Goal: Task Accomplishment & Management: Manage account settings

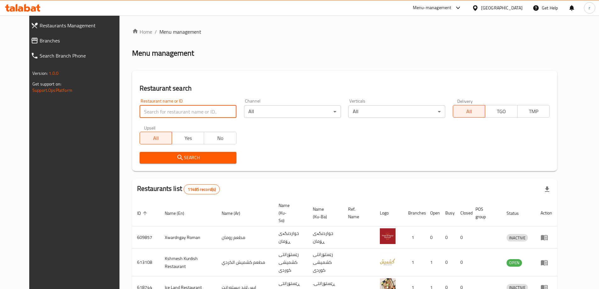
click at [150, 110] on input "search" at bounding box center [188, 111] width 97 height 13
paste input "628356"
type input "628356"
click at [142, 153] on button "Search" at bounding box center [188, 158] width 97 height 12
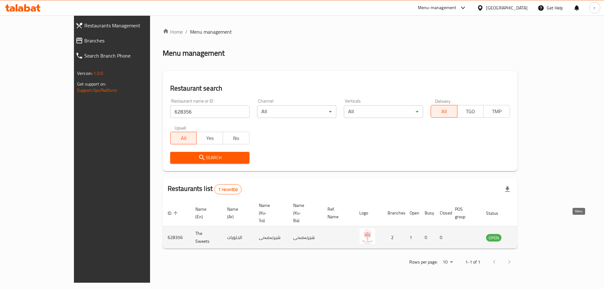
click at [526, 235] on icon "enhanced table" at bounding box center [523, 237] width 7 height 5
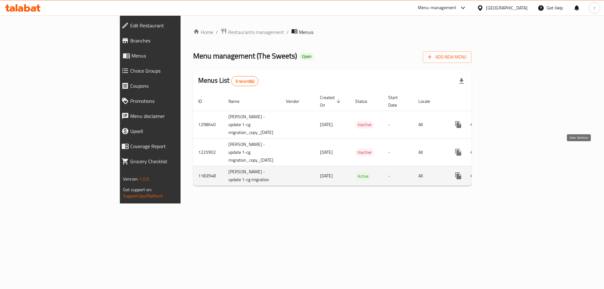
click at [511, 168] on link "enhanced table" at bounding box center [503, 175] width 15 height 15
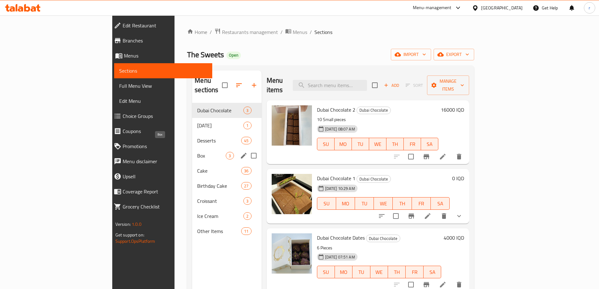
click at [197, 152] on span "Box" at bounding box center [211, 156] width 29 height 8
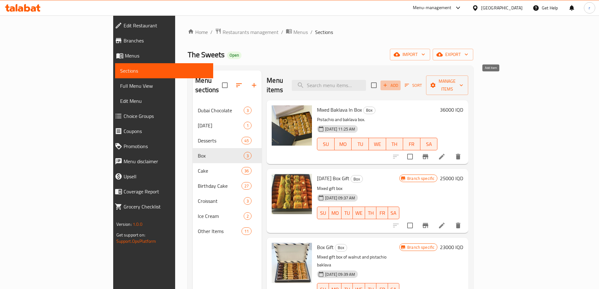
click at [388, 82] on icon "button" at bounding box center [386, 85] width 6 height 6
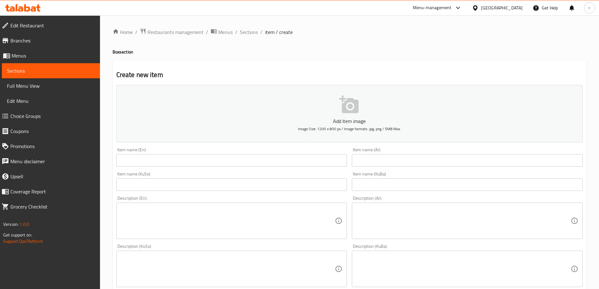
click at [398, 167] on div "Item name (Ar) Item name (Ar)" at bounding box center [468, 157] width 236 height 24
click at [390, 163] on input "text" at bounding box center [467, 160] width 231 height 13
paste input "علبة هدايا كبيرة"
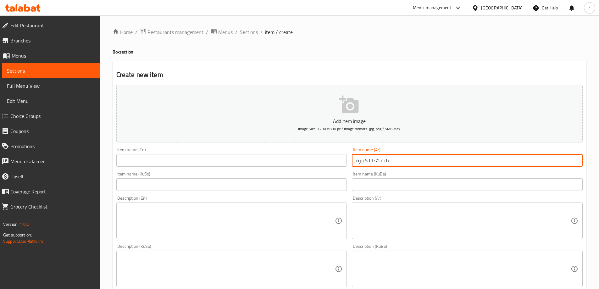
type input "علبة هدايا كبيرة"
click at [305, 160] on input "text" at bounding box center [231, 160] width 231 height 13
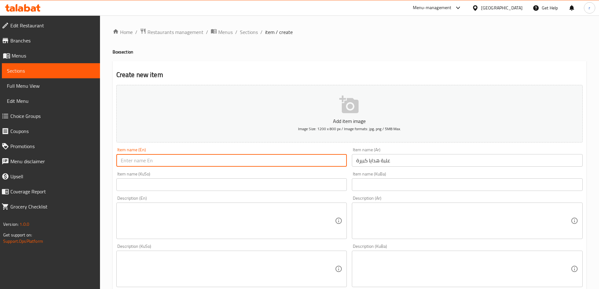
paste input "Gift Box Large"
type input "Gift Box Large"
click at [159, 186] on input "text" at bounding box center [231, 184] width 231 height 13
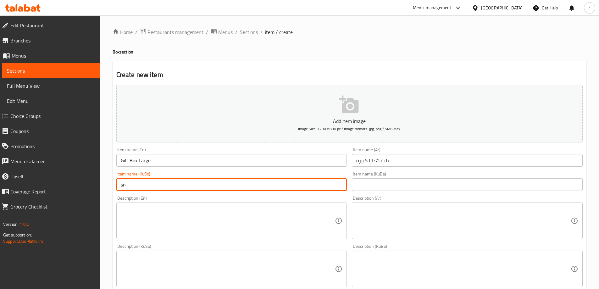
type input "s"
type input "سندووقی دیاری گەورە"
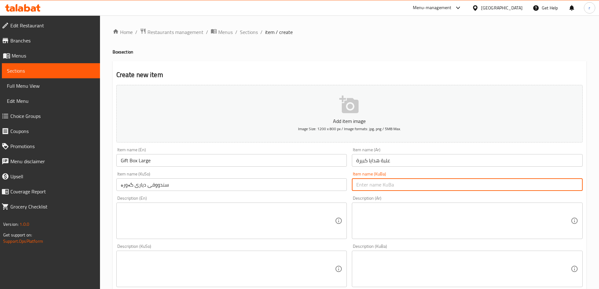
paste input "سندووقی دیاری گەورە"
type input "سندووقی دیاری گەورە"
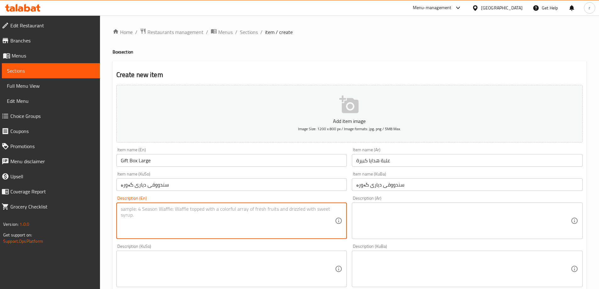
click at [146, 228] on textarea at bounding box center [228, 221] width 215 height 30
type textarea "1 box"
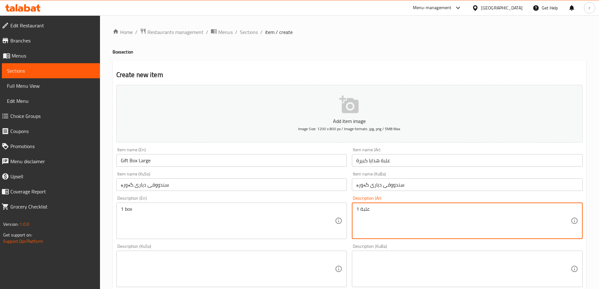
type textarea "1 علبة"
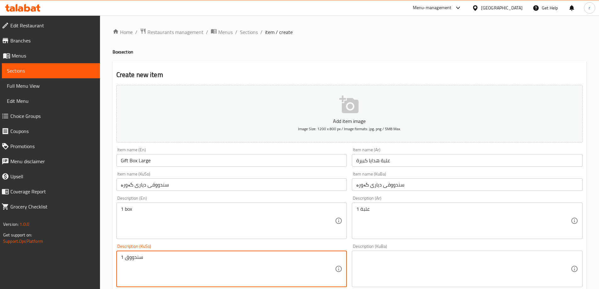
drag, startPoint x: 150, startPoint y: 258, endPoint x: 115, endPoint y: 258, distance: 35.2
click at [115, 258] on div "Description (KuSo) 1 سندووق Description (KuSo)" at bounding box center [232, 266] width 236 height 48
type textarea "1 سندووق"
click at [347, 277] on div "1 سندووق Description (KuSo)" at bounding box center [231, 269] width 231 height 37
click at [368, 270] on textarea at bounding box center [464, 269] width 215 height 30
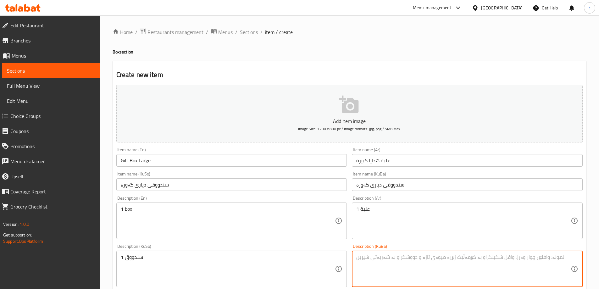
paste textarea "1 سندووق"
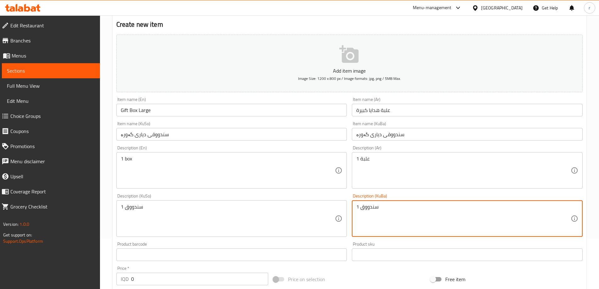
scroll to position [84, 0]
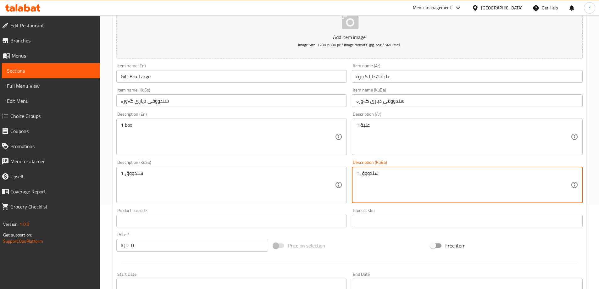
type textarea "1 سندووق"
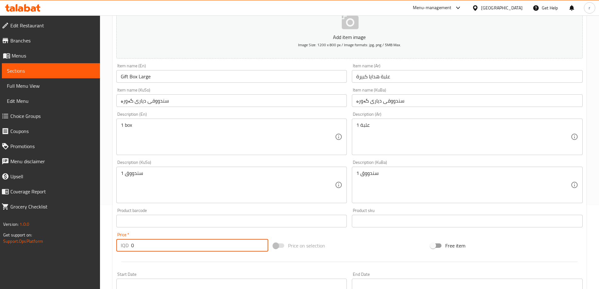
drag, startPoint x: 145, startPoint y: 243, endPoint x: 115, endPoint y: 244, distance: 30.2
click at [115, 244] on div "Price   * IQD 0 Price *" at bounding box center [192, 242] width 157 height 24
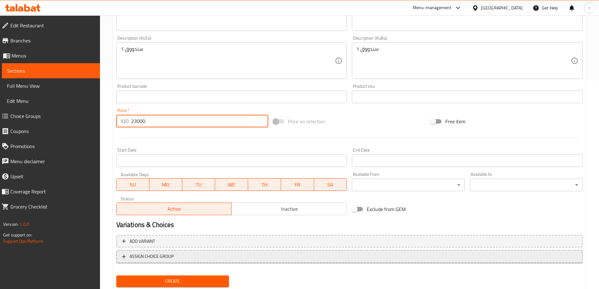
scroll to position [210, 0]
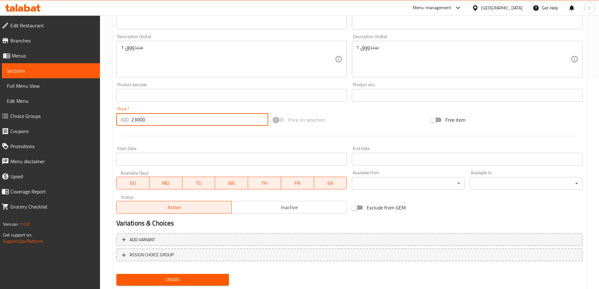
type input "23000"
click at [163, 277] on span "Create" at bounding box center [172, 280] width 103 height 8
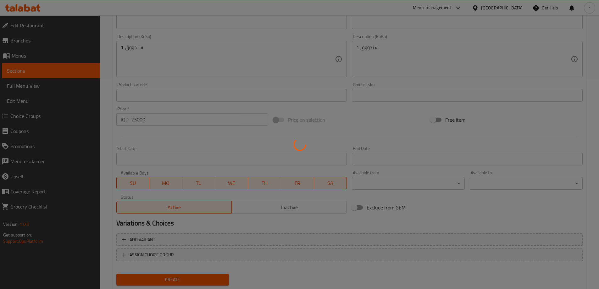
type input "0"
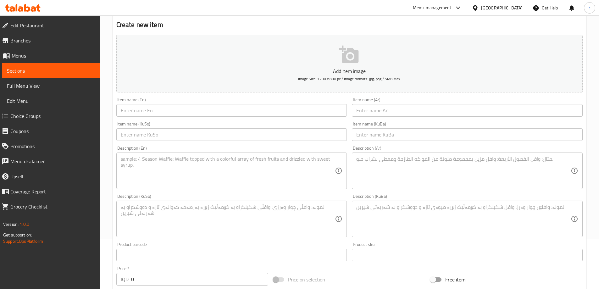
scroll to position [42, 0]
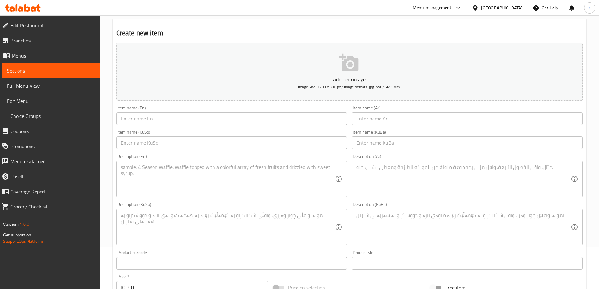
click at [390, 118] on input "text" at bounding box center [467, 118] width 231 height 13
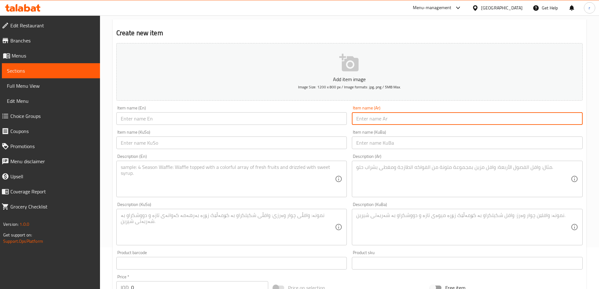
paste input "علبة هدايا وسط"
type input "علبة هدايا وسط"
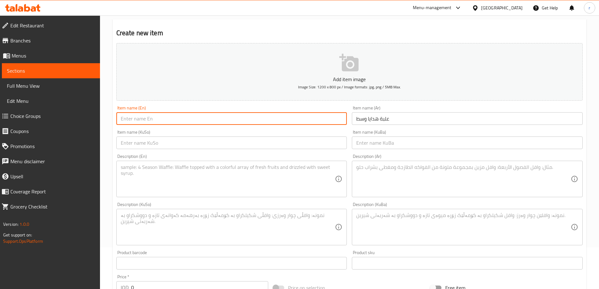
click at [295, 121] on input "text" at bounding box center [231, 118] width 231 height 13
paste input "Gift Box Medium"
type input "Gift Box Medium"
click at [178, 143] on input "text" at bounding box center [231, 143] width 231 height 13
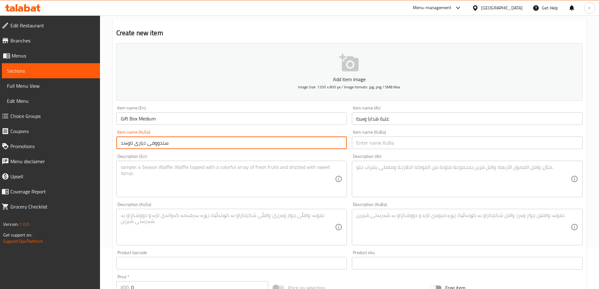
type input "سندووقی دیاری ناوەند"
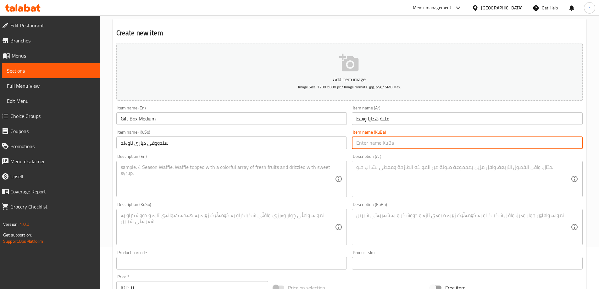
paste input "سندووقی دیاری ناوەند"
type input "سندووقی دیاری ناوەند"
click at [177, 187] on textarea at bounding box center [228, 179] width 215 height 30
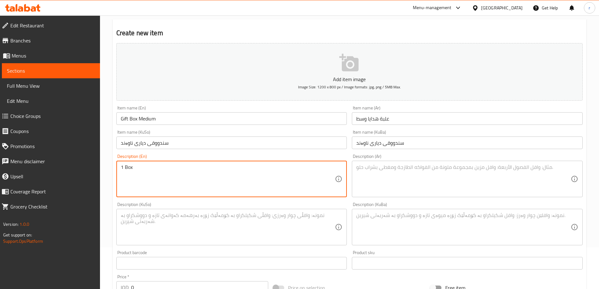
type textarea "1 Box"
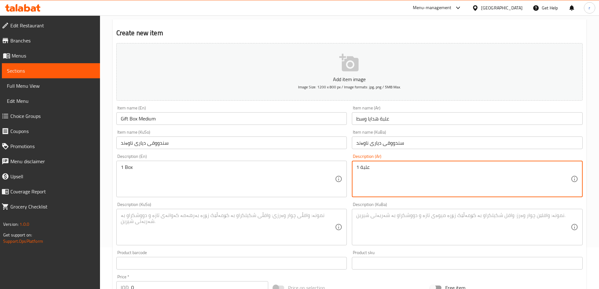
type textarea "1 علبة"
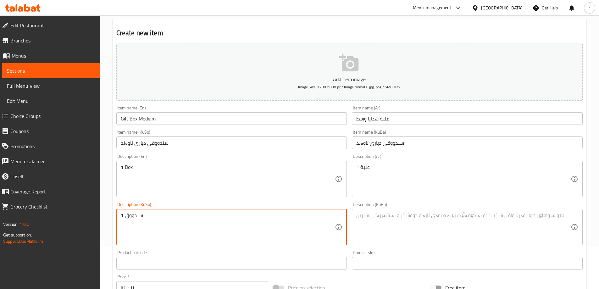
type textarea "1 سندووق"
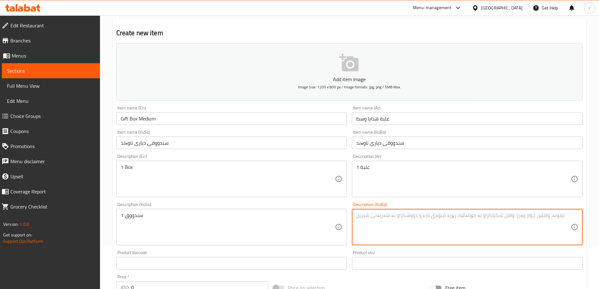
paste textarea "1 سندووق"
type textarea "1 سندووق"
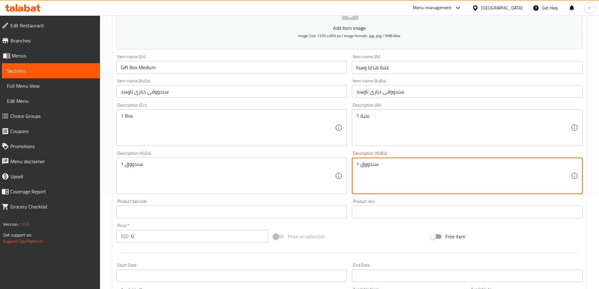
scroll to position [168, 0]
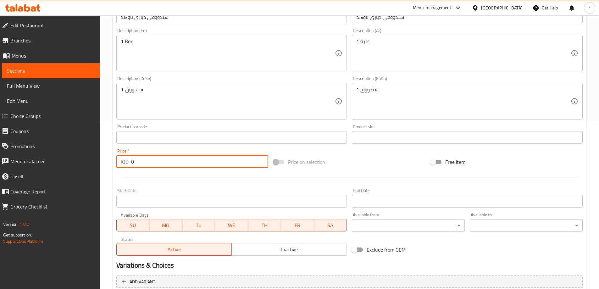
drag, startPoint x: 134, startPoint y: 162, endPoint x: 126, endPoint y: 162, distance: 8.2
click at [126, 162] on div "IQD 0 Price *" at bounding box center [192, 161] width 152 height 13
paste input "1300"
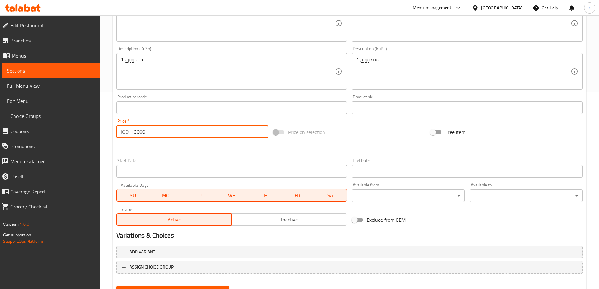
scroll to position [228, 0]
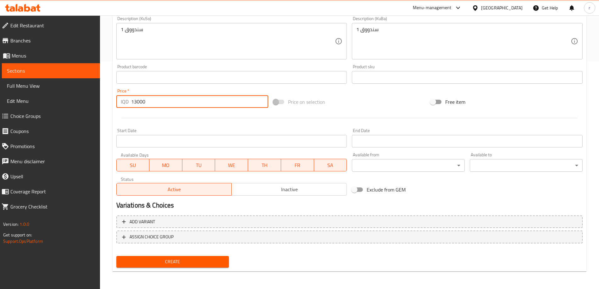
type input "13000"
click at [201, 261] on span "Create" at bounding box center [172, 262] width 103 height 8
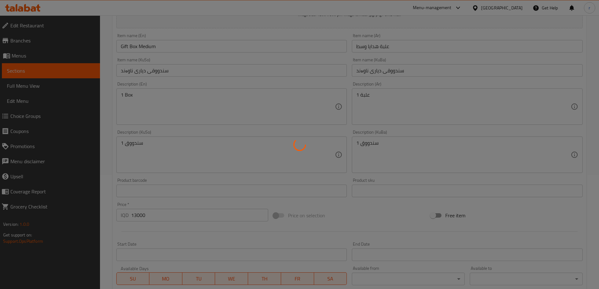
scroll to position [102, 0]
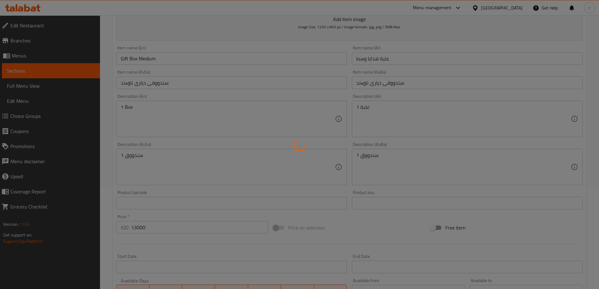
type input "0"
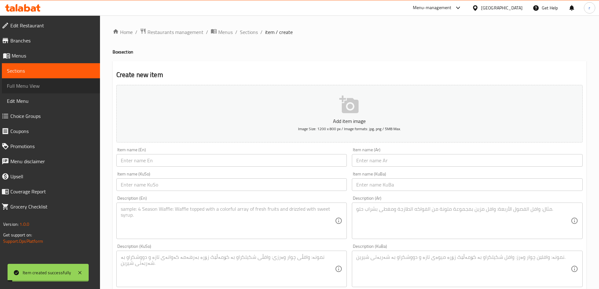
click at [51, 86] on span "Full Menu View" at bounding box center [51, 86] width 88 height 8
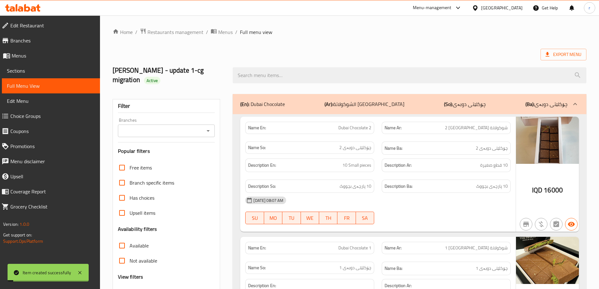
click at [159, 126] on input "Branches" at bounding box center [161, 130] width 83 height 9
click at [156, 147] on span "The Sweets, Khanzad" at bounding box center [145, 149] width 46 height 8
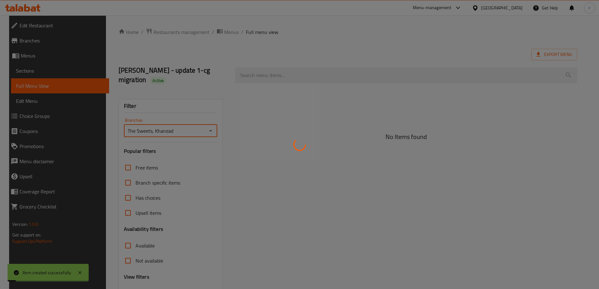
type input "The Sweets, Khanzad"
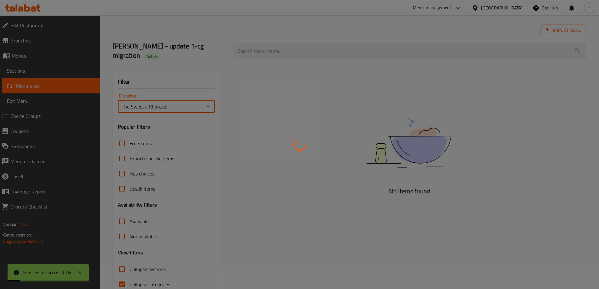
scroll to position [46, 0]
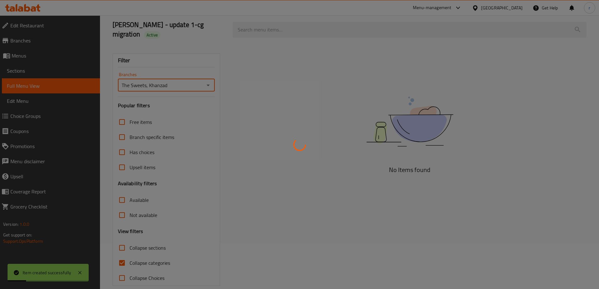
click at [145, 253] on div at bounding box center [299, 144] width 599 height 289
click at [146, 253] on div at bounding box center [299, 144] width 599 height 289
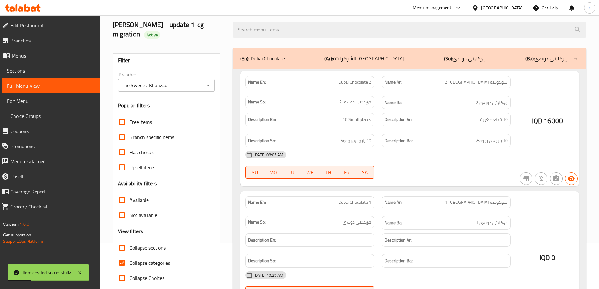
click at [123, 256] on input "Collapse categories" at bounding box center [122, 263] width 15 height 15
checkbox input "true"
click at [122, 240] on input "Collapse sections" at bounding box center [122, 247] width 15 height 15
checkbox input "true"
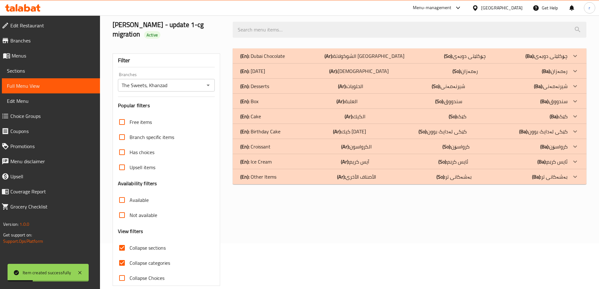
click at [141, 259] on span "Collapse categories" at bounding box center [150, 263] width 41 height 8
click at [130, 256] on input "Collapse categories" at bounding box center [122, 263] width 15 height 15
checkbox input "false"
click at [320, 82] on div "(En): Desserts (Ar): الحلويات (So): شیرنەمەنی (Ba): شیرنەمەنی" at bounding box center [404, 86] width 328 height 8
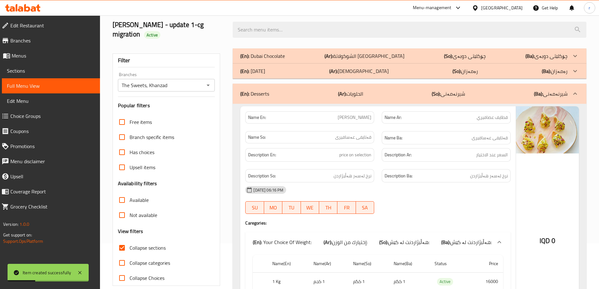
click at [320, 84] on div "(En): Desserts (Ar): الحلويات (So): شیرنەمەنی (Ba): شیرنەمەنی" at bounding box center [410, 94] width 354 height 20
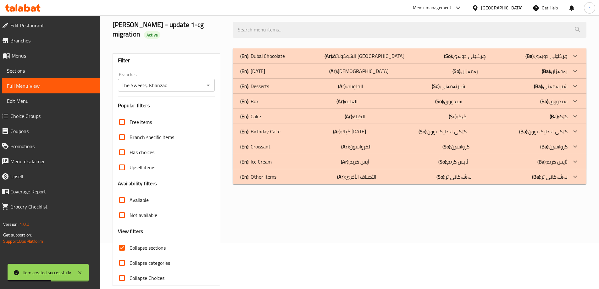
click at [327, 98] on div "(En): Box (Ar): العلبة (So): سندووق (Ba): سندووق" at bounding box center [404, 102] width 328 height 8
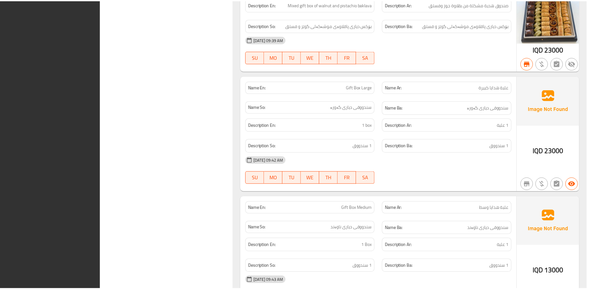
scroll to position [571, 0]
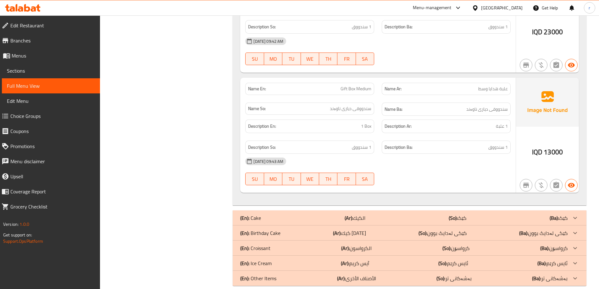
click at [32, 8] on icon at bounding box center [33, 8] width 5 height 5
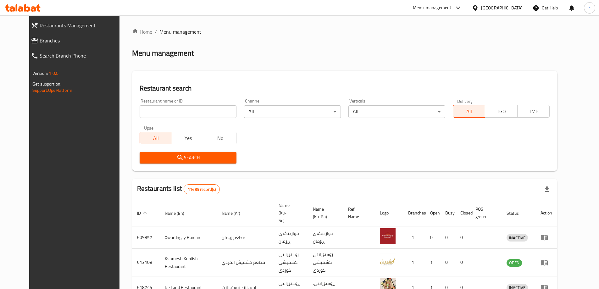
click at [32, 45] on link "Branches" at bounding box center [78, 40] width 104 height 15
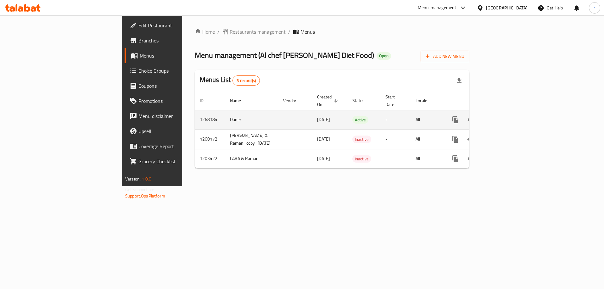
click at [505, 116] on icon "enhanced table" at bounding box center [501, 120] width 8 height 8
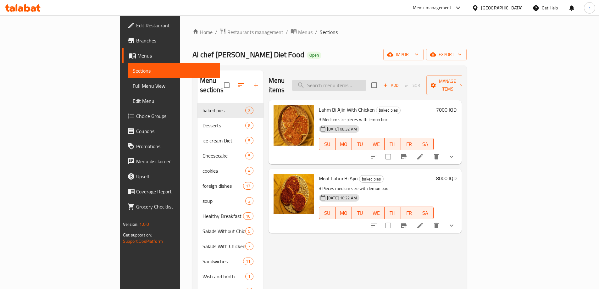
click at [351, 83] on input "search" at bounding box center [329, 85] width 74 height 11
paste input "Diet Brownies"
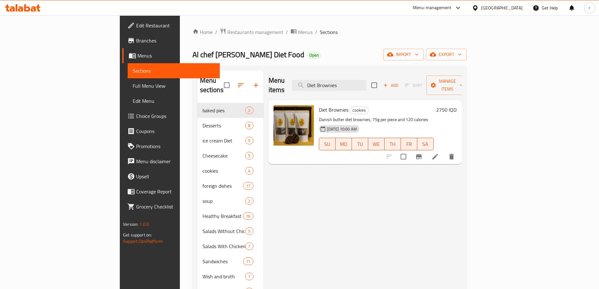
type input "Diet Brownies"
click at [138, 58] on span "Menus" at bounding box center [176, 56] width 77 height 8
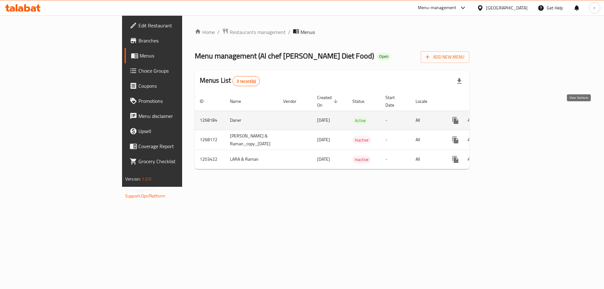
click at [505, 117] on icon "enhanced table" at bounding box center [501, 121] width 8 height 8
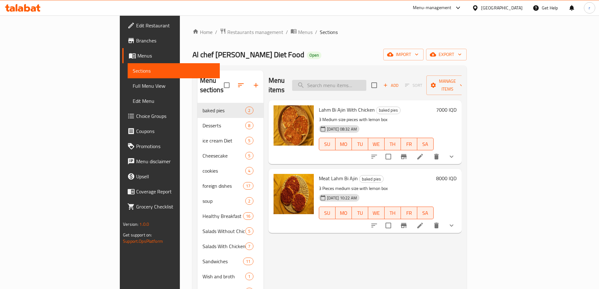
click at [354, 80] on input "search" at bounding box center [329, 85] width 74 height 11
paste input "Diet Eggplant Pickles With Fresh Lemon"
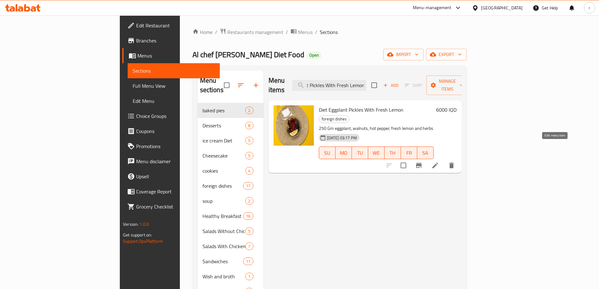
type input "Diet Eggplant Pickles With Fresh Lemon"
click at [439, 162] on icon at bounding box center [436, 166] width 8 height 8
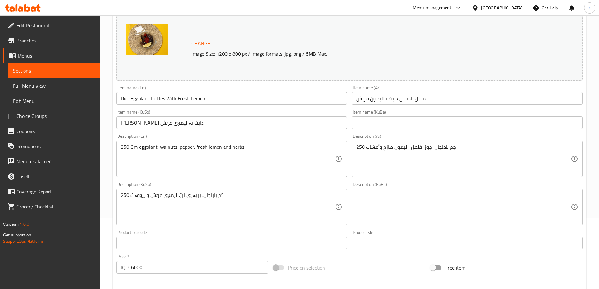
scroll to position [84, 0]
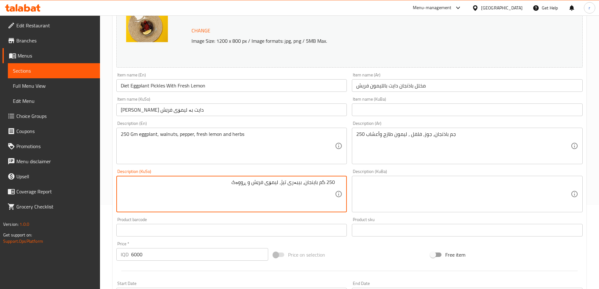
click at [283, 185] on textarea "250 گم باینجان، بیبەری تیژ، لیمۆی فرێش و ڕووەک" at bounding box center [228, 194] width 215 height 30
click at [243, 186] on textarea "250 گم باینجان، بیبەر، لیمۆی فرێش و ڕووەک" at bounding box center [228, 194] width 215 height 30
drag, startPoint x: 239, startPoint y: 186, endPoint x: 348, endPoint y: 187, distance: 109.8
click at [348, 187] on div "Description (KuSo) 250 گم باینجان، بیبەر، لیمۆی فرێش و ڕووەک Description (KuSo)" at bounding box center [232, 191] width 236 height 48
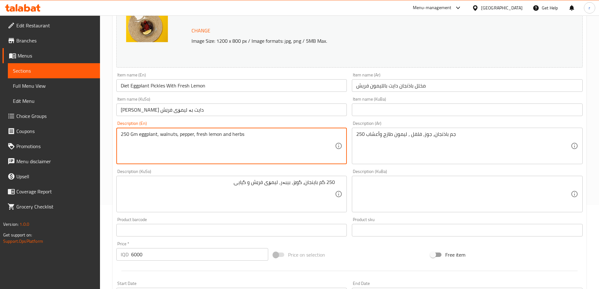
drag, startPoint x: 263, startPoint y: 136, endPoint x: 230, endPoint y: 127, distance: 34.1
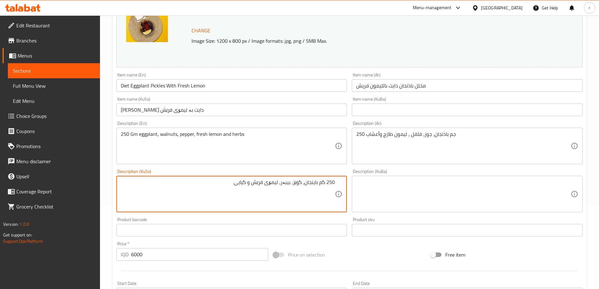
drag, startPoint x: 231, startPoint y: 183, endPoint x: 248, endPoint y: 184, distance: 17.4
click at [248, 184] on textarea "250 گم باینجان، گوێز، بیبەر، لیمۆی فرێش و گیایی" at bounding box center [228, 194] width 215 height 30
click at [215, 187] on textarea "250 گم باینجان، گوێز، بیبەر، لیمۆی فرێش و بەهارات" at bounding box center [228, 194] width 215 height 30
type textarea "250 گم باینجان، گوێز، بیبەر، لیمۆی فرێش و بەهارات"
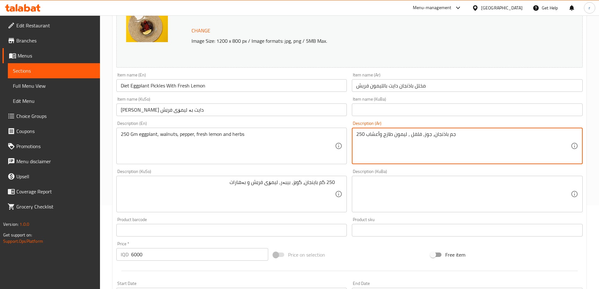
drag, startPoint x: 367, startPoint y: 133, endPoint x: 380, endPoint y: 133, distance: 13.2
paste textarea "ەهارات"
paste textarea "وابل"
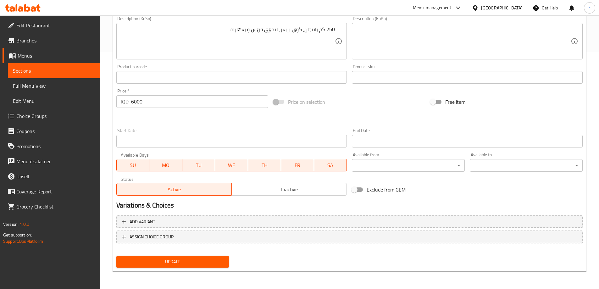
type textarea "250 جم باذنجان، جوز، فلفل ، ليمون طازج وتوابل"
click at [195, 257] on button "Update" at bounding box center [172, 262] width 113 height 12
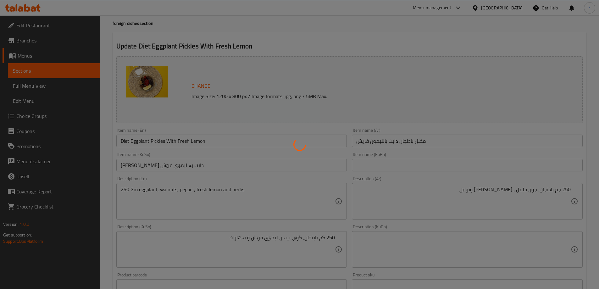
scroll to position [27, 0]
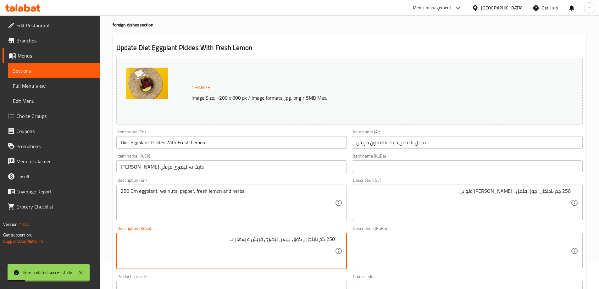
click at [274, 243] on textarea "250 گم باینجان، گوێز، بیبەر، لیمۆی فرێش و بەهارات" at bounding box center [228, 251] width 215 height 30
click at [364, 251] on textarea at bounding box center [464, 251] width 215 height 30
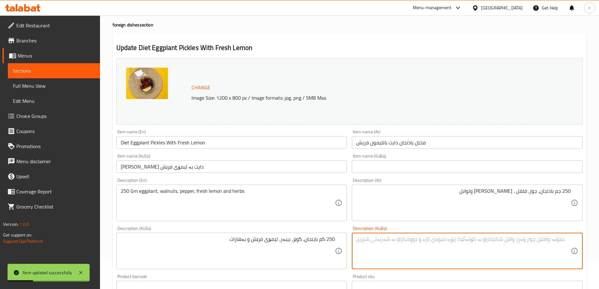
paste textarea "250 گم باینجان، گوێز، بیبەر، لیمۆی فرێش و بەهارات"
type textarea "250 گم باینجان، گوێز، بیبەر، لیمۆی فرێش و بەهارات"
click at [192, 165] on input "تورشی باینجانی دایت بە لیمۆی فرێش" at bounding box center [231, 166] width 231 height 13
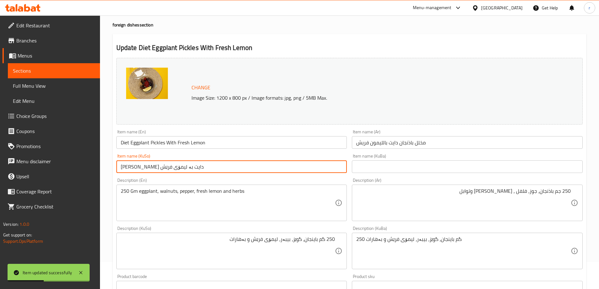
click at [192, 165] on input "تورشی باینجانی دایت بە لیمۆی فرێش" at bounding box center [231, 166] width 231 height 13
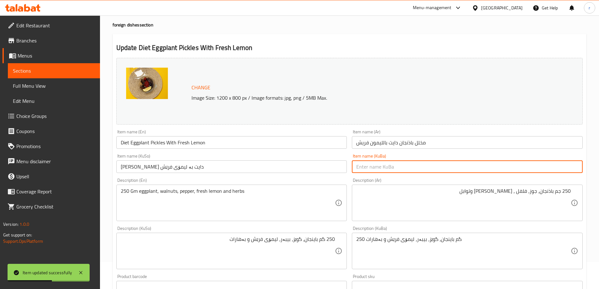
click at [358, 161] on input "text" at bounding box center [467, 166] width 231 height 13
paste input "تورشی باینجانی دایت بە لیمۆی فرێش"
type input "تورشی باینجانی دایت بە لیمۆی فرێش"
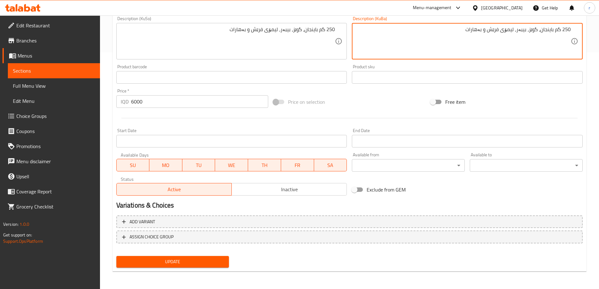
click at [144, 261] on span "Update" at bounding box center [172, 262] width 103 height 8
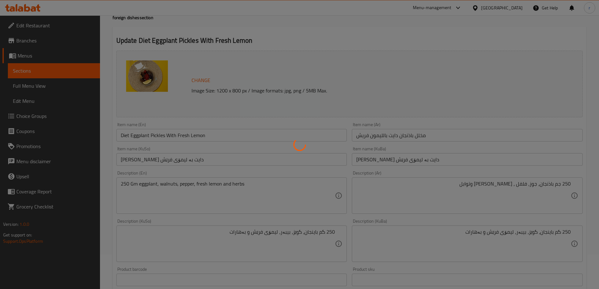
scroll to position [0, 0]
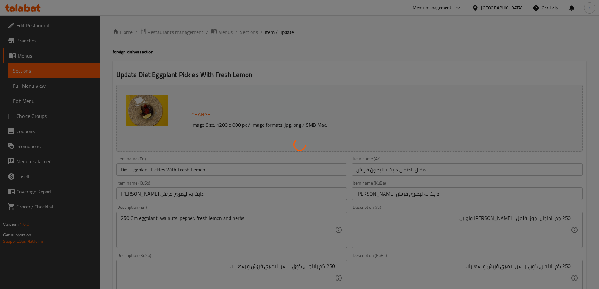
click at [181, 171] on div at bounding box center [299, 144] width 599 height 289
click at [200, 167] on div at bounding box center [299, 144] width 599 height 289
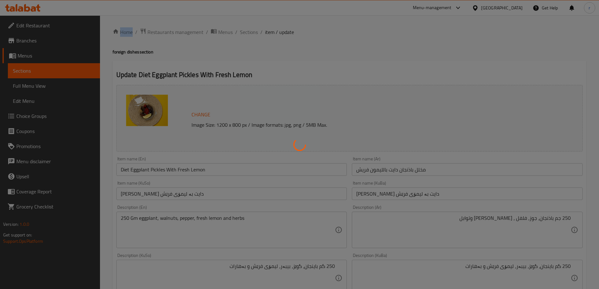
click at [200, 167] on div at bounding box center [299, 144] width 599 height 289
click at [204, 168] on div at bounding box center [299, 144] width 599 height 289
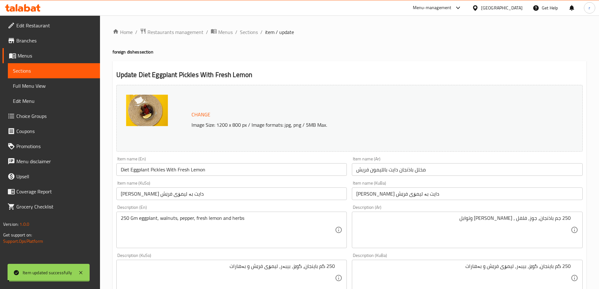
click at [189, 168] on input "Diet Eggplant Pickles With Fresh Lemon" at bounding box center [231, 169] width 231 height 13
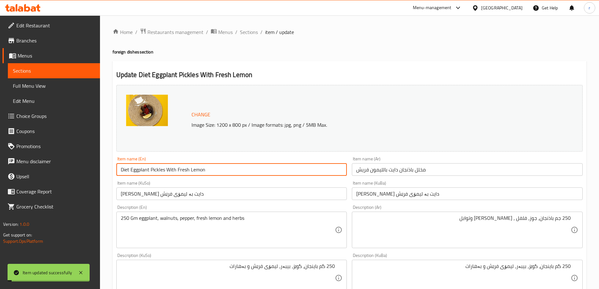
click at [189, 168] on input "Diet Eggplant Pickles With Fresh Lemon" at bounding box center [231, 169] width 231 height 13
click at [50, 91] on link "Full Menu View" at bounding box center [54, 85] width 92 height 15
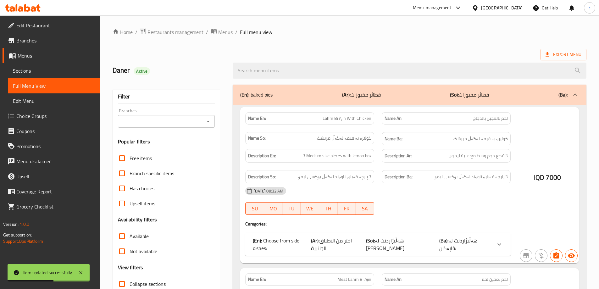
click at [263, 71] on div at bounding box center [299, 144] width 599 height 289
click at [276, 71] on div at bounding box center [299, 144] width 599 height 289
click at [274, 69] on div at bounding box center [299, 144] width 599 height 289
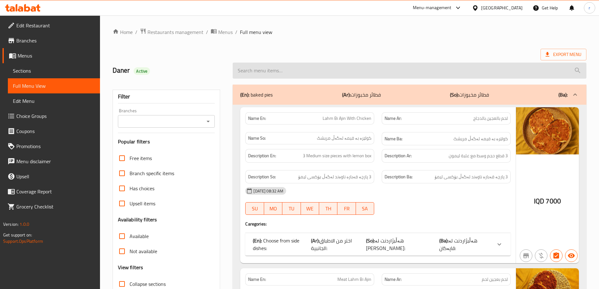
click at [250, 65] on input "search" at bounding box center [410, 71] width 354 height 16
paste input "Diet Eggplant Pickles With Fresh Lemon"
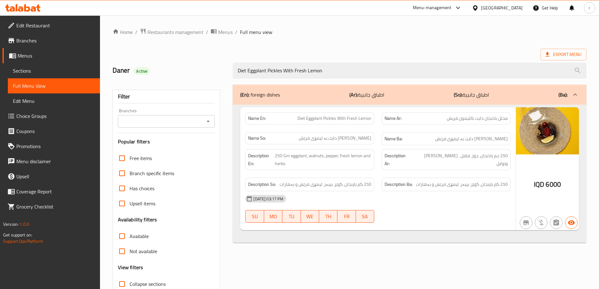
type input "Diet Eggplant Pickles With Fresh Lemon"
click at [193, 124] on input "Branches" at bounding box center [161, 121] width 83 height 9
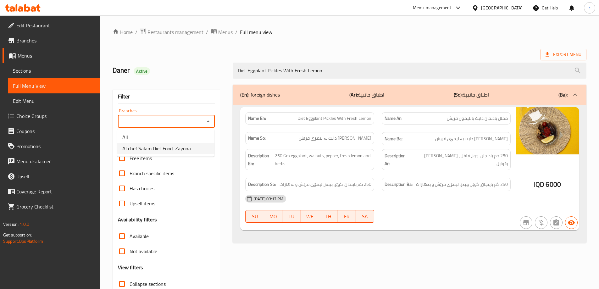
click at [173, 148] on span "Al chef Salam Diet Food, Zayona" at bounding box center [156, 149] width 69 height 8
type input "Al chef Salam Diet Food, Zayona"
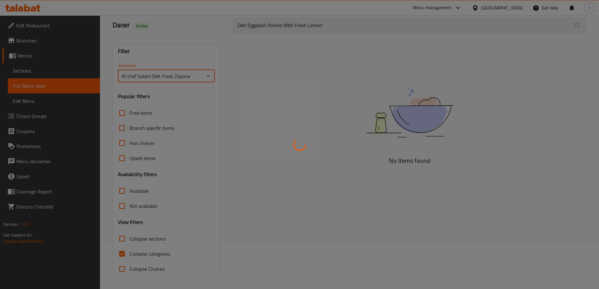
scroll to position [46, 0]
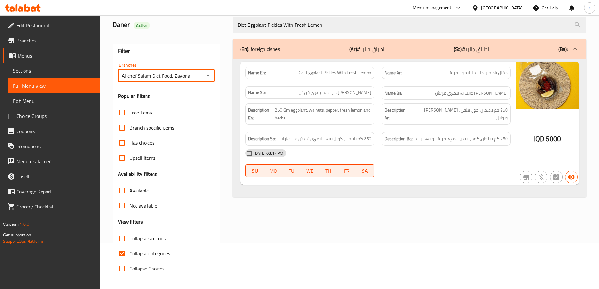
click at [154, 254] on span "Collapse categories" at bounding box center [150, 254] width 41 height 8
click at [130, 254] on input "Collapse categories" at bounding box center [122, 253] width 15 height 15
checkbox input "false"
click at [37, 7] on icon at bounding box center [38, 7] width 4 height 7
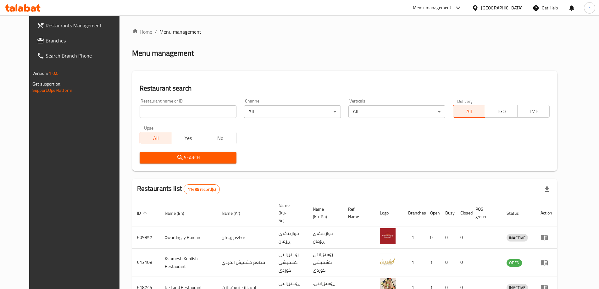
click at [140, 115] on input "search" at bounding box center [188, 111] width 97 height 13
paste input "740681"
type input "740681"
click at [149, 151] on div "Search" at bounding box center [188, 157] width 104 height 19
click at [152, 154] on span "Search" at bounding box center [188, 158] width 87 height 8
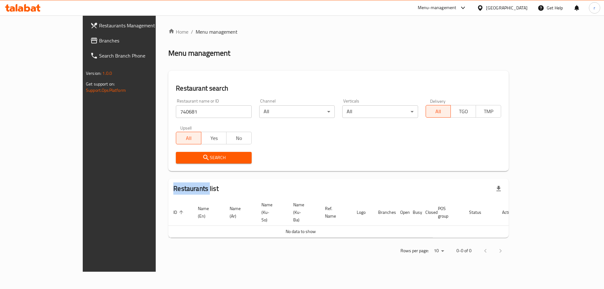
click at [99, 37] on span "Branches" at bounding box center [139, 41] width 80 height 8
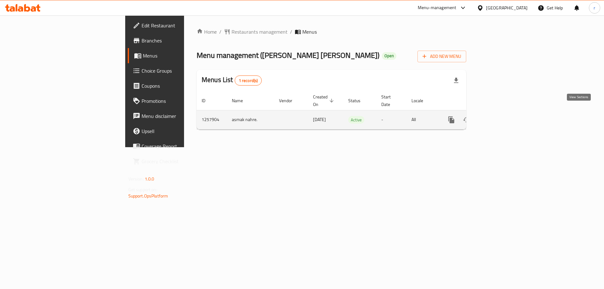
click at [501, 116] on icon "enhanced table" at bounding box center [497, 120] width 8 height 8
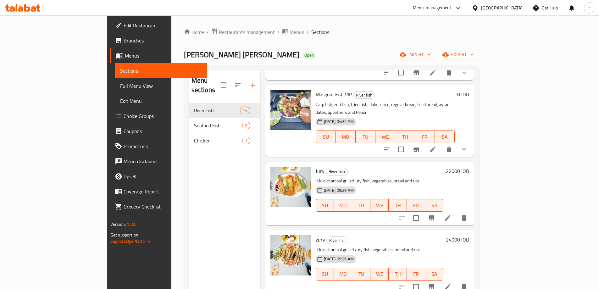
scroll to position [126, 0]
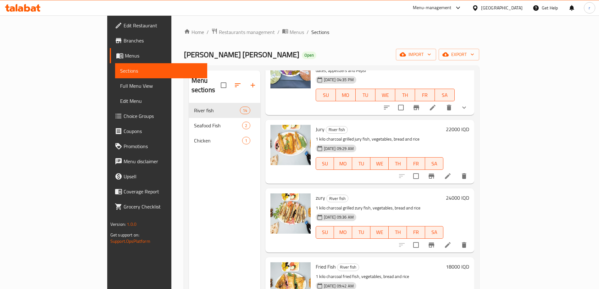
click at [189, 137] on div "Chicken 1" at bounding box center [224, 140] width 71 height 15
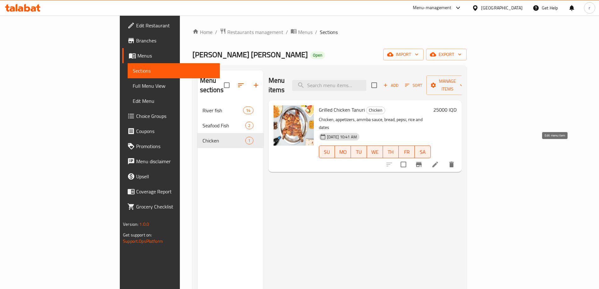
click at [439, 161] on icon at bounding box center [436, 165] width 8 height 8
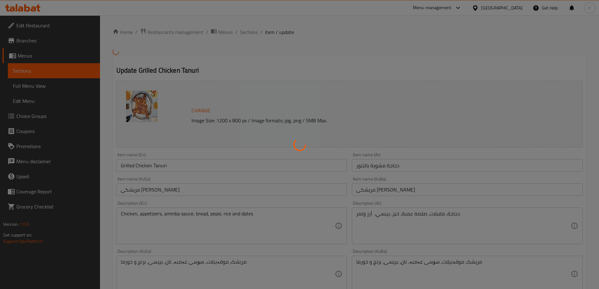
click at [32, 84] on div at bounding box center [299, 144] width 599 height 289
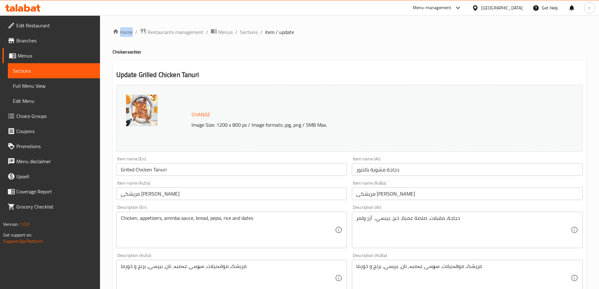
click at [32, 84] on span "Full Menu View" at bounding box center [54, 86] width 82 height 8
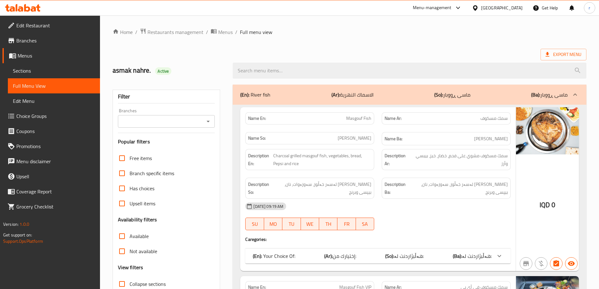
click at [269, 36] on span "Full menu view" at bounding box center [256, 32] width 32 height 8
click at [280, 53] on div "Export Menu" at bounding box center [350, 55] width 474 height 12
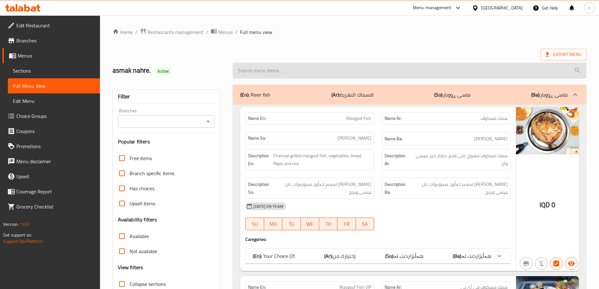
click at [261, 74] on input "search" at bounding box center [410, 71] width 354 height 16
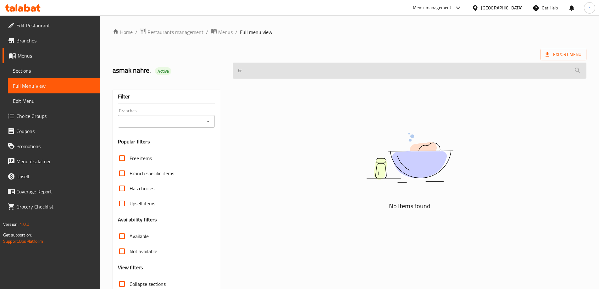
type input "b"
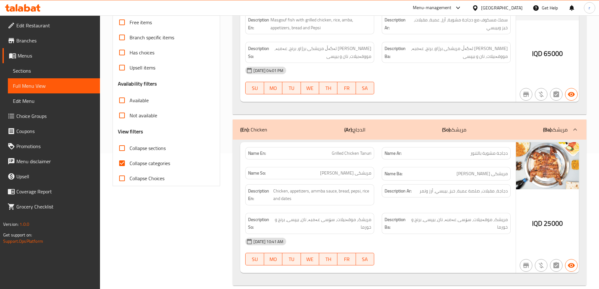
scroll to position [145, 0]
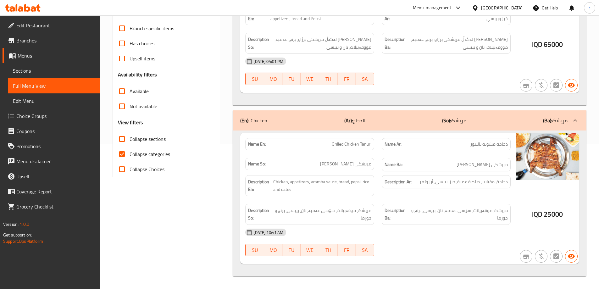
type input "chicke"
click at [41, 43] on span "Branches" at bounding box center [55, 41] width 79 height 8
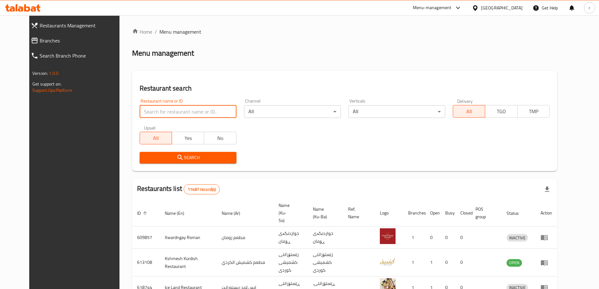
click at [148, 114] on input "search" at bounding box center [188, 111] width 97 height 13
paste input "Cheshtkhanay [PERSON_NAME]"
type input "Cheshtkhanay [PERSON_NAME]"
click at [177, 161] on icon "submit" at bounding box center [181, 158] width 8 height 8
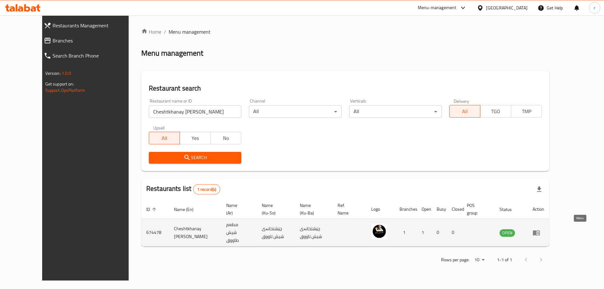
click at [540, 230] on icon "enhanced table" at bounding box center [536, 232] width 7 height 5
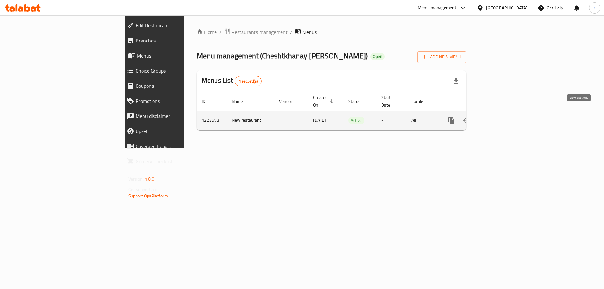
click at [500, 118] on icon "enhanced table" at bounding box center [497, 121] width 6 height 6
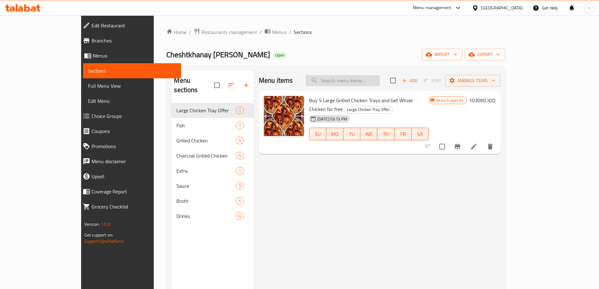
click at [344, 78] on input "search" at bounding box center [343, 80] width 74 height 11
paste input "Grilled Fish"
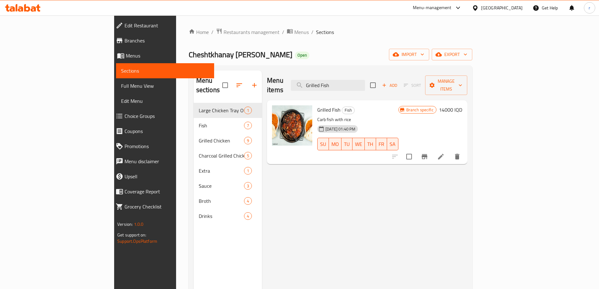
type input "Grilled Fish"
click at [125, 113] on span "Choice Groups" at bounding box center [167, 116] width 85 height 8
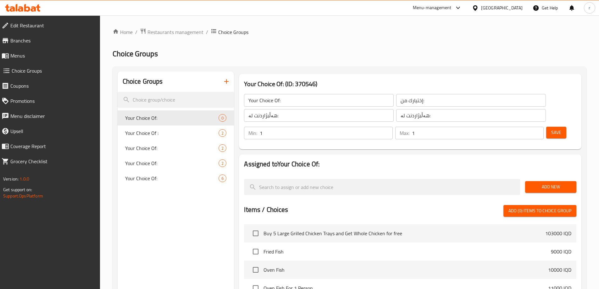
click at [224, 85] on icon "button" at bounding box center [227, 82] width 8 height 8
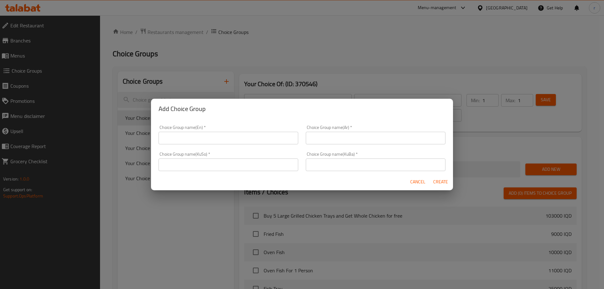
click at [192, 138] on input "text" at bounding box center [229, 138] width 140 height 13
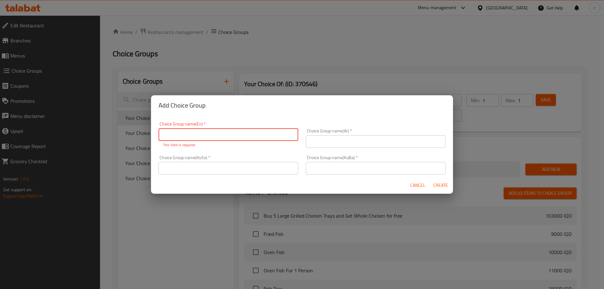
paste input "Your Choice Of Weight:"
type input "Your Choice Of Weight:"
click at [323, 145] on div "Choice Group name(Ar)   * Choice Group name(Ar) *" at bounding box center [375, 138] width 147 height 27
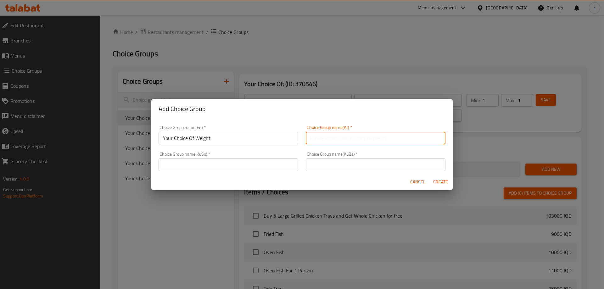
paste input "إختيارك من الوزن:"
type input "إختيارك من الوزن:"
click at [239, 162] on input "text" at bounding box center [229, 165] width 140 height 13
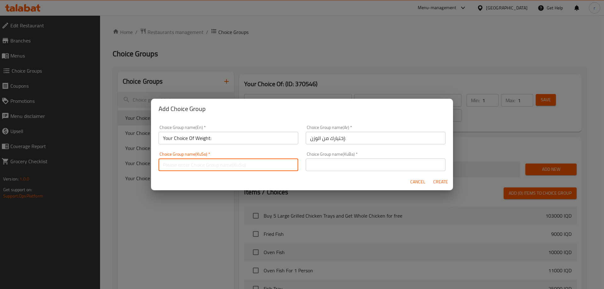
paste input "هەڵبژاردنت لە کێش:"
type input "هەڵبژاردنت لە کێش:"
click at [338, 166] on input "text" at bounding box center [376, 165] width 140 height 13
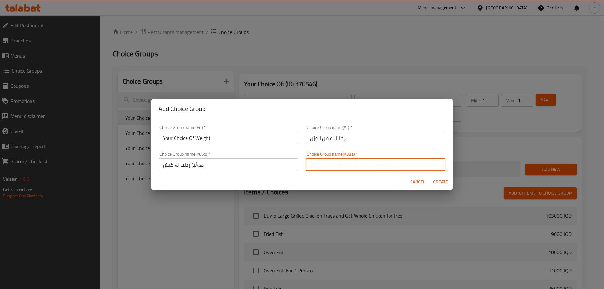
paste input "هەڵبژاردنت لە کێش:"
type input "هەڵبژاردنت لە کێش:"
click at [445, 182] on span "Create" at bounding box center [440, 182] width 15 height 8
type input "Your Choice Of Weight:"
type input "إختيارك من الوزن:"
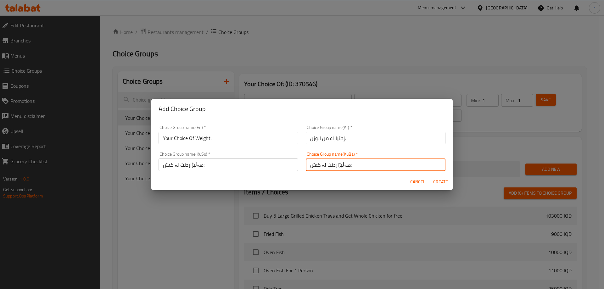
type input "هەڵبژاردنت لە کێش:"
type input "0"
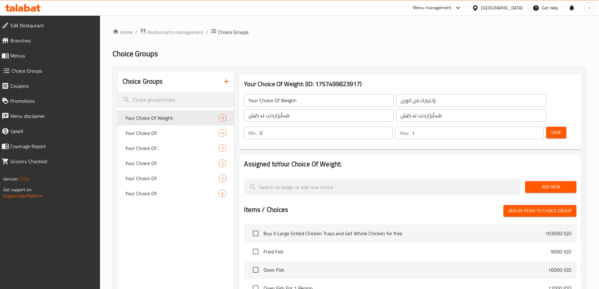
type input "1"
click at [526, 127] on input "1" at bounding box center [478, 133] width 132 height 13
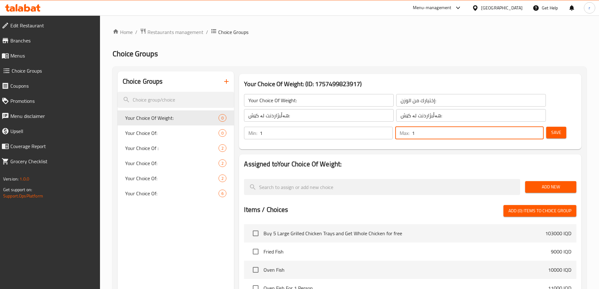
type input "1"
click at [393, 127] on input "1" at bounding box center [326, 133] width 133 height 13
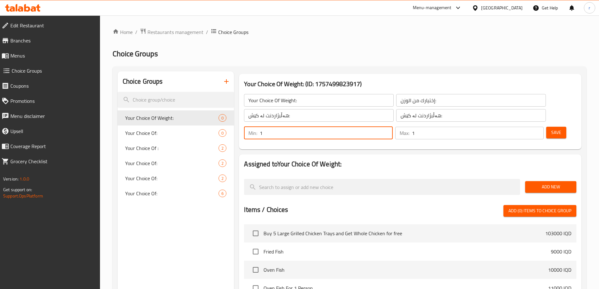
click at [547, 127] on button "Save" at bounding box center [557, 133] width 20 height 12
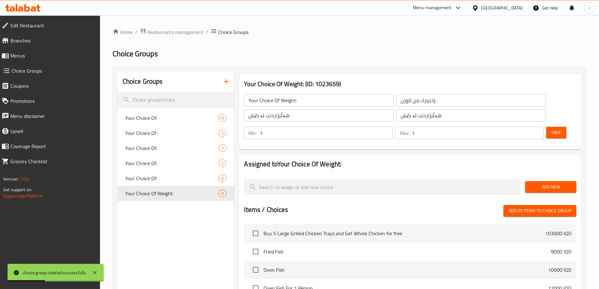
click at [533, 183] on span "Add New" at bounding box center [551, 187] width 41 height 8
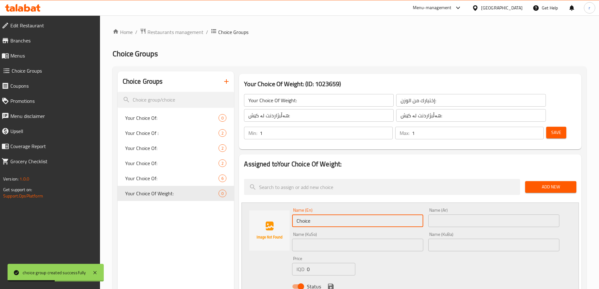
drag, startPoint x: 329, startPoint y: 204, endPoint x: 219, endPoint y: 210, distance: 110.0
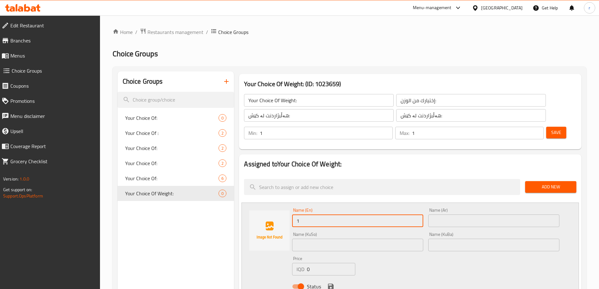
type input "1 Kilo"
click at [451, 215] on input "text" at bounding box center [494, 221] width 131 height 13
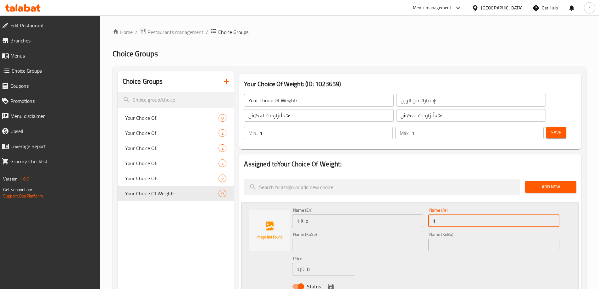
type input "1 كيلو"
click at [330, 239] on input "text" at bounding box center [357, 245] width 131 height 13
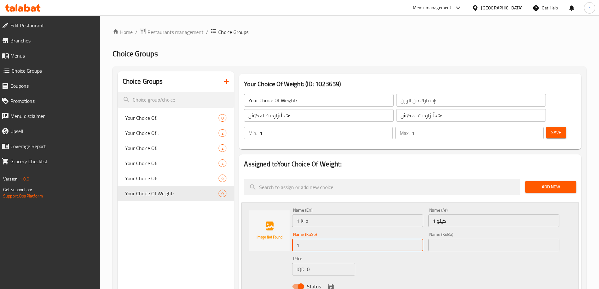
type input "1 کیلۆ"
click at [446, 239] on input "text" at bounding box center [494, 245] width 131 height 13
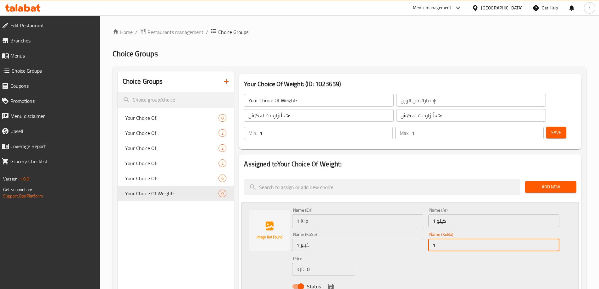
type input "1 کیلۆ"
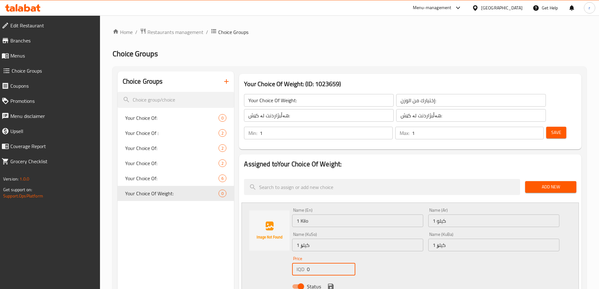
drag, startPoint x: 309, startPoint y: 249, endPoint x: 304, endPoint y: 252, distance: 5.8
click at [304, 263] on div "IQD 0 Price" at bounding box center [323, 269] width 63 height 13
type input "14000"
click at [332, 284] on icon "save" at bounding box center [331, 287] width 6 height 6
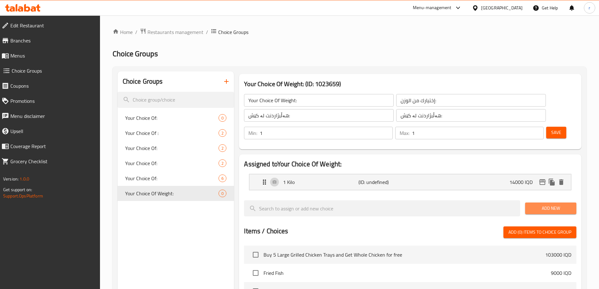
click at [550, 205] on span "Add New" at bounding box center [551, 209] width 41 height 8
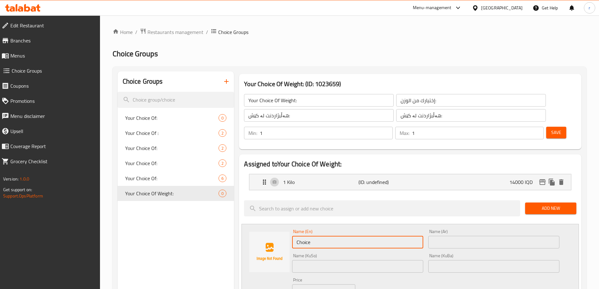
drag, startPoint x: 328, startPoint y: 226, endPoint x: 246, endPoint y: 228, distance: 81.5
click at [246, 228] on div "Name (En) Choice Name (En) Name (Ar) Name (Ar) Name (KuSo) Name (KuSo) Name (Ku…" at bounding box center [411, 271] width 338 height 95
type input "1.5 Kilo"
click at [434, 236] on input "text" at bounding box center [494, 242] width 131 height 13
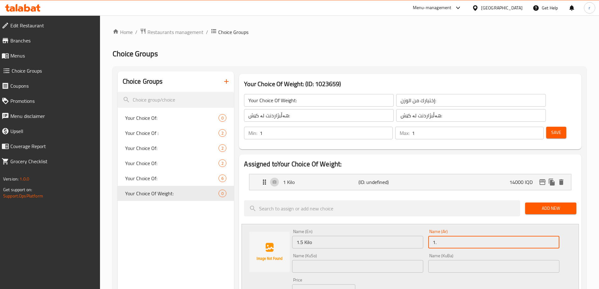
type input "1.5 كيلو"
click at [300, 260] on input "text" at bounding box center [357, 266] width 131 height 13
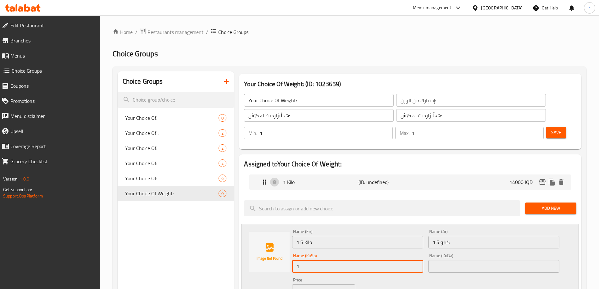
type input "1.5 کیلۆ"
click at [439, 260] on input "text" at bounding box center [494, 266] width 131 height 13
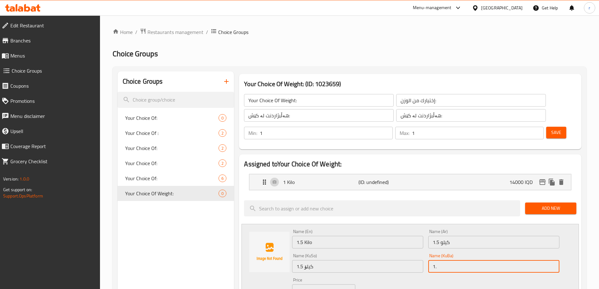
type input "1.5 کیلۆ"
drag, startPoint x: 321, startPoint y: 273, endPoint x: 281, endPoint y: 273, distance: 40.6
click at [281, 273] on div "Name (En) 1.5 Kilo Name (En) Name (Ar) 1.5 كيلو Name (Ar) Name (KuSo) 1.5 کیلۆ …" at bounding box center [411, 271] width 338 height 95
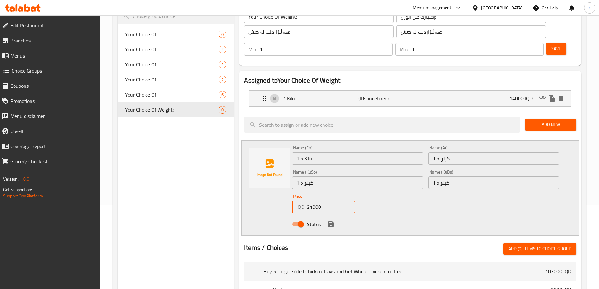
scroll to position [84, 0]
type input "21000"
click at [331, 221] on icon "save" at bounding box center [331, 224] width 6 height 6
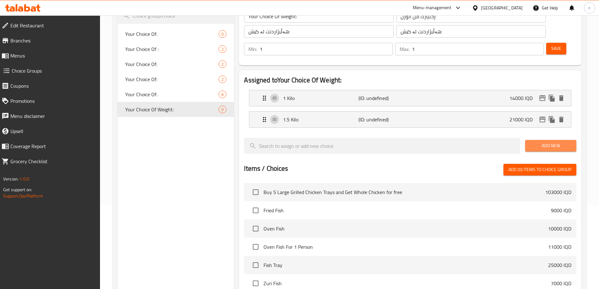
click at [534, 142] on span "Add New" at bounding box center [551, 146] width 41 height 8
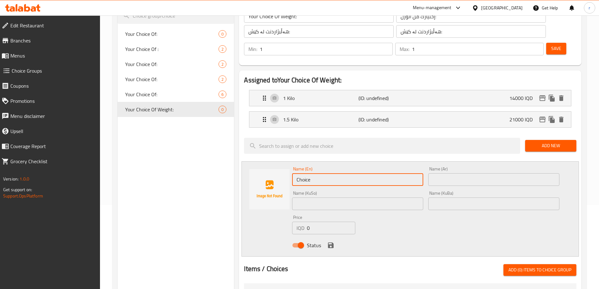
drag, startPoint x: 267, startPoint y: 163, endPoint x: 227, endPoint y: 164, distance: 39.3
click at [227, 164] on div "Choice Groups Your Choice Of: 0 Your Choice Of : 2 Your Choice Of: 2 Your Choic…" at bounding box center [351, 246] width 467 height 519
type input "2 Kilo"
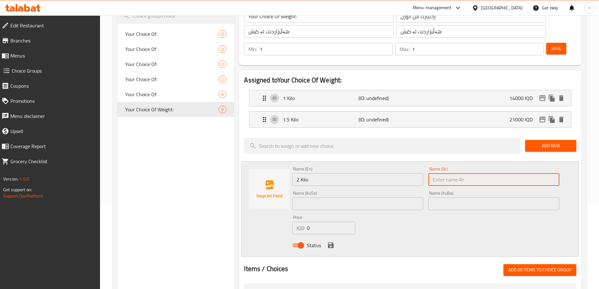
click at [461, 173] on input "text" at bounding box center [494, 179] width 131 height 13
type input "2 كيلو"
click at [348, 194] on div "Name (KuSo) Name ([PERSON_NAME])" at bounding box center [358, 200] width 136 height 24
click at [344, 198] on input "text" at bounding box center [357, 204] width 131 height 13
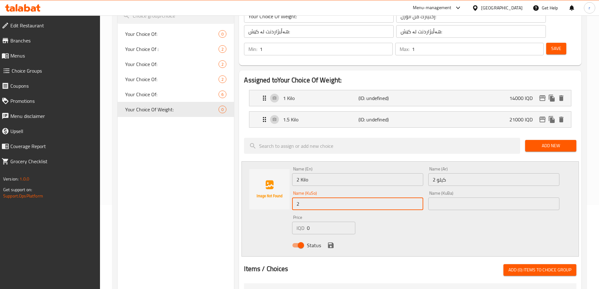
type input "2 کیلۆ"
click at [441, 198] on input "text" at bounding box center [494, 204] width 131 height 13
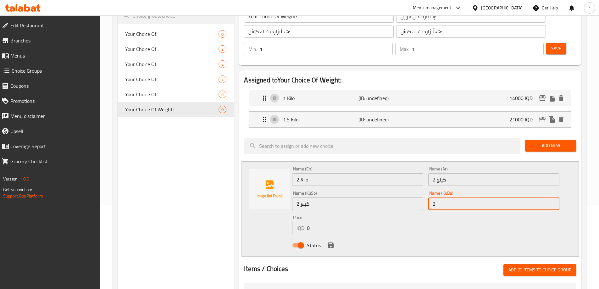
type input "2 کیلۆ"
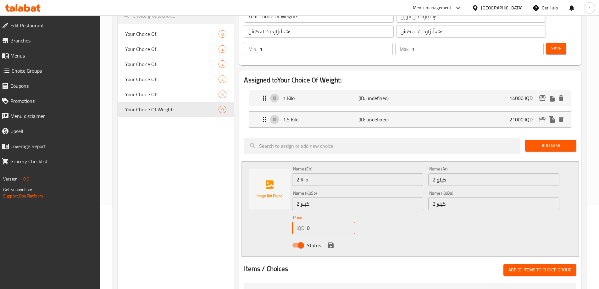
drag, startPoint x: 319, startPoint y: 211, endPoint x: 273, endPoint y: 216, distance: 46.6
click at [273, 216] on div "Name (En) 2 Kilo Name (En) Name (Ar) 2 كيلو Name (Ar) Name (KuSo) 2 کیلۆ Name (…" at bounding box center [411, 208] width 338 height 95
type input "28000"
click at [327, 241] on button "save" at bounding box center [330, 245] width 9 height 9
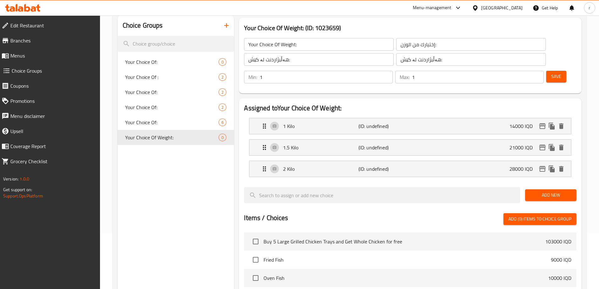
scroll to position [42, 0]
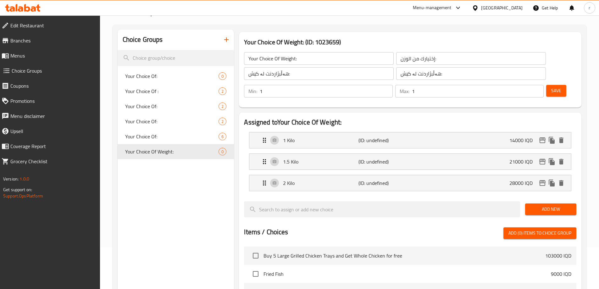
click at [548, 85] on button "Save" at bounding box center [557, 91] width 20 height 12
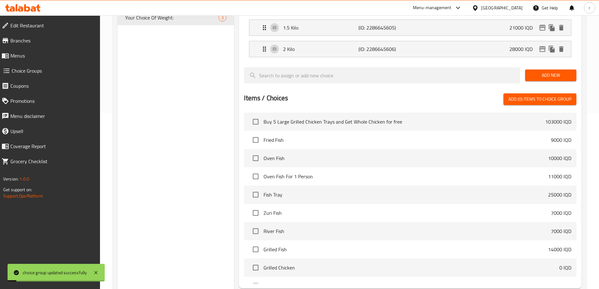
scroll to position [222, 0]
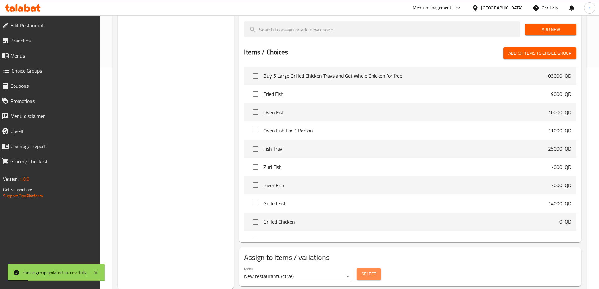
click at [367, 270] on span "Select" at bounding box center [369, 274] width 14 height 8
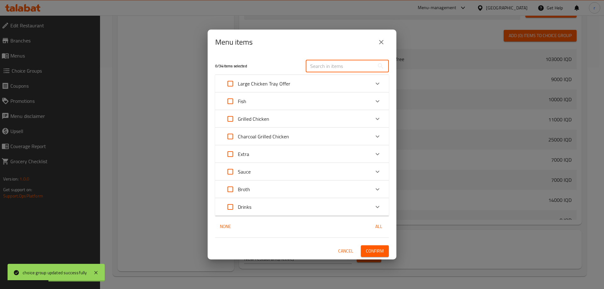
click at [317, 69] on input "text" at bounding box center [340, 66] width 69 height 13
paste input "Grilled Fish"
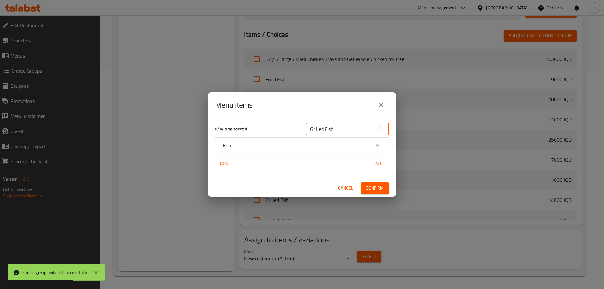
type input "Grilled Fish"
click at [365, 149] on div "Fish" at bounding box center [302, 145] width 174 height 15
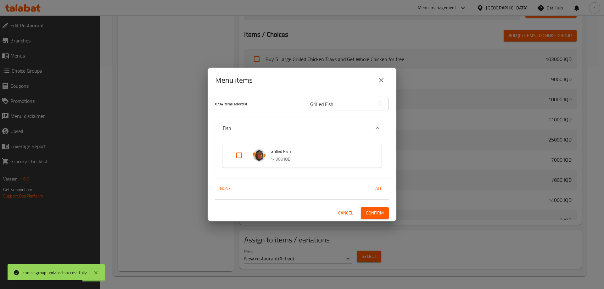
click at [241, 157] on input "Expand" at bounding box center [239, 155] width 15 height 15
checkbox input "true"
click at [377, 218] on button "Confirm" at bounding box center [375, 213] width 28 height 12
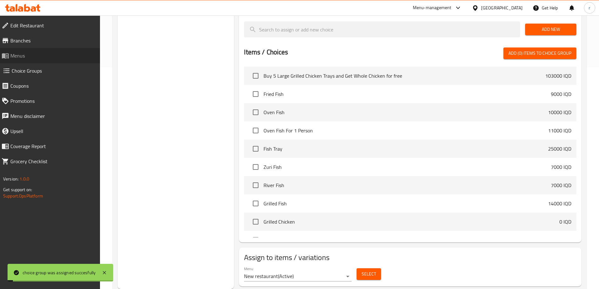
click at [23, 52] on span "Menus" at bounding box center [52, 56] width 85 height 8
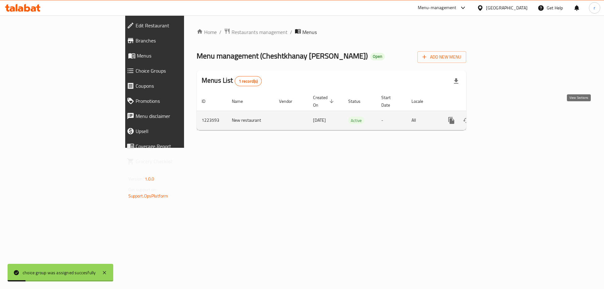
click at [501, 117] on icon "enhanced table" at bounding box center [497, 121] width 8 height 8
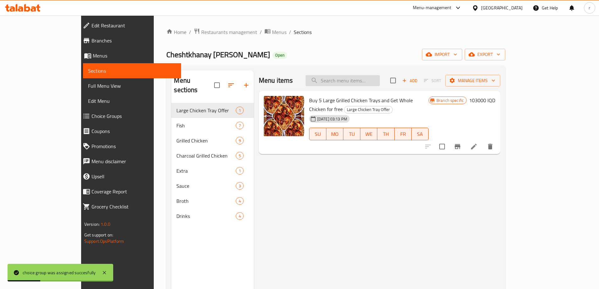
click at [361, 83] on input "search" at bounding box center [343, 80] width 74 height 11
paste input "Grilled Fish"
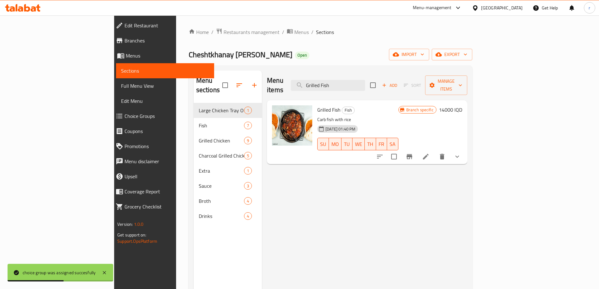
type input "Grilled Fish"
click at [413, 153] on icon "Branch-specific-item" at bounding box center [410, 157] width 8 height 8
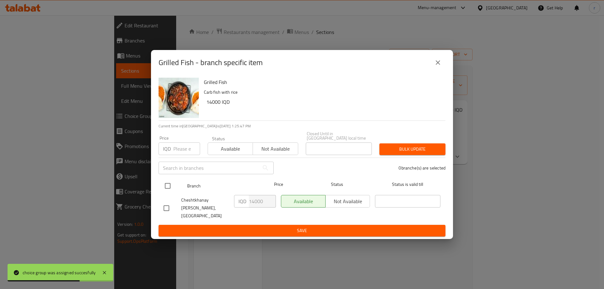
click at [168, 191] on input "checkbox" at bounding box center [167, 185] width 13 height 13
checkbox input "true"
click at [256, 205] on input "14000" at bounding box center [262, 201] width 27 height 13
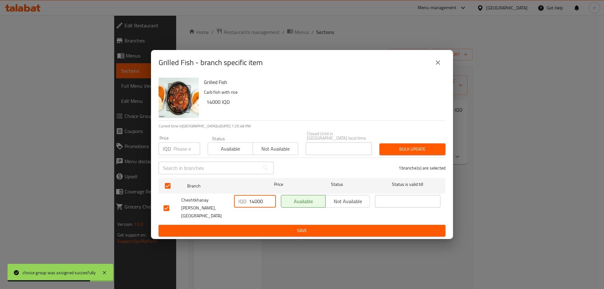
click at [256, 205] on input "14000" at bounding box center [262, 201] width 27 height 13
type input "0"
click at [303, 229] on button "Save" at bounding box center [302, 231] width 287 height 12
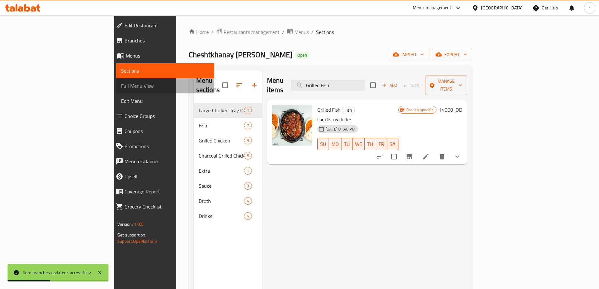
click at [121, 83] on span "Full Menu View" at bounding box center [165, 86] width 88 height 8
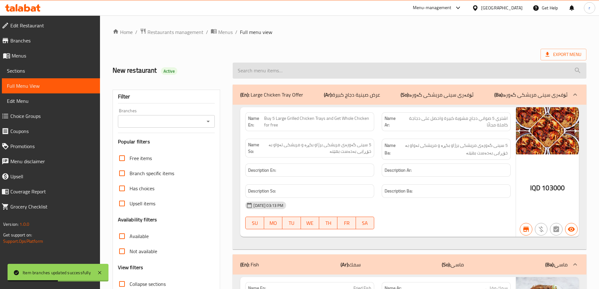
click at [301, 70] on input "search" at bounding box center [410, 71] width 354 height 16
paste input "Grilled Fish"
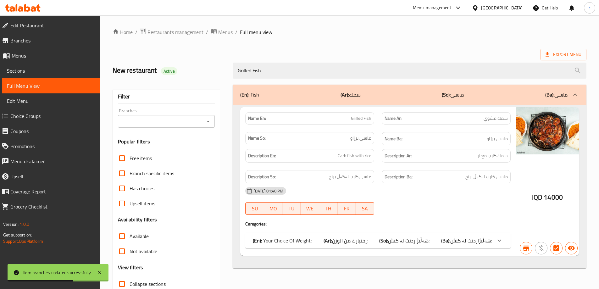
type input "Grilled Fish"
click at [141, 122] on input "Branches" at bounding box center [161, 121] width 83 height 9
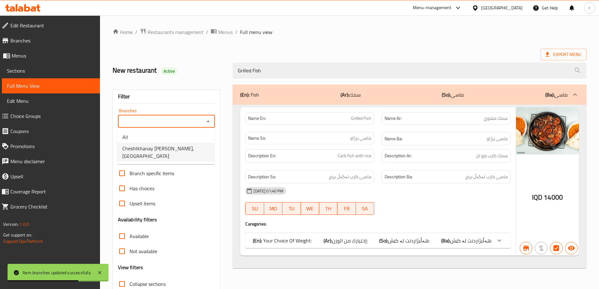
click at [143, 149] on span "Cheshtkhanay [PERSON_NAME], [GEOGRAPHIC_DATA]" at bounding box center [165, 152] width 87 height 15
type input "Cheshtkhanay [PERSON_NAME], [GEOGRAPHIC_DATA]"
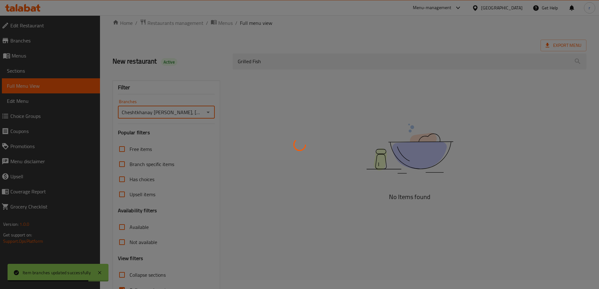
scroll to position [46, 0]
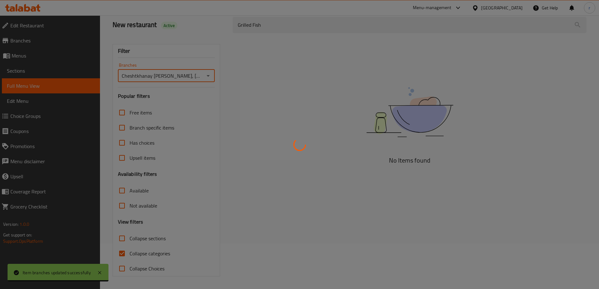
click at [152, 254] on div at bounding box center [299, 144] width 599 height 289
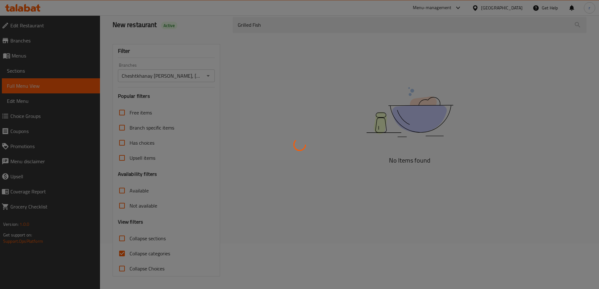
click at [152, 254] on div at bounding box center [299, 144] width 599 height 289
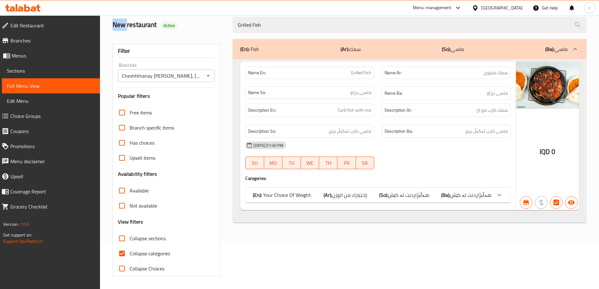
click at [152, 254] on div "Home / Restaurants management / Menus / Full menu view Export Menu New restaura…" at bounding box center [350, 129] width 474 height 294
click at [146, 250] on span "Collapse categories" at bounding box center [150, 254] width 41 height 8
click at [130, 250] on input "Collapse categories" at bounding box center [122, 253] width 15 height 15
checkbox input "false"
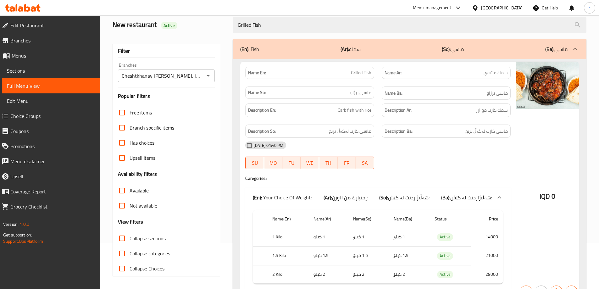
click at [147, 239] on span "Collapse sections" at bounding box center [148, 239] width 36 height 8
click at [130, 239] on input "Collapse sections" at bounding box center [122, 238] width 15 height 15
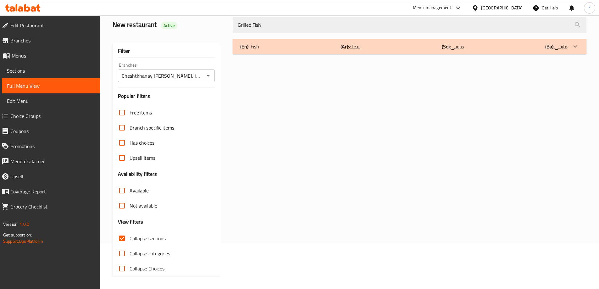
click at [147, 239] on span "Collapse sections" at bounding box center [148, 239] width 36 height 8
click at [130, 239] on input "Collapse sections" at bounding box center [122, 238] width 15 height 15
checkbox input "false"
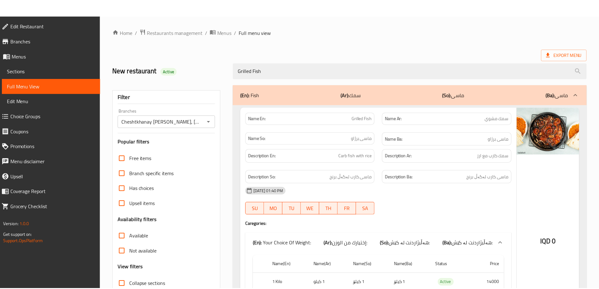
scroll to position [81, 0]
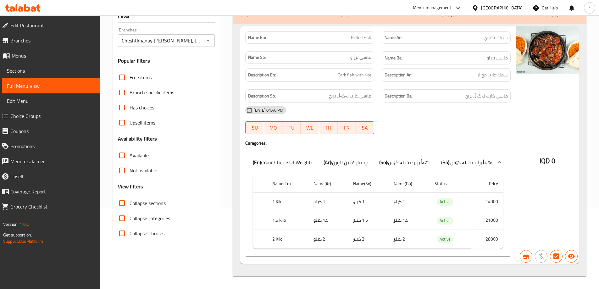
click at [30, 8] on icon at bounding box center [23, 8] width 36 height 8
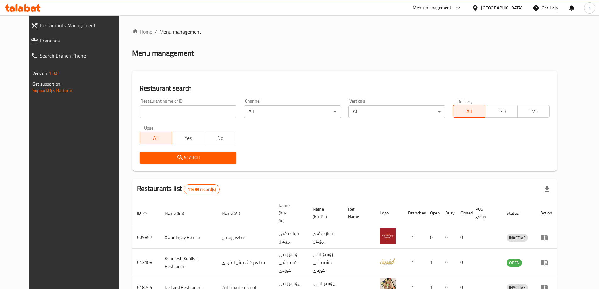
click at [155, 109] on input "search" at bounding box center [188, 111] width 97 height 13
paste input "740681"
type input "740681"
click at [145, 163] on button "Search" at bounding box center [188, 158] width 97 height 12
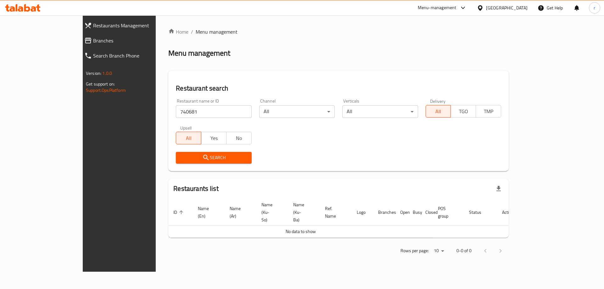
click at [93, 39] on span "Branches" at bounding box center [136, 41] width 86 height 8
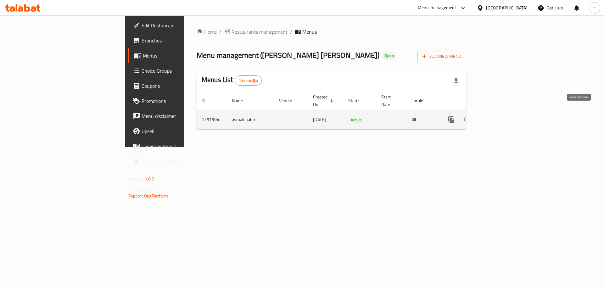
click at [501, 116] on icon "enhanced table" at bounding box center [497, 120] width 8 height 8
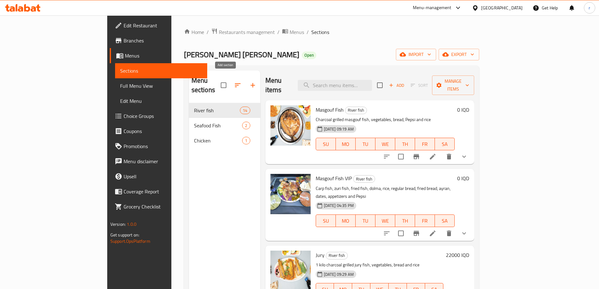
click at [249, 81] on icon "button" at bounding box center [253, 85] width 8 height 8
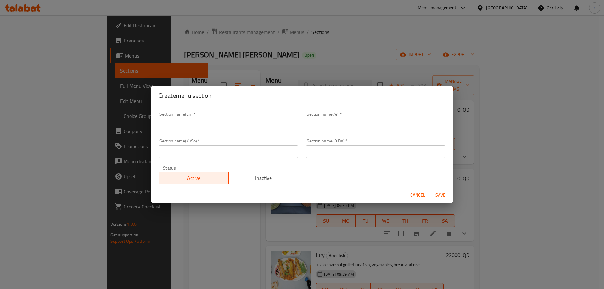
click at [192, 129] on input "text" at bounding box center [229, 125] width 140 height 13
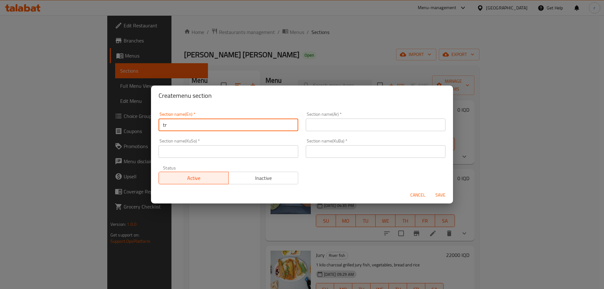
type input "t"
type input "Tray"
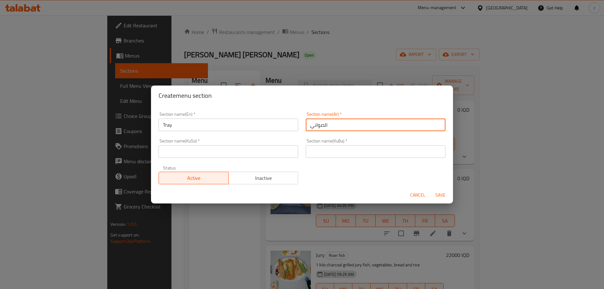
type input "الصواني"
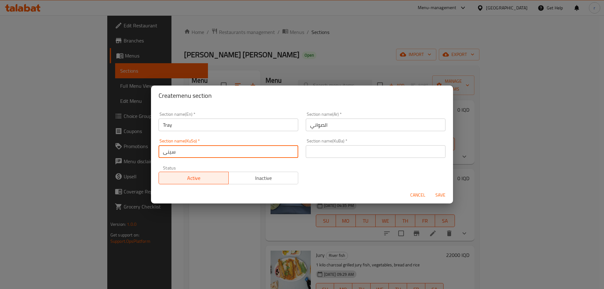
type input "سینی"
drag, startPoint x: 176, startPoint y: 152, endPoint x: 161, endPoint y: 153, distance: 15.4
click at [161, 153] on input "سینی" at bounding box center [229, 151] width 140 height 13
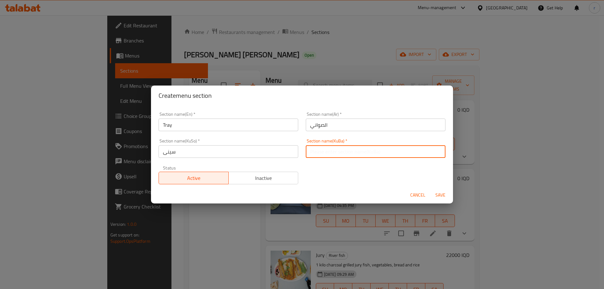
paste input "سینی"
type input "سینی"
click at [430, 189] on button "Save" at bounding box center [440, 195] width 20 height 12
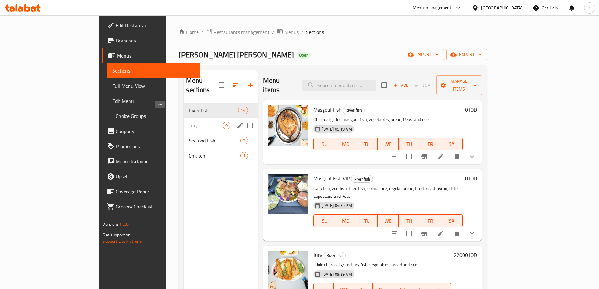
click at [189, 122] on span "Tray" at bounding box center [206, 126] width 34 height 8
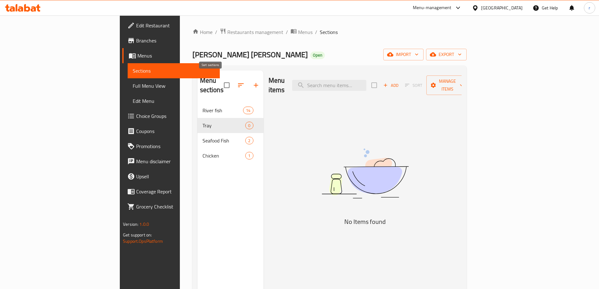
click at [233, 86] on button "button" at bounding box center [240, 85] width 15 height 15
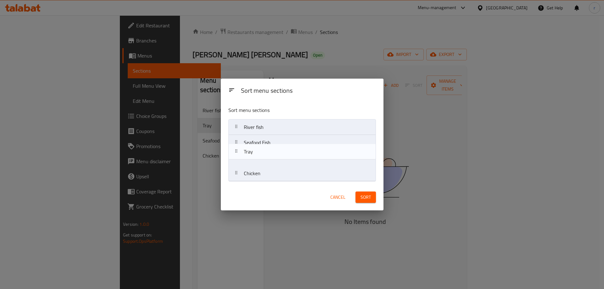
drag, startPoint x: 252, startPoint y: 144, endPoint x: 252, endPoint y: 161, distance: 17.0
click at [252, 161] on nav "River fish Tray Seafood Fish Chicken" at bounding box center [302, 150] width 148 height 62
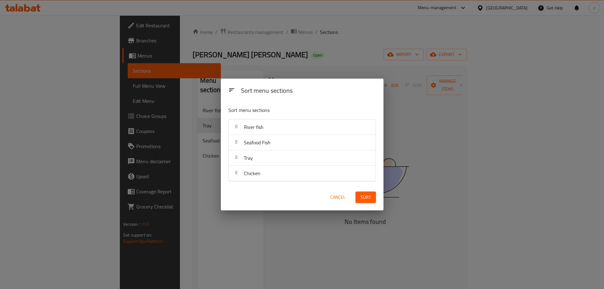
click at [367, 198] on span "Sort" at bounding box center [366, 198] width 10 height 8
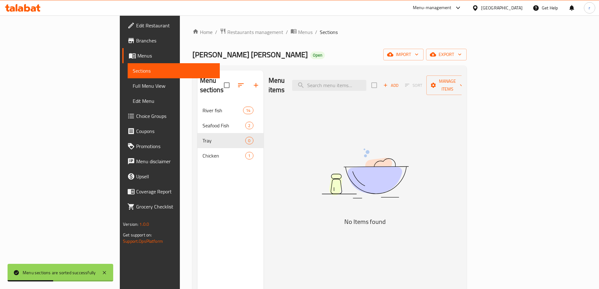
click at [400, 84] on span "Add" at bounding box center [391, 85] width 17 height 7
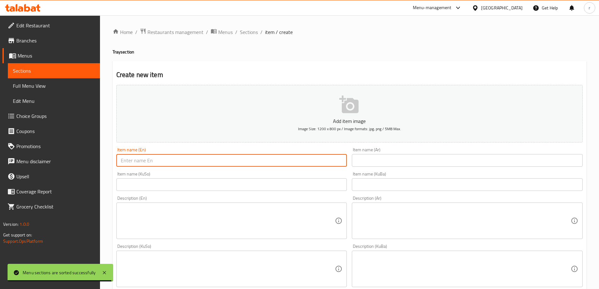
click at [175, 158] on input "text" at bounding box center [231, 160] width 231 height 13
paste input "Royal Tray"
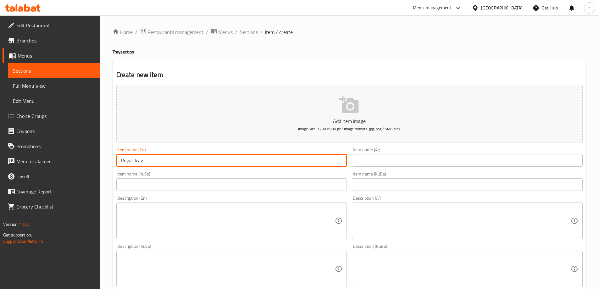
type input "Royal Tray"
click at [364, 154] on input "text" at bounding box center [467, 160] width 231 height 13
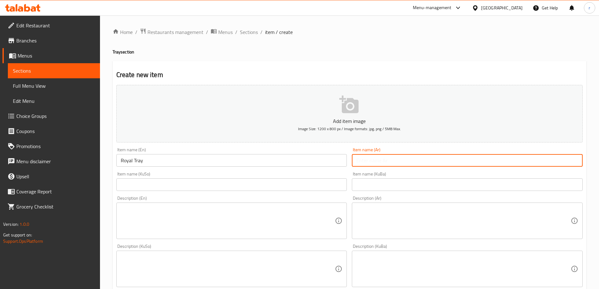
paste input "الصينية الملكية"
type input "الصينية الملكية"
click at [183, 185] on input "text" at bounding box center [231, 184] width 231 height 13
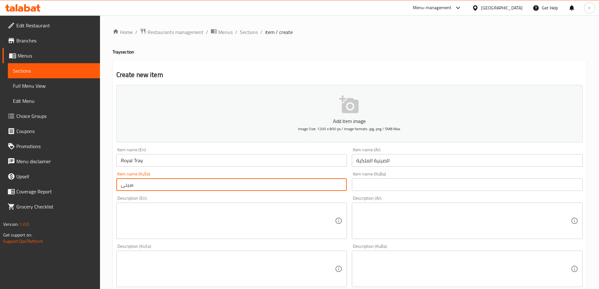
paste input "شاهانە"
drag, startPoint x: 183, startPoint y: 183, endPoint x: 114, endPoint y: 189, distance: 69.8
click at [114, 189] on div "Item name (KuSo) [PERSON_NAME] Item name ([GEOGRAPHIC_DATA])" at bounding box center [232, 181] width 236 height 24
type input "[PERSON_NAME]"
click at [364, 187] on input "text" at bounding box center [467, 184] width 231 height 13
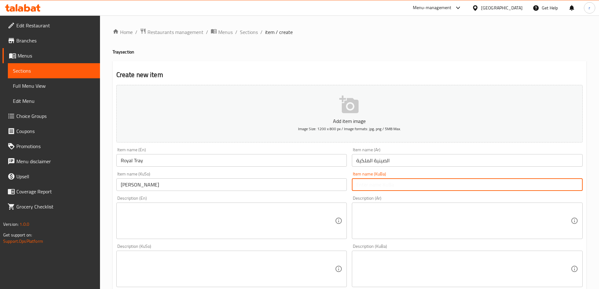
paste input "[PERSON_NAME]"
type input "[PERSON_NAME]"
click at [208, 211] on textarea at bounding box center [228, 221] width 215 height 30
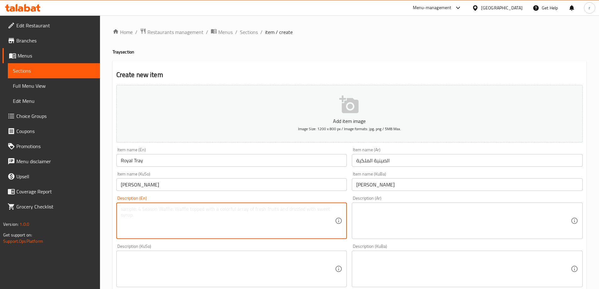
paste textarea "Kilo of binni fish, zubaidi piece, chicken, zouri with rice and amba, appetizer…"
type textarea "Kilo of binni fish, zubaidi piece, chicken, zouri with rice and amba, appetizer…"
click at [428, 207] on textarea at bounding box center [464, 221] width 215 height 30
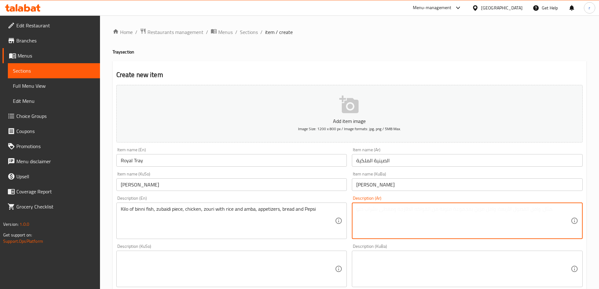
paste textarea "سمك كيلو بيني، قطعه زبيدي، دجاج، زوري مع أرز وعنبه، مقبلات، خبز وبيبسي"
type textarea "سمك كيلو بيني، قطعه زبيدي، دجاج، زوري مع أرز وعنبه، مقبلات، خبز وبيبسي"
click at [284, 256] on textarea at bounding box center [228, 269] width 215 height 30
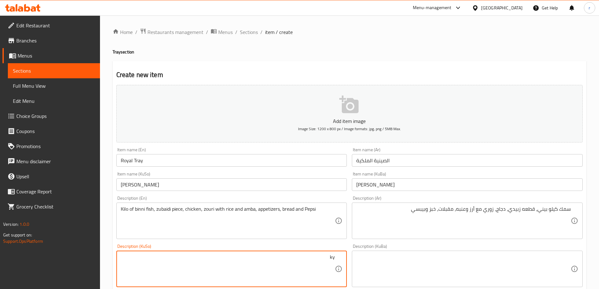
type textarea "k"
click at [277, 262] on textarea "کیلۆ ماسی بیبی، پارچە" at bounding box center [228, 269] width 215 height 30
paste textarea "زوبێدی"
click at [277, 262] on textarea "کیلۆ ماسی بیبی، پارچە زوبێدی، مریشک، زوری لەگەڵ برنج و عەمبە، مووقەبیلات، نان و…" at bounding box center [228, 269] width 215 height 30
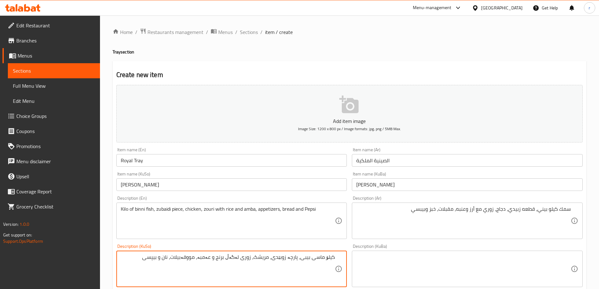
click at [277, 262] on textarea "کیلۆ ماسی بیبی، پارچە زوبێدی، مریشک، زوری لەگەڵ برنج و عەمبە، مووقەبیلات، نان و…" at bounding box center [228, 269] width 215 height 30
type textarea "کیلۆ ماسی بیبی، پارچە زوبێدی، مریشک، زوری لەگەڵ برنج و عەمبە، مووقەبیلات، نان و…"
click at [396, 267] on textarea at bounding box center [464, 269] width 215 height 30
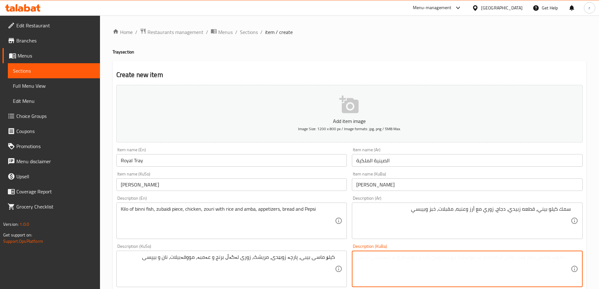
paste textarea "کیلۆ ماسی بیبی، پارچە زوبێدی، مریشک، زوری لەگەڵ برنج و عەمبە، مووقەبیلات، نان و…"
type textarea "کیلۆ ماسی بیبی، پارچە زوبێدی، مریشک، زوری لەگەڵ برنج و عەمبە، مووقەبیلات، نان و…"
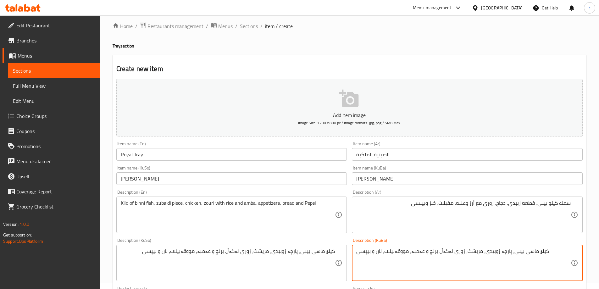
scroll to position [84, 0]
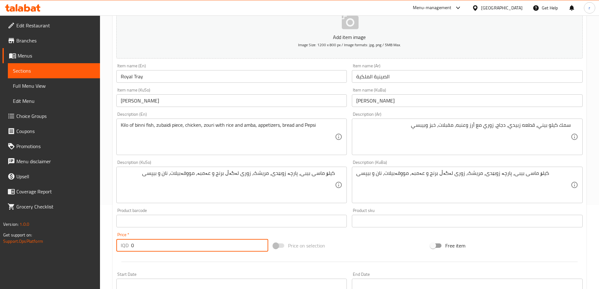
drag, startPoint x: 144, startPoint y: 243, endPoint x: 124, endPoint y: 247, distance: 20.1
click at [124, 247] on div "IQD 0 Price *" at bounding box center [192, 245] width 152 height 13
paste input "9500"
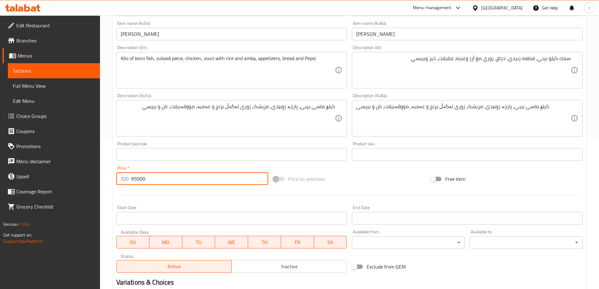
scroll to position [228, 0]
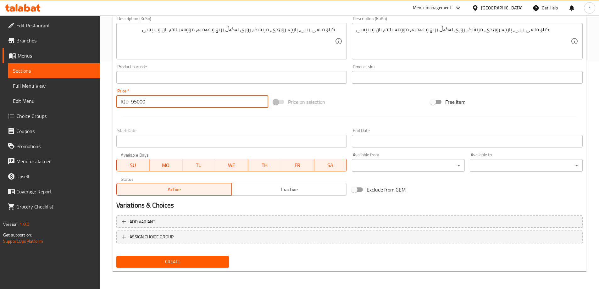
type input "95000"
click at [179, 257] on button "Create" at bounding box center [172, 262] width 113 height 12
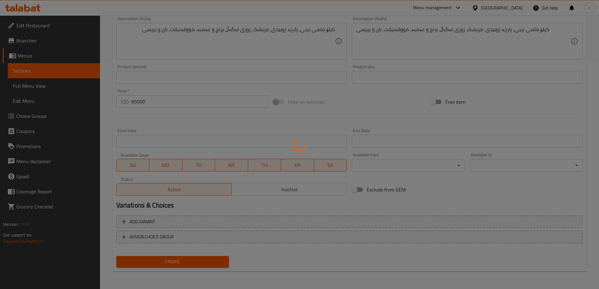
scroll to position [18, 0]
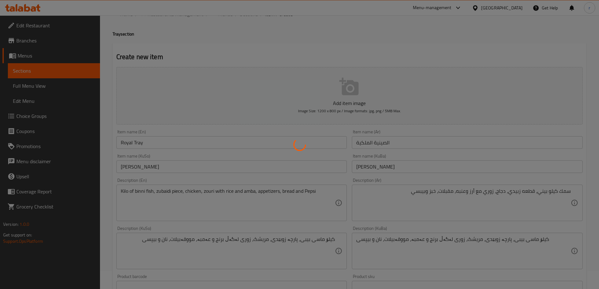
type input "0"
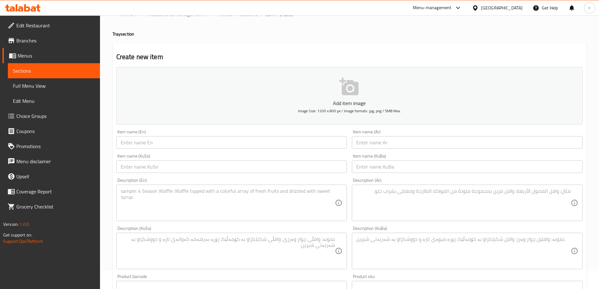
click at [138, 144] on input "text" at bounding box center [231, 142] width 231 height 13
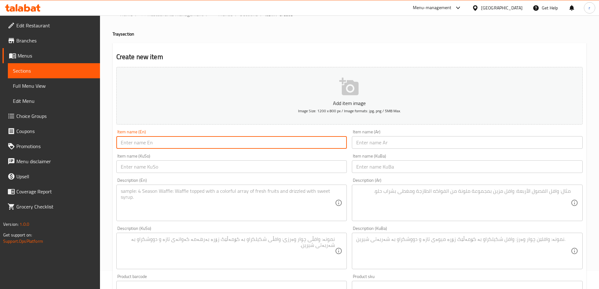
paste input "[PERSON_NAME]"
type input "[PERSON_NAME]"
click at [369, 146] on input "text" at bounding box center [467, 142] width 231 height 13
paste input "صينية [PERSON_NAME] مع جري"
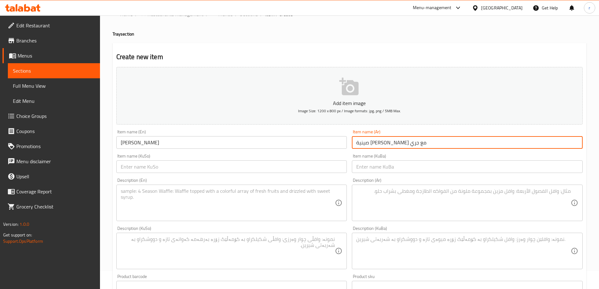
type input "صينية [PERSON_NAME] مع جري"
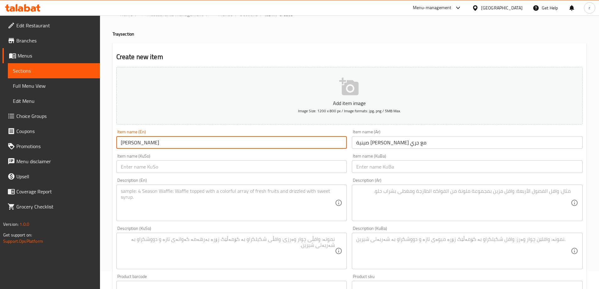
drag, startPoint x: 148, startPoint y: 142, endPoint x: 138, endPoint y: 142, distance: 10.1
click at [138, 142] on input "[PERSON_NAME]" at bounding box center [231, 142] width 231 height 13
drag, startPoint x: 136, startPoint y: 142, endPoint x: 147, endPoint y: 143, distance: 10.8
click at [147, 143] on input "[PERSON_NAME]" at bounding box center [231, 142] width 231 height 13
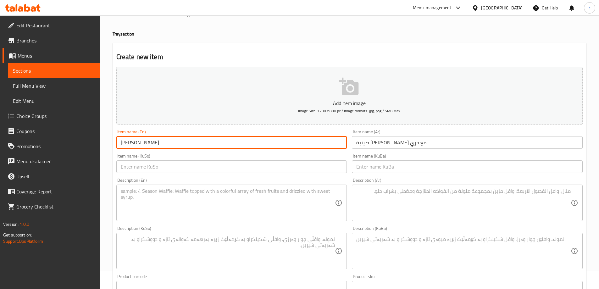
click at [168, 145] on input "[PERSON_NAME]" at bounding box center [231, 142] width 231 height 13
paste input "Tray"
type input "[PERSON_NAME]"
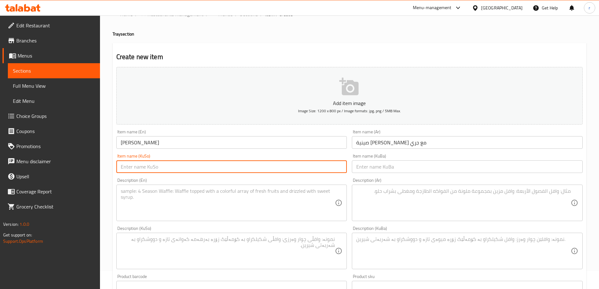
click at [199, 166] on input "text" at bounding box center [231, 166] width 231 height 13
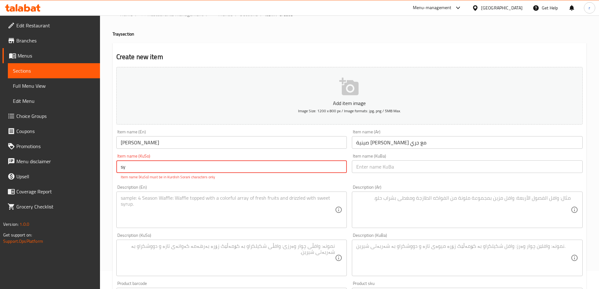
type input "s"
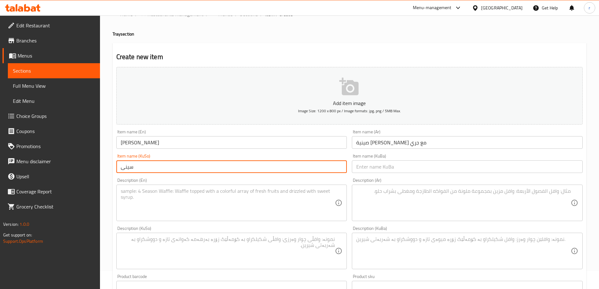
paste input "زوبێدی"
drag, startPoint x: 199, startPoint y: 166, endPoint x: 87, endPoint y: 175, distance: 111.8
click at [87, 175] on div "Edit Restaurant Branches Menus Sections Full Menu View Edit Menu Choice Groups …" at bounding box center [299, 248] width 599 height 502
type input "سینی زوبێدی لەگەڵ جری"
click at [359, 166] on input "text" at bounding box center [467, 166] width 231 height 13
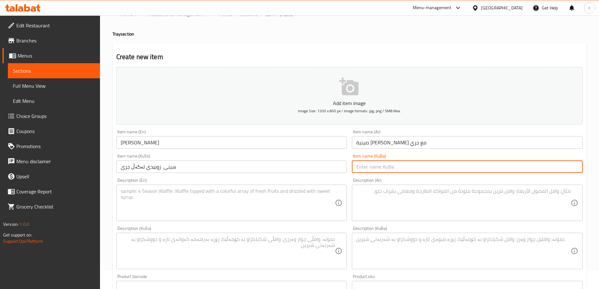
paste input "سینی زوبێدی لەگەڵ جری"
type input "سینی زوبێدی لەگەڵ جری"
click at [172, 199] on textarea at bounding box center [228, 203] width 215 height 30
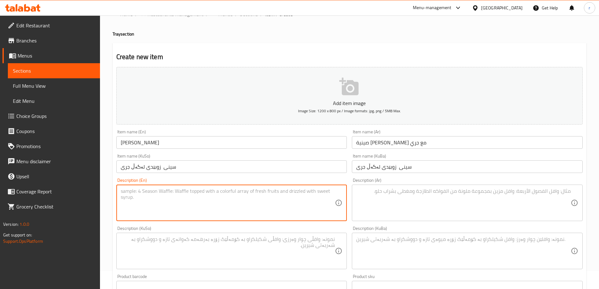
paste textarea "Zubaidi piece, jri piece with rice and amba, appetizers, bread and Pepsi"
type textarea "Zubaidi piece, jri piece with rice and amba, appetizers, bread and Pepsi"
click at [488, 225] on div "Description (KuBa) Description (KuBa)" at bounding box center [468, 248] width 236 height 48
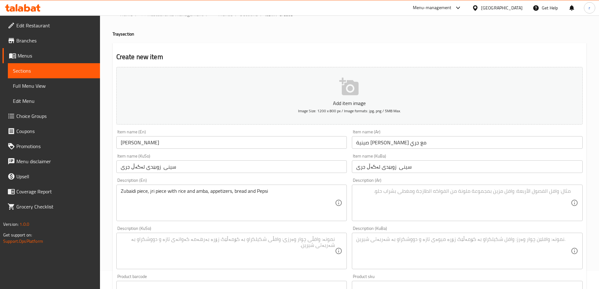
click at [453, 206] on textarea at bounding box center [464, 203] width 215 height 30
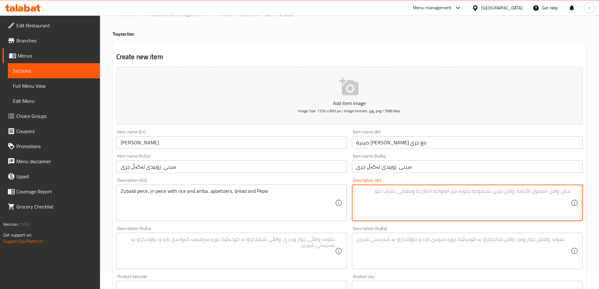
paste textarea "قطعة زبيدي، قطعة جري مع أرز وعنبة، مقبلات، خبز وبيبسي"
type textarea "قطعة زبيدي، قطعة جري مع أرز وعنبة، مقبلات، خبز وبيبسي"
click at [257, 247] on textarea at bounding box center [228, 251] width 215 height 30
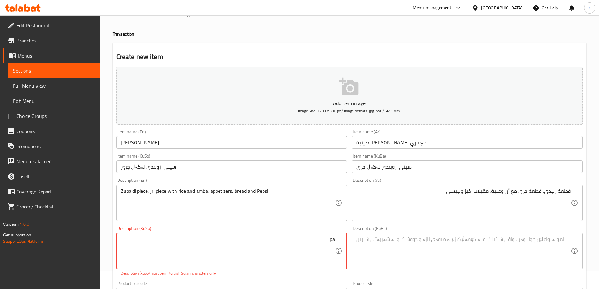
type textarea "p"
paste textarea "زوبێدی"
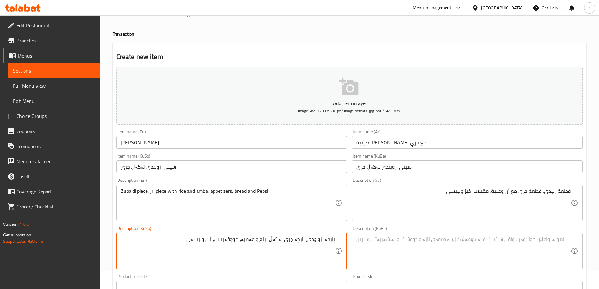
type textarea "پارچە زوبێدی، پارچە جری لەگەڵ برنج و عەمبە، مووقەبیلات، نان و بیپسی"
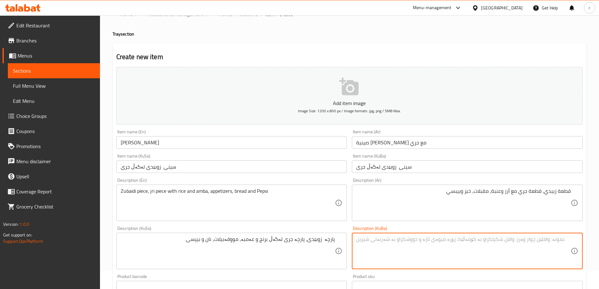
paste textarea "پارچە زوبێدی، پارچە جری لەگەڵ برنج و عەمبە، مووقەبیلات، نان و بیپسی"
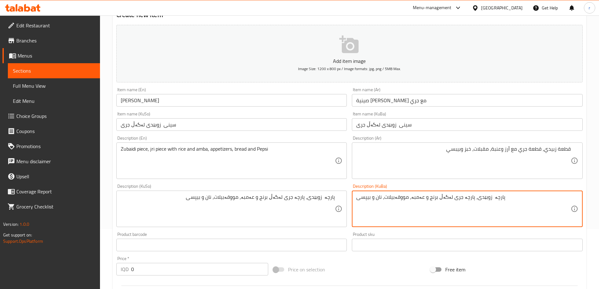
scroll to position [144, 0]
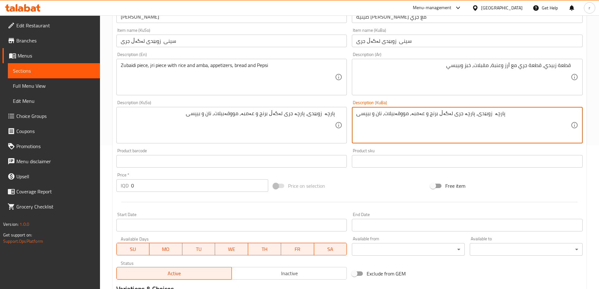
type textarea "پارچە زوبێدی، پارچە جری لەگەڵ برنج و عەمبە، مووقەبیلات، نان و بیپسی"
drag, startPoint x: 137, startPoint y: 191, endPoint x: 93, endPoint y: 186, distance: 44.1
click at [93, 186] on div "Edit Restaurant Branches Menus Sections Full Menu View Edit Menu Choice Groups …" at bounding box center [299, 123] width 599 height 502
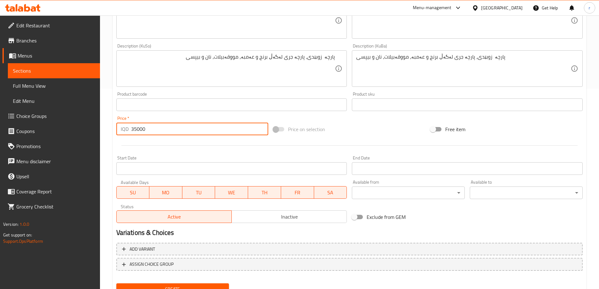
scroll to position [228, 0]
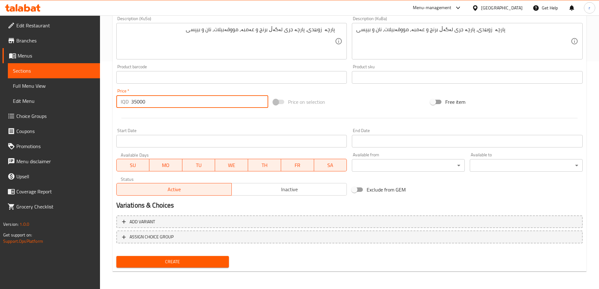
type input "35000"
click at [161, 262] on span "Create" at bounding box center [172, 262] width 103 height 8
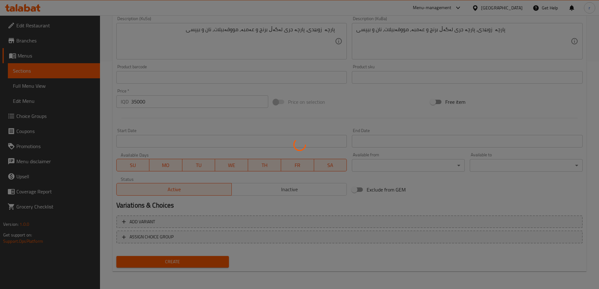
type input "0"
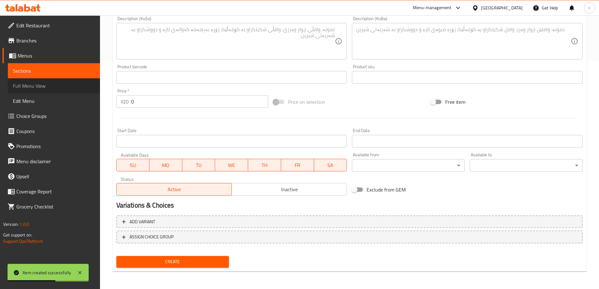
click at [54, 89] on span "Full Menu View" at bounding box center [54, 86] width 82 height 8
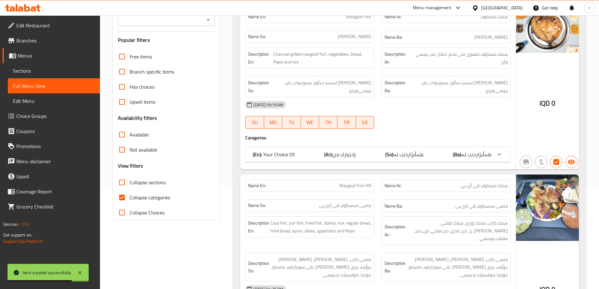
scroll to position [125, 0]
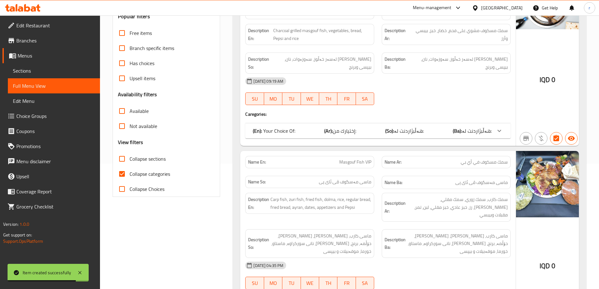
click at [145, 174] on span "Collapse categories" at bounding box center [150, 174] width 41 height 8
click at [130, 174] on input "Collapse categories" at bounding box center [122, 173] width 15 height 15
checkbox input "false"
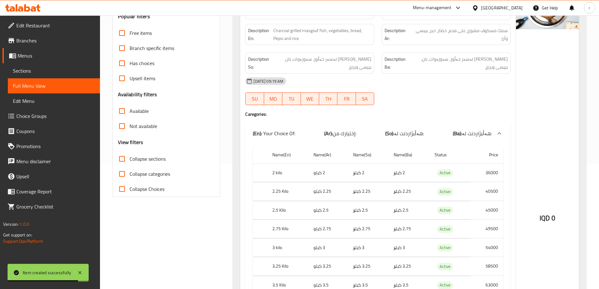
click at [146, 161] on span "Collapse sections" at bounding box center [148, 159] width 36 height 8
click at [130, 161] on input "Collapse sections" at bounding box center [122, 158] width 15 height 15
checkbox input "true"
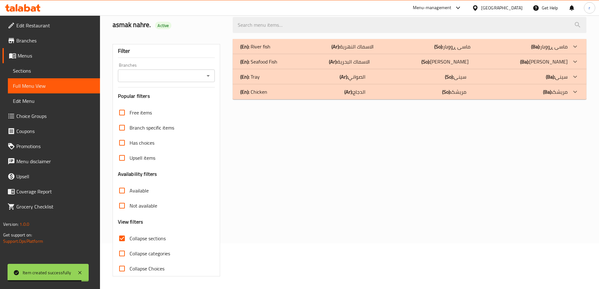
scroll to position [41, 0]
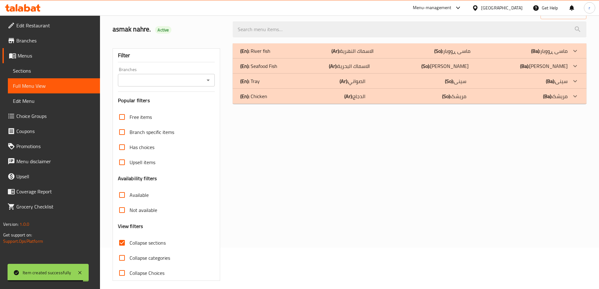
click at [164, 84] on input "Branches" at bounding box center [161, 80] width 83 height 9
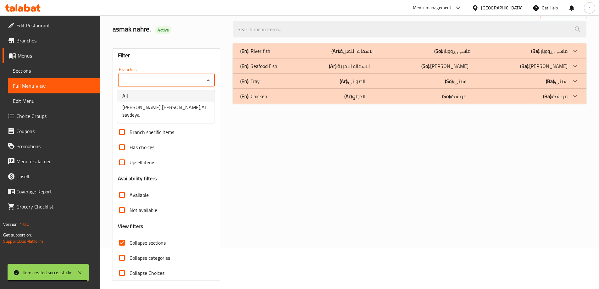
click at [171, 105] on span "[PERSON_NAME] [PERSON_NAME],Al saydeya" at bounding box center [165, 111] width 87 height 15
type input "[PERSON_NAME] [PERSON_NAME],Al saydeya"
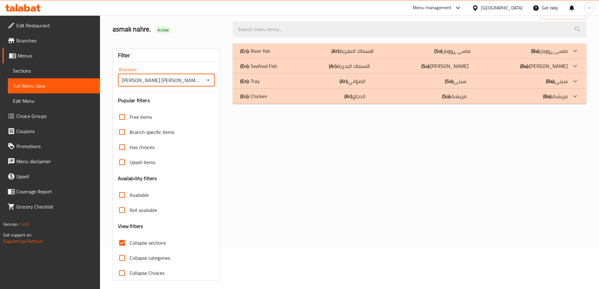
click at [317, 82] on div "(En): Tray (Ar): الصواني (So): سینی (Ba): سینی" at bounding box center [404, 81] width 328 height 8
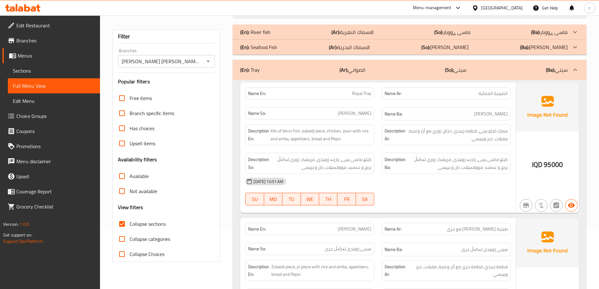
scroll to position [0, 0]
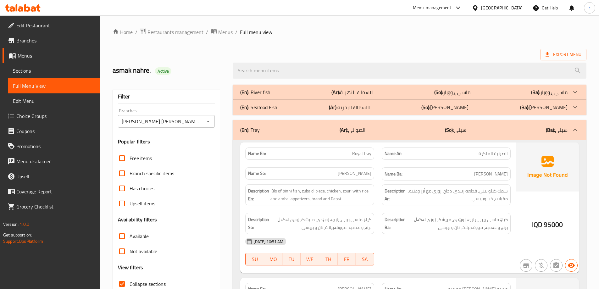
click at [43, 64] on link "Sections" at bounding box center [54, 70] width 92 height 15
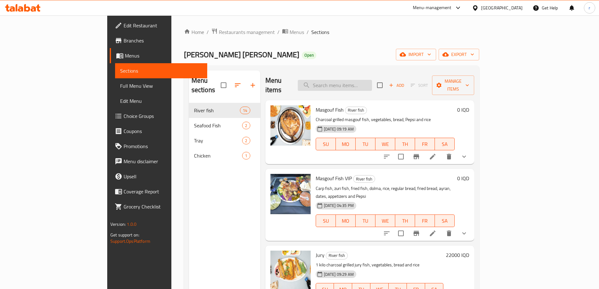
click at [357, 83] on input "search" at bounding box center [335, 85] width 74 height 11
type input "س"
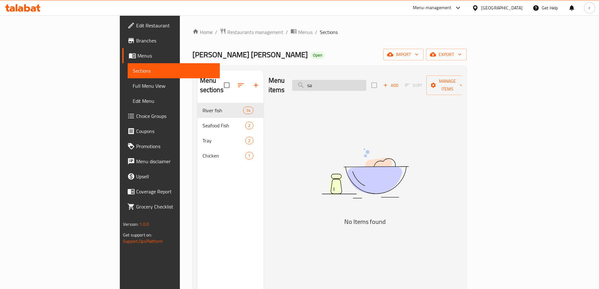
type input "s"
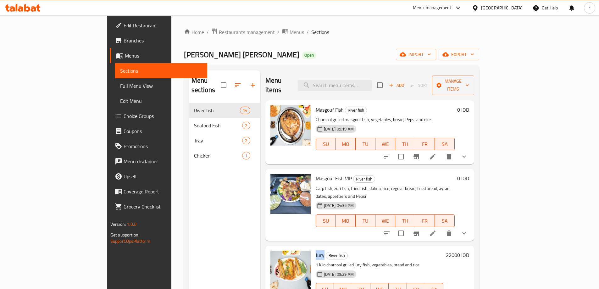
drag, startPoint x: 297, startPoint y: 240, endPoint x: 289, endPoint y: 239, distance: 8.3
click at [316, 251] on h6 "Jury River fish" at bounding box center [380, 255] width 128 height 9
copy span "Jury"
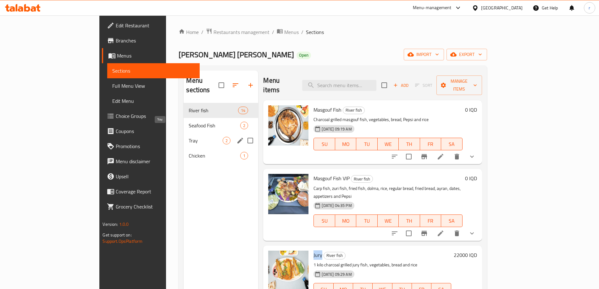
click at [189, 137] on span "Tray" at bounding box center [206, 141] width 34 height 8
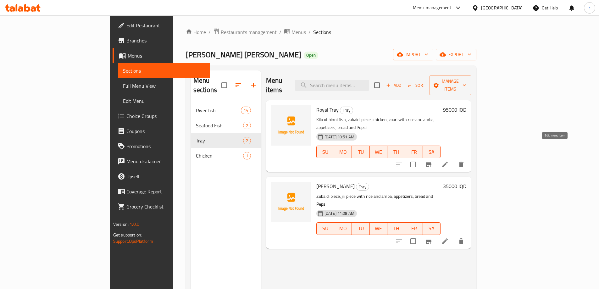
click at [449, 161] on icon at bounding box center [445, 165] width 8 height 8
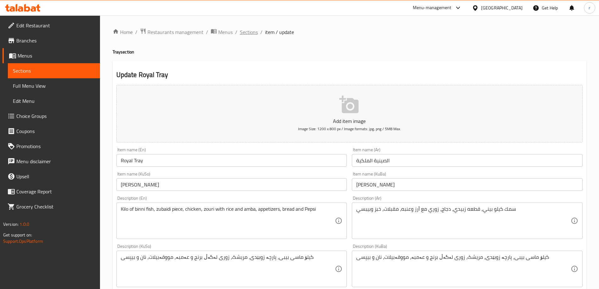
click at [255, 31] on span "Sections" at bounding box center [249, 32] width 18 height 8
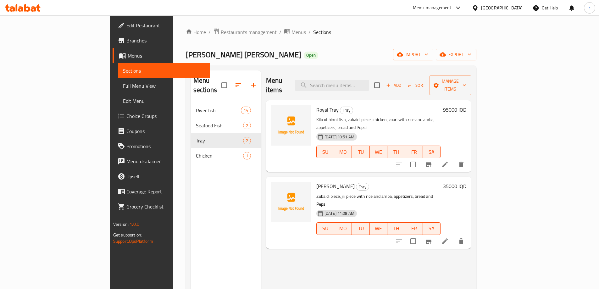
click at [454, 236] on li at bounding box center [445, 241] width 18 height 11
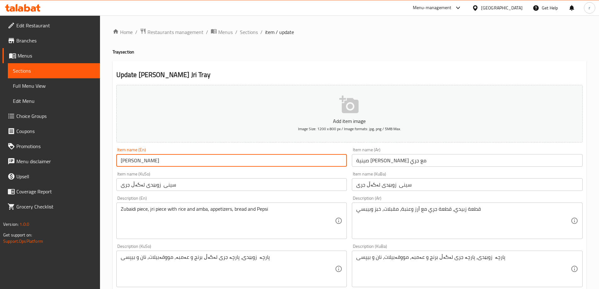
drag, startPoint x: 153, startPoint y: 161, endPoint x: 149, endPoint y: 162, distance: 4.4
click at [149, 162] on input "[PERSON_NAME]" at bounding box center [231, 160] width 231 height 13
paste input "ury"
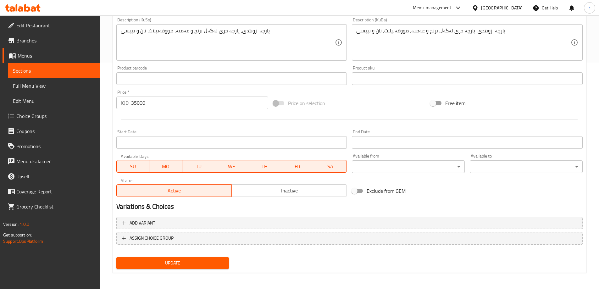
scroll to position [228, 0]
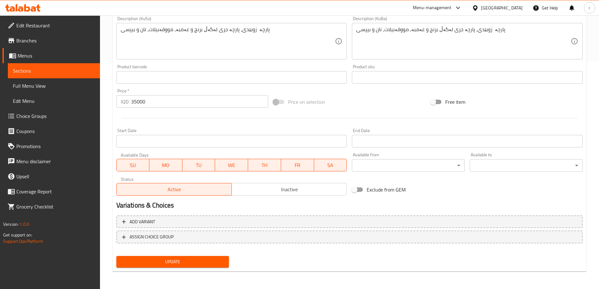
type input "Zubaidi With Jury Tray"
click at [194, 271] on div "Update Zubaidi With Jury Tray Add item image Image Size: 1200 x 800 px / Image …" at bounding box center [350, 52] width 474 height 439
click at [194, 266] on span "Update" at bounding box center [172, 262] width 103 height 8
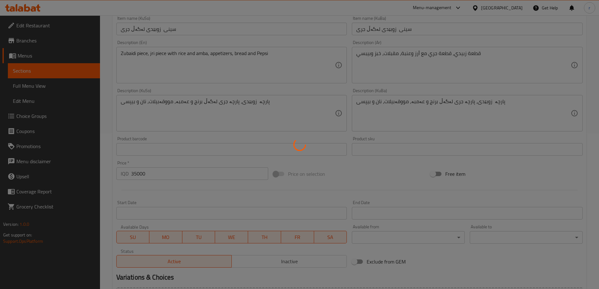
scroll to position [18, 0]
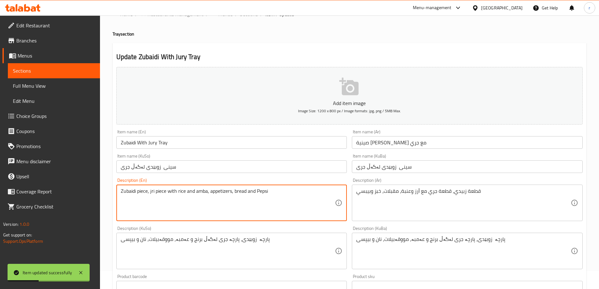
click at [154, 190] on textarea "Zubaidi piece, jri piece with rice and amba, appetizers, bread and Pepsi" at bounding box center [228, 203] width 215 height 30
click at [150, 195] on textarea "Zubaidi piece, jri piece with rice and amba, appetizers, bread and Pepsi" at bounding box center [228, 203] width 215 height 30
click at [151, 192] on textarea "Zubaidi piece, jri piece with rice and amba, appetizers, bread and Pepsi" at bounding box center [228, 203] width 215 height 30
click at [154, 192] on textarea "Zubaidi piece, jri piece with rice and amba, appetizers, bread and Pepsi" at bounding box center [228, 203] width 215 height 30
drag, startPoint x: 154, startPoint y: 192, endPoint x: 150, endPoint y: 192, distance: 4.4
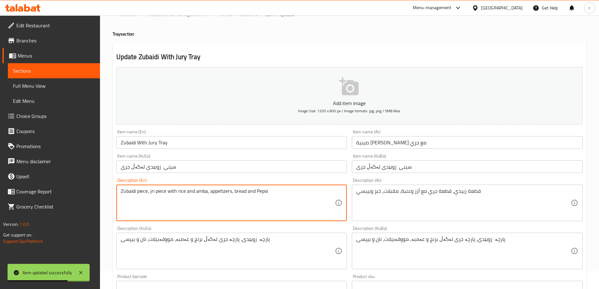
click at [150, 192] on textarea "Zubaidi piece, jri piece with rice and amba, appetizers, bread and Pepsi" at bounding box center [228, 203] width 215 height 30
paste textarea "Jury"
drag, startPoint x: 278, startPoint y: 193, endPoint x: 102, endPoint y: 196, distance: 176.2
click at [102, 196] on div "Home / Restaurants management / Menus / Sections / item / update Tray section U…" at bounding box center [349, 248] width 499 height 502
paste textarea "jury piece with rice and amba, appetizers, bread and p"
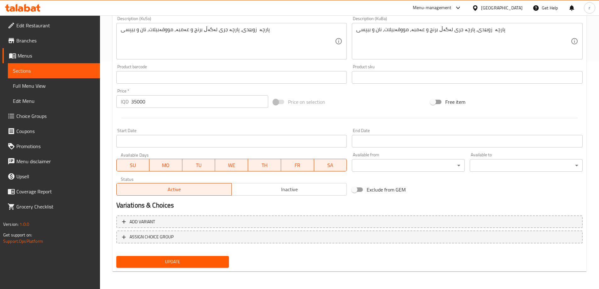
type textarea "Zubaidi piece, jury piece with rice and amba, appetizers, bread and Pepsi"
click at [167, 264] on span "Update" at bounding box center [172, 262] width 103 height 8
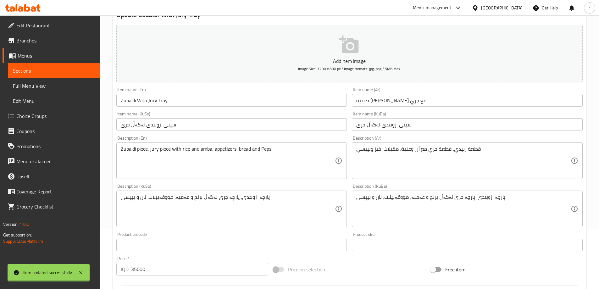
scroll to position [0, 0]
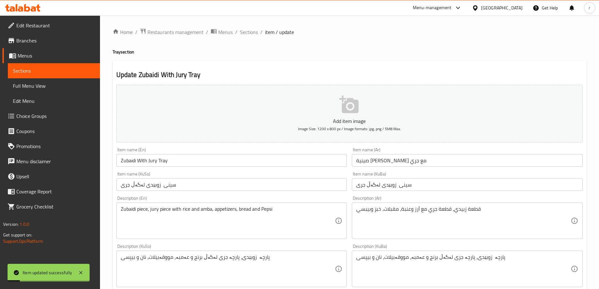
click at [51, 87] on span "Full Menu View" at bounding box center [54, 86] width 82 height 8
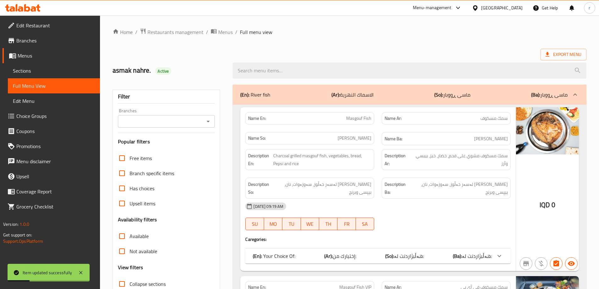
click at [161, 118] on input "Branches" at bounding box center [161, 121] width 83 height 9
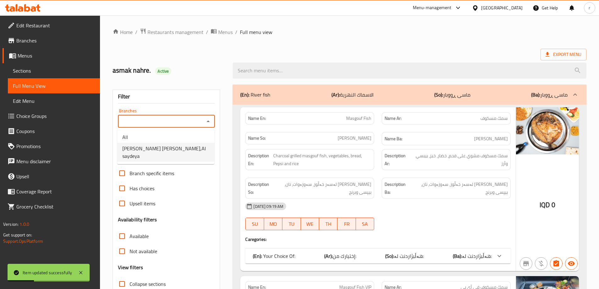
click at [162, 149] on span "Asmak Ali Al Wasif,Al saydeya" at bounding box center [165, 152] width 87 height 15
type input "Asmak Ali Al Wasif,Al saydeya"
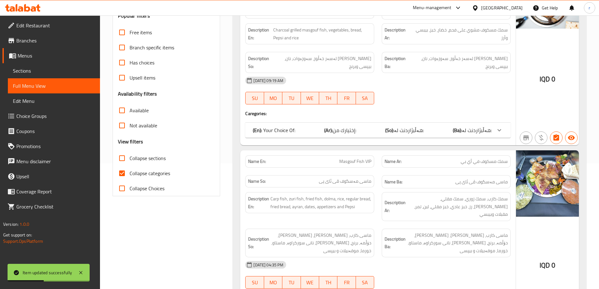
click at [148, 175] on span "Collapse categories" at bounding box center [150, 174] width 41 height 8
click at [130, 175] on input "Collapse categories" at bounding box center [122, 173] width 15 height 15
checkbox input "false"
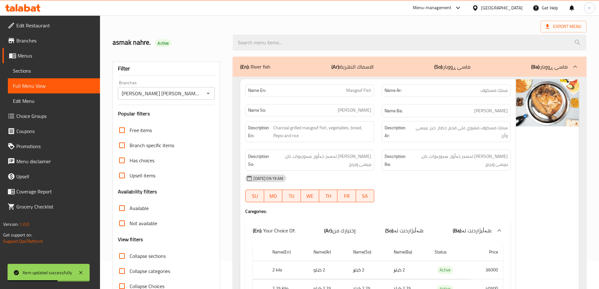
scroll to position [42, 0]
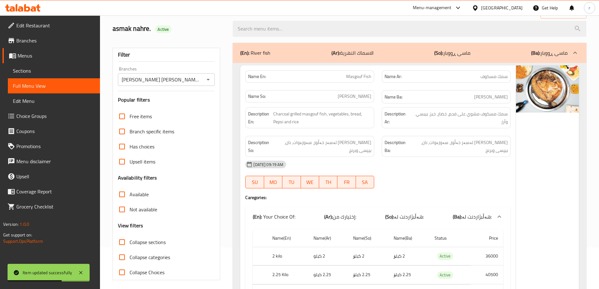
click at [144, 241] on span "Collapse sections" at bounding box center [148, 243] width 36 height 8
click at [130, 241] on input "Collapse sections" at bounding box center [122, 242] width 15 height 15
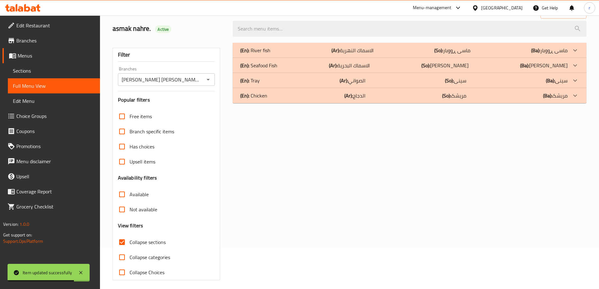
click at [280, 84] on div "(En): Tray (Ar): الصواني (So): سینی (Ba): سینی" at bounding box center [404, 81] width 328 height 8
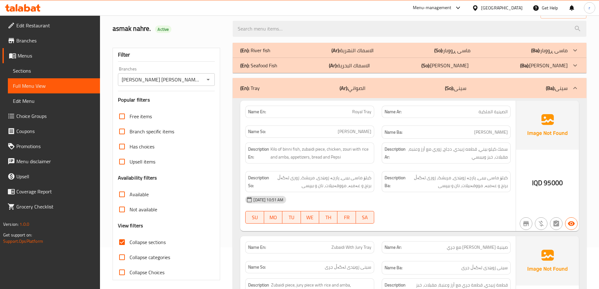
click at [160, 245] on span "Collapse sections" at bounding box center [148, 243] width 36 height 8
click at [130, 245] on input "Collapse sections" at bounding box center [122, 242] width 15 height 15
checkbox input "false"
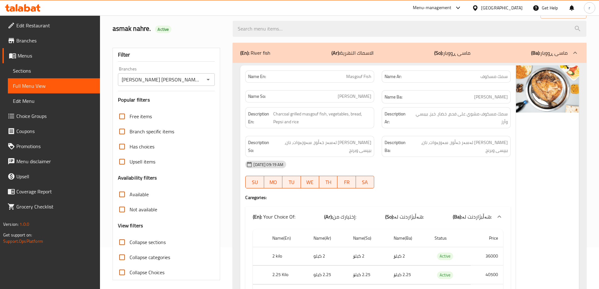
scroll to position [1514, 0]
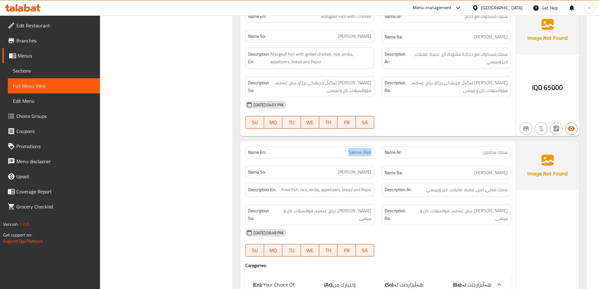
drag, startPoint x: 348, startPoint y: 144, endPoint x: 345, endPoint y: 140, distance: 5.8
click at [373, 146] on div "Name En: Salmon Fish" at bounding box center [309, 152] width 129 height 12
copy span "Salmon Fish"
click at [61, 68] on span "Sections" at bounding box center [54, 71] width 82 height 8
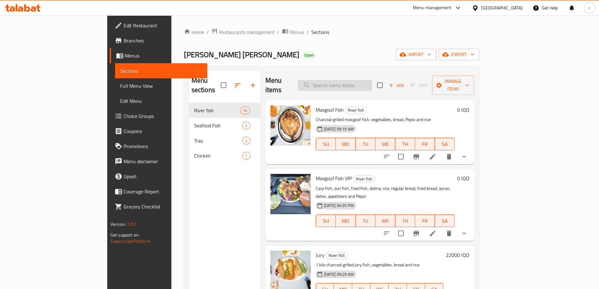
click at [372, 83] on input "search" at bounding box center [335, 85] width 74 height 11
paste input "Salmon Fish"
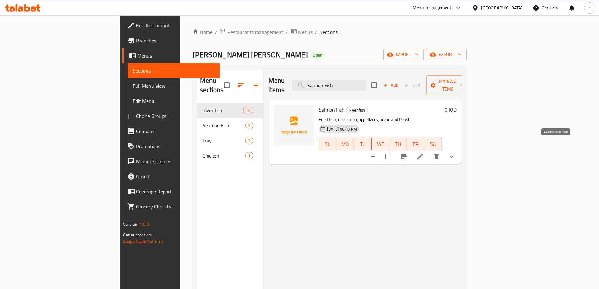
type input "Salmon Fish"
click at [439, 154] on icon "delete" at bounding box center [437, 157] width 4 height 6
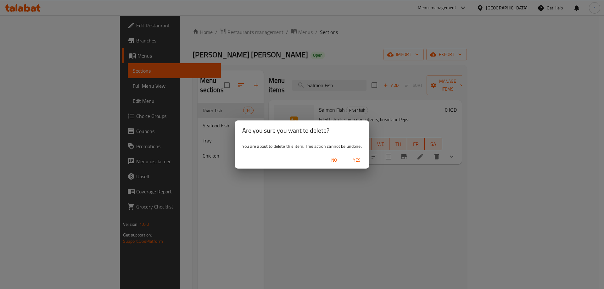
click at [357, 159] on span "Yes" at bounding box center [356, 160] width 15 height 8
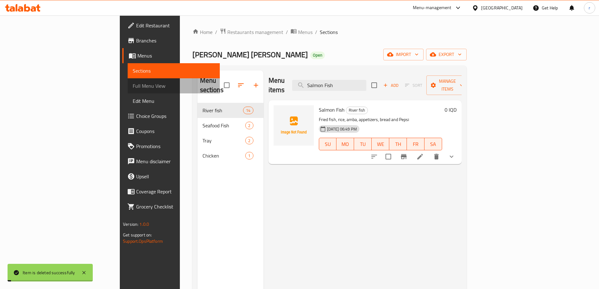
click at [133, 88] on span "Full Menu View" at bounding box center [174, 86] width 82 height 8
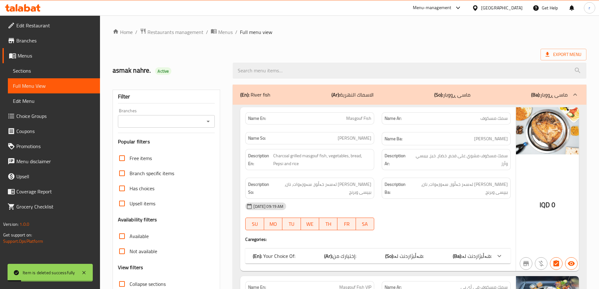
click at [143, 123] on input "Branches" at bounding box center [161, 121] width 83 height 9
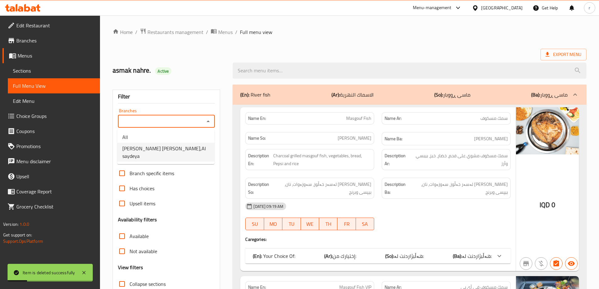
click at [151, 149] on span "Asmak Ali Al Wasif,Al saydeya" at bounding box center [165, 152] width 87 height 15
type input "Asmak Ali Al Wasif,Al saydeya"
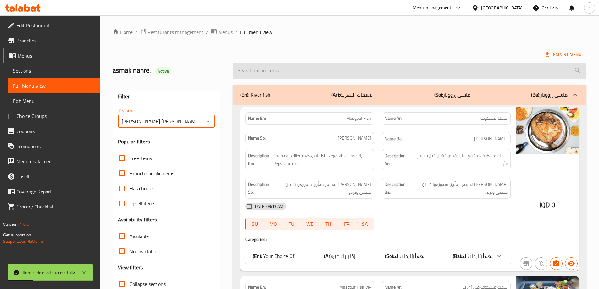
click at [281, 70] on input "search" at bounding box center [410, 71] width 354 height 16
paste input "Salmon Fish"
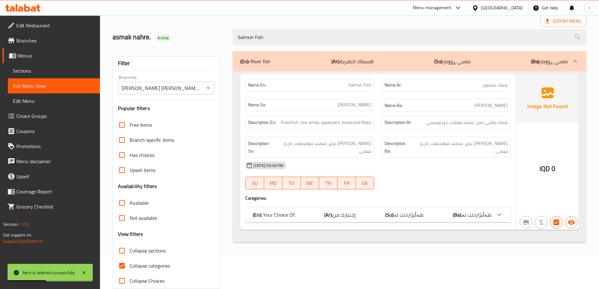
scroll to position [46, 0]
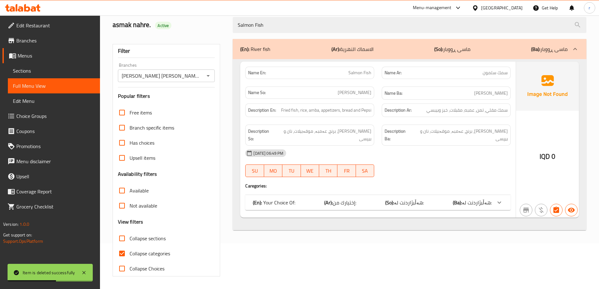
type input "Salmon Fish"
click at [152, 252] on span "Collapse categories" at bounding box center [150, 254] width 41 height 8
click at [130, 252] on input "Collapse categories" at bounding box center [122, 253] width 15 height 15
checkbox input "false"
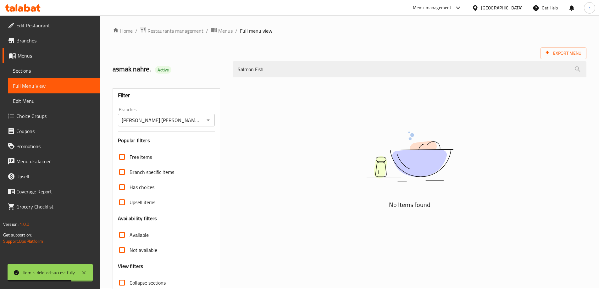
scroll to position [0, 0]
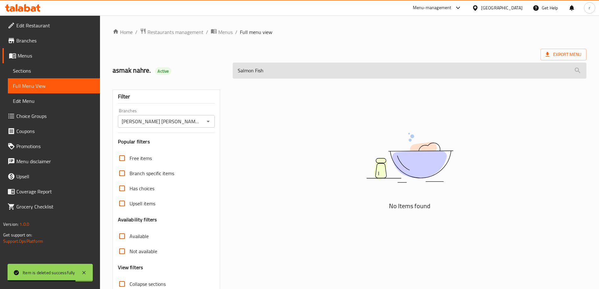
click at [273, 70] on input "Salmon Fish" at bounding box center [410, 71] width 354 height 16
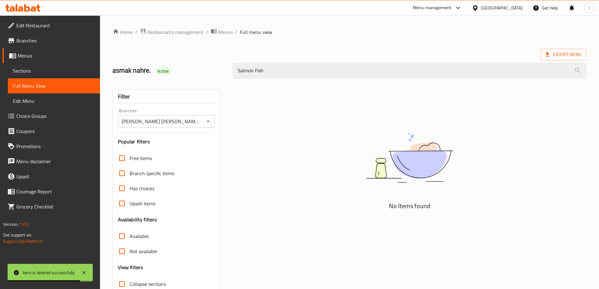
drag, startPoint x: 267, startPoint y: 72, endPoint x: 152, endPoint y: 73, distance: 114.5
click at [152, 73] on div "asmak nahre. Active Salmon Fish" at bounding box center [350, 71] width 482 height 28
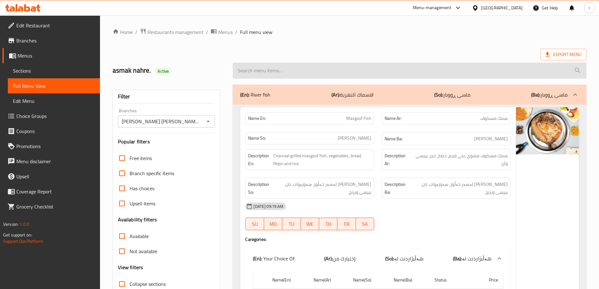
click at [295, 70] on input "search" at bounding box center [410, 71] width 354 height 16
paste input "Salmon Fish"
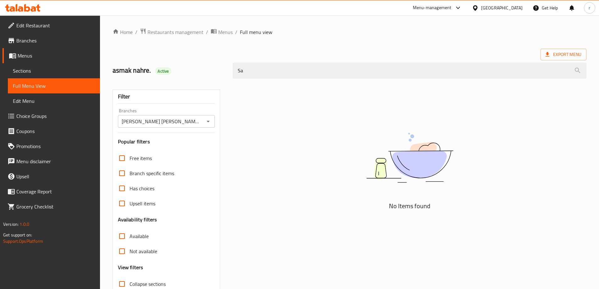
type input "S"
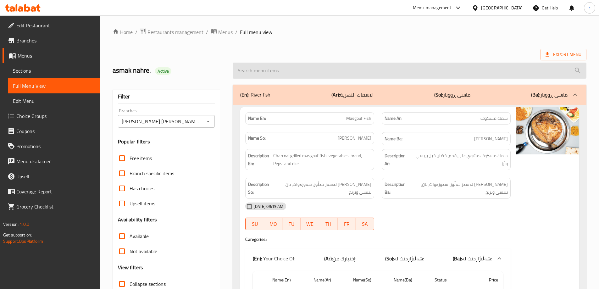
click at [307, 64] on input "search" at bounding box center [410, 71] width 354 height 16
paste input "Stuffed Fish - 2 Kilo And Half"
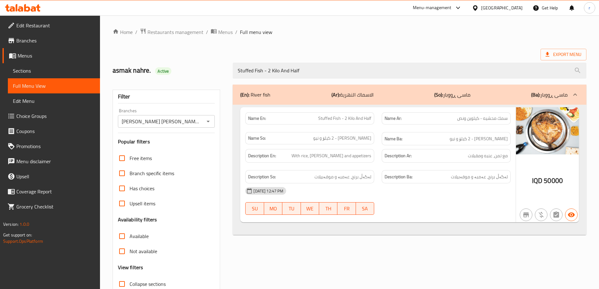
type input "Stuffed Fish - 2 Kilo And Half"
click at [38, 76] on link "Sections" at bounding box center [54, 70] width 92 height 15
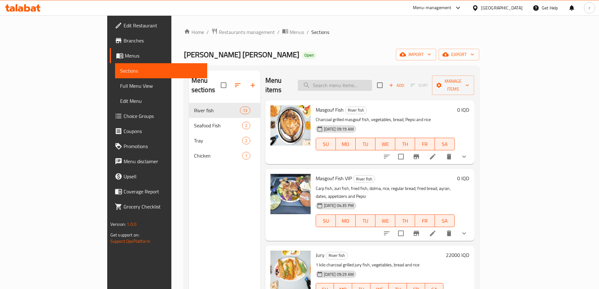
click at [361, 83] on input "search" at bounding box center [335, 85] width 74 height 11
paste input "Stuffed Fish - 2 Kilo And Half"
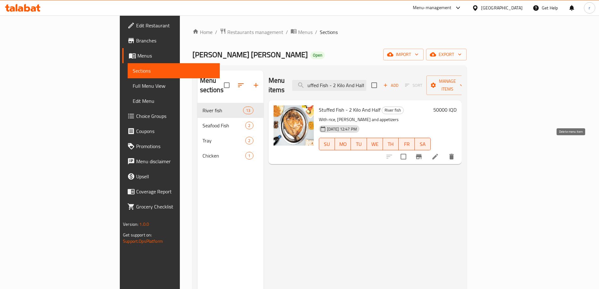
click at [454, 154] on icon "delete" at bounding box center [452, 157] width 4 height 6
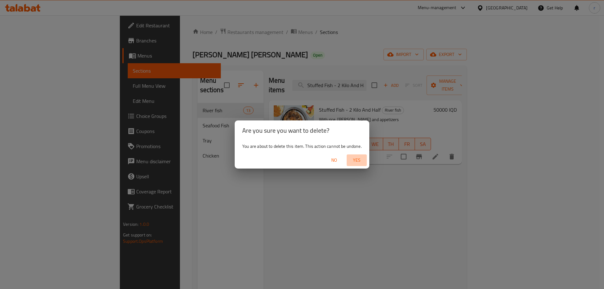
click at [360, 160] on span "Yes" at bounding box center [356, 160] width 15 height 8
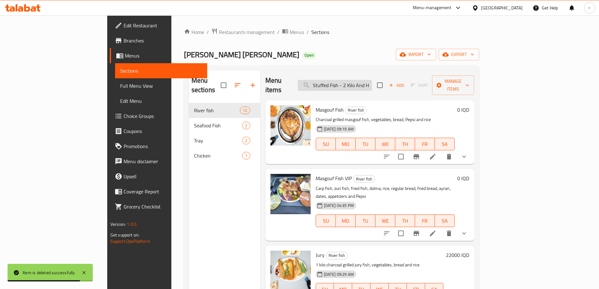
click at [372, 80] on input "Stuffed Fish - 2 Kilo And Half" at bounding box center [335, 85] width 74 height 11
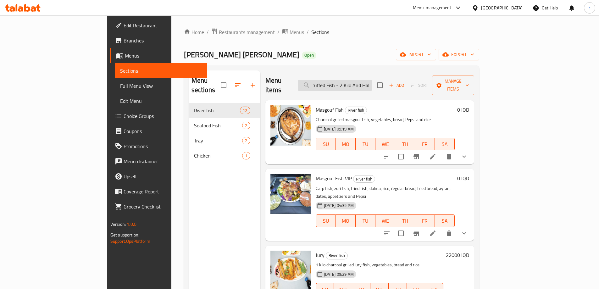
scroll to position [0, 3]
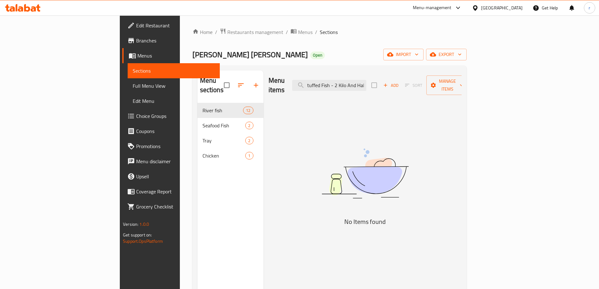
type input "Stuffed Fish - 2 Kilo And Hal"
click at [133, 86] on span "Full Menu View" at bounding box center [174, 86] width 82 height 8
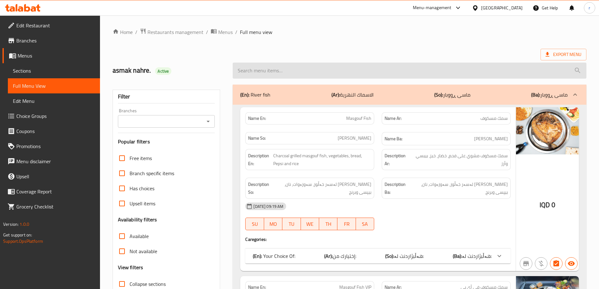
click at [269, 68] on input "search" at bounding box center [410, 71] width 354 height 16
paste input "Asmak Ali Al Wasi"
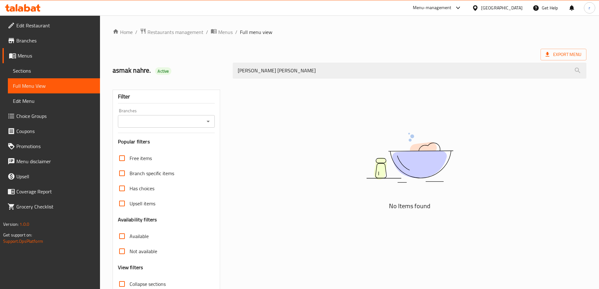
drag, startPoint x: 285, startPoint y: 68, endPoint x: 210, endPoint y: 69, distance: 74.6
click at [210, 69] on div "asmak nahre. Active Asmak Ali Al Wasi" at bounding box center [350, 71] width 482 height 28
paste input "ahmed.mansour.2@talabat.com"
drag, startPoint x: 315, startPoint y: 72, endPoint x: 226, endPoint y: 71, distance: 89.7
click at [226, 71] on div "asmak nahre. Active ahmed.mansour.2@talabat.com" at bounding box center [350, 71] width 482 height 28
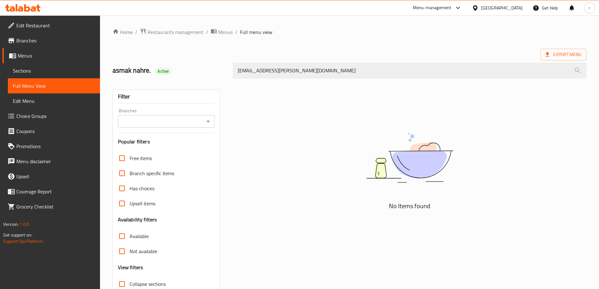
paste input "Stuffed Fish - 2 Kilo And Half"
type input "Stuffed Fish - 2 Kilo And Half"
drag, startPoint x: 306, startPoint y: 70, endPoint x: 204, endPoint y: 67, distance: 102.0
click at [204, 67] on div "asmak nahre. Active Stuffed Fish - 2 Kilo And Half" at bounding box center [350, 71] width 482 height 28
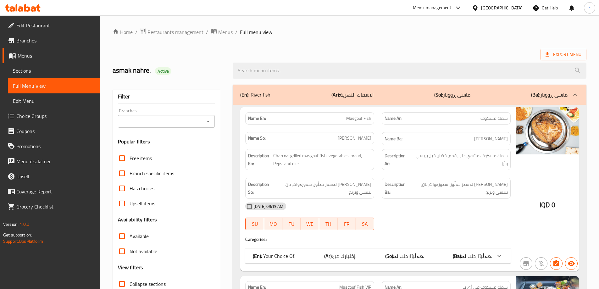
click at [167, 123] on input "Branches" at bounding box center [161, 121] width 83 height 9
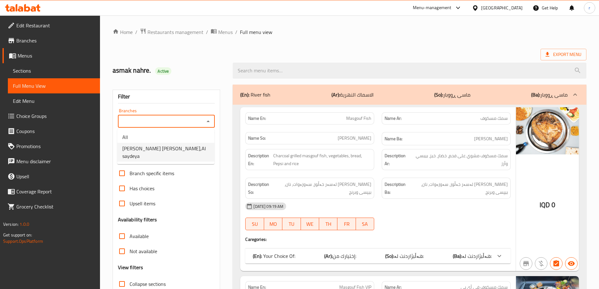
click at [168, 147] on span "Asmak Ali Al Wasif,Al saydeya" at bounding box center [165, 152] width 87 height 15
type input "Asmak Ali Al Wasif,Al saydeya"
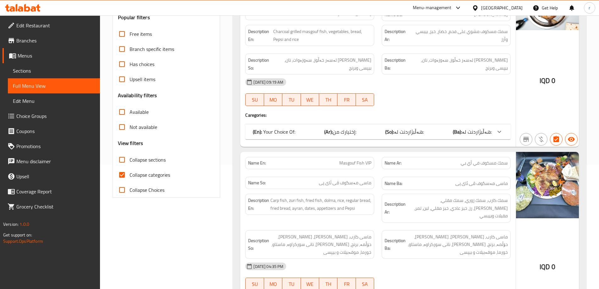
scroll to position [126, 0]
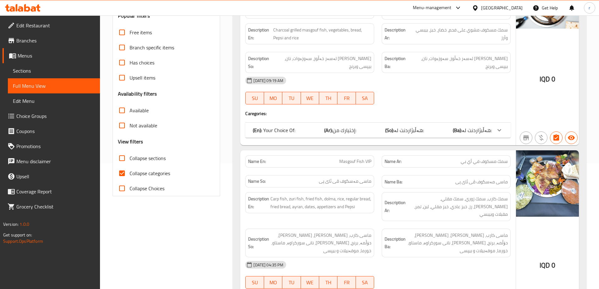
click at [148, 176] on span "Collapse categories" at bounding box center [150, 174] width 41 height 8
click at [130, 176] on input "Collapse categories" at bounding box center [122, 173] width 15 height 15
checkbox input "false"
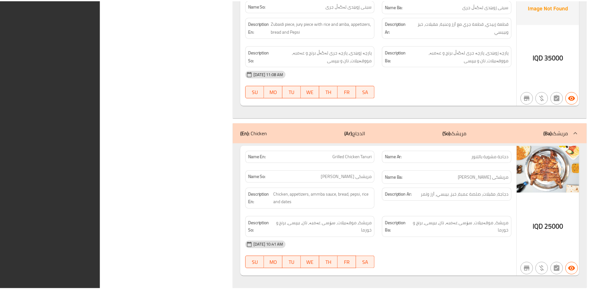
scroll to position [2942, 0]
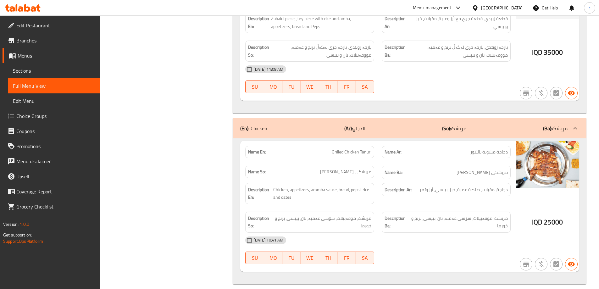
click at [29, 10] on icon at bounding box center [27, 8] width 6 height 8
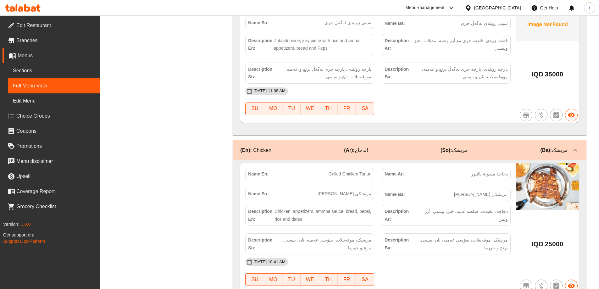
scroll to position [2934, 0]
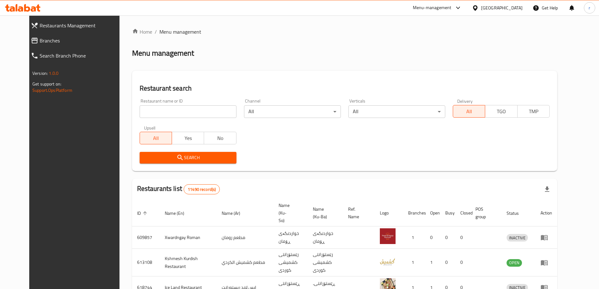
click at [40, 43] on span "Branches" at bounding box center [82, 41] width 85 height 8
click at [153, 112] on input "search" at bounding box center [188, 111] width 97 height 13
click button "Search" at bounding box center [188, 158] width 97 height 12
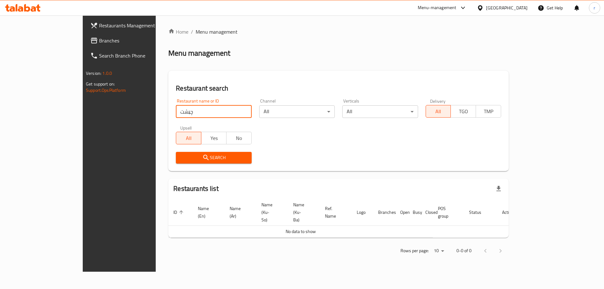
click at [176, 112] on input "چێشت" at bounding box center [214, 111] width 76 height 13
type input "چ"
click at [203, 156] on icon "submit" at bounding box center [205, 157] width 5 height 5
click at [99, 27] on span "Restaurants Management" at bounding box center [139, 26] width 80 height 8
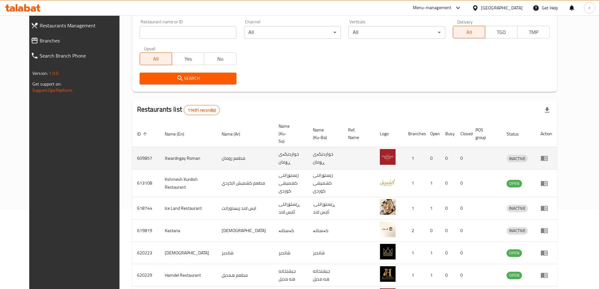
scroll to position [84, 0]
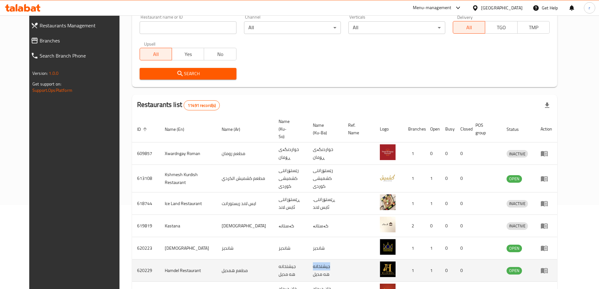
drag, startPoint x: 346, startPoint y: 259, endPoint x: 326, endPoint y: 258, distance: 19.9
click at [326, 260] on td "جيشتخانه هه مديل" at bounding box center [325, 271] width 35 height 22
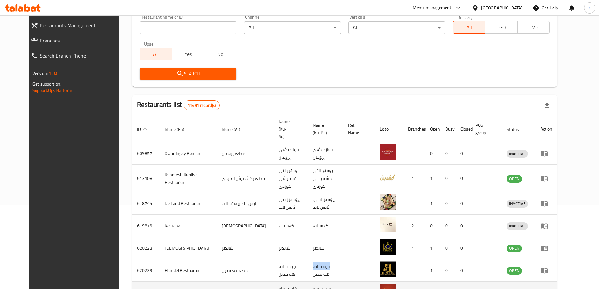
copy td "جيشتخانه"
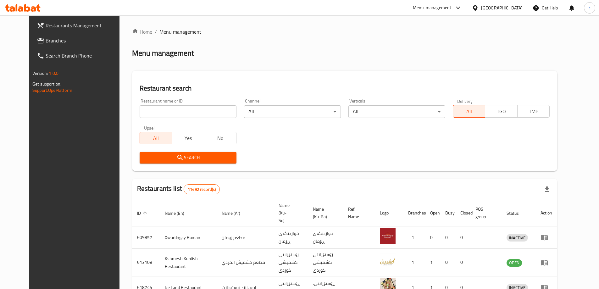
click at [46, 44] on span "Branches" at bounding box center [85, 41] width 79 height 8
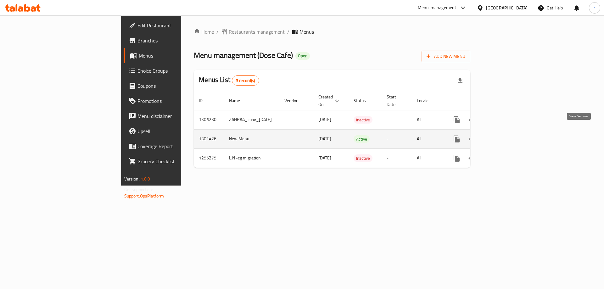
click at [510, 132] on link "enhanced table" at bounding box center [502, 139] width 15 height 15
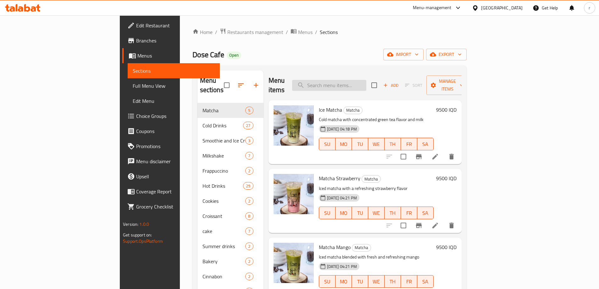
click at [357, 80] on input "search" at bounding box center [329, 85] width 74 height 11
paste input "Chicken Ciabatta"
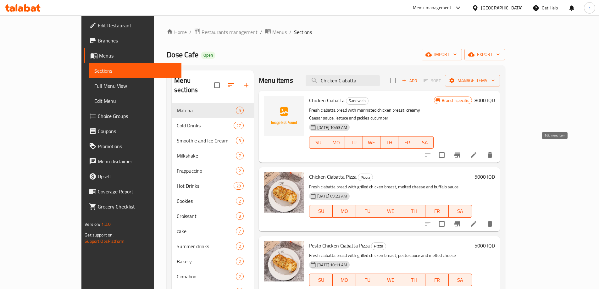
type input "Chicken Ciabatta"
click at [477, 152] on icon at bounding box center [474, 155] width 6 height 6
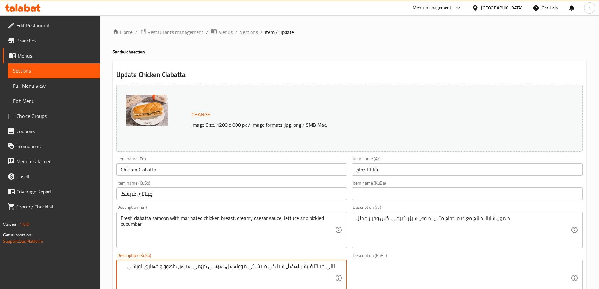
drag, startPoint x: 330, startPoint y: 266, endPoint x: 338, endPoint y: 266, distance: 7.9
click at [338, 266] on div "نانی چیباتا فرێش لەگەڵ سینگی مریشکی مووتەپەل، سۆسی کرێمی سیزەر، کاهوو و خەیاری …" at bounding box center [231, 278] width 231 height 37
drag, startPoint x: 122, startPoint y: 267, endPoint x: 363, endPoint y: 275, distance: 241.5
click at [363, 275] on div "Change Image Size: 1200 x 800 px / Image formats: jpg, png / 5MB Max. Item name…" at bounding box center [350, 258] width 472 height 353
type textarea "سەموونی چیباتا فرێش لەگەڵ سینگی مریشکی مووتەپەل، سۆسی کرێمی سیزەر، کاهوو و خەیا…"
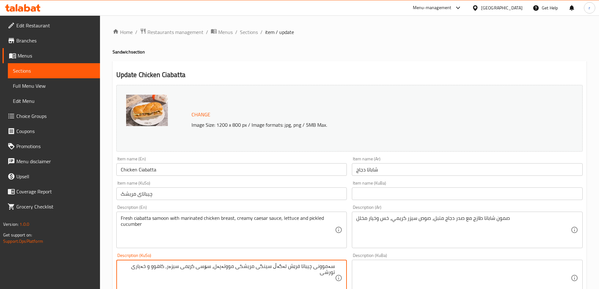
click at [396, 273] on textarea at bounding box center [464, 278] width 215 height 30
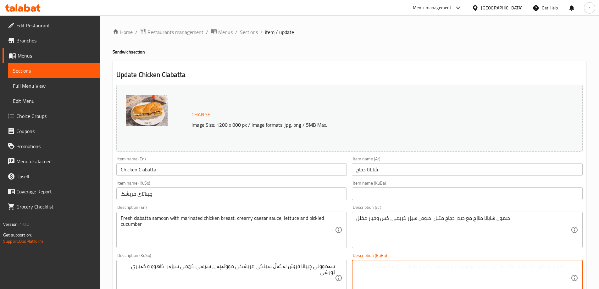
paste textarea "سەموونی چیباتا فرێش لەگەڵ سینگی مریشکی مووتەپەل، سۆسی کرێمی سیزەر، کاهوو و خەیا…"
type textarea "سەموونی چیباتا فرێش لەگەڵ سینگی مریشکی مووتەپەل، سۆسی کرێمی سیزەر، کاهوو و خەیا…"
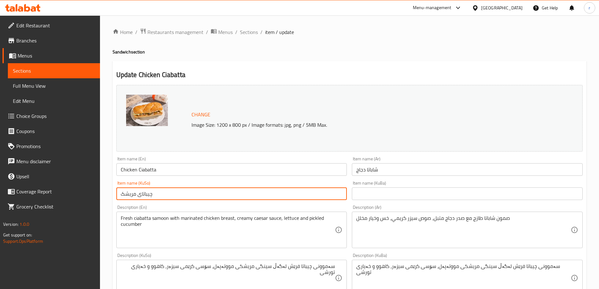
drag, startPoint x: 167, startPoint y: 191, endPoint x: 84, endPoint y: 191, distance: 82.4
click at [84, 191] on div "Edit Restaurant Branches Menus Sections Full Menu View Edit Menu Choice Groups …" at bounding box center [299, 270] width 599 height 511
click at [358, 189] on input "text" at bounding box center [467, 194] width 231 height 13
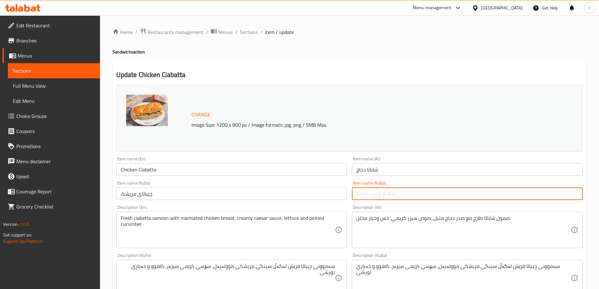
paste input "سەموونی چیباتا فرێش لەگەڵ سینگی مریشکی مووتەپەل، سۆسی کرێمی سیزەر، کاهوو و خەیا…"
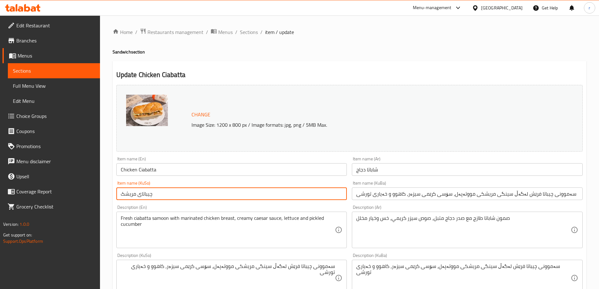
drag, startPoint x: 205, startPoint y: 199, endPoint x: 100, endPoint y: 196, distance: 104.5
click at [100, 196] on div "Edit Restaurant Branches Menus Sections Full Menu View Edit Menu Choice Groups …" at bounding box center [299, 270] width 599 height 511
click at [379, 192] on input "سەموونی چیباتا فرێش لەگەڵ سینگی مریشکی مووتەپەل، سۆسی کرێمی سیزەر، کاهوو و خەیا…" at bounding box center [467, 194] width 231 height 13
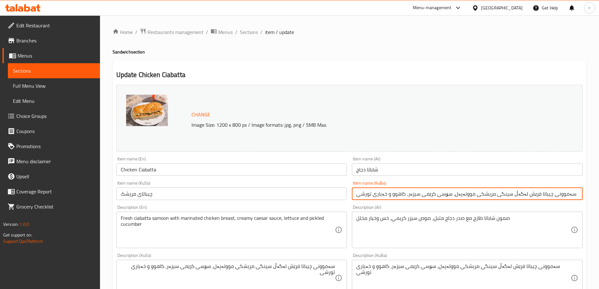
click at [379, 192] on input "سەموونی چیباتا فرێش لەگەڵ سینگی مریشکی مووتەپەل، سۆسی کرێمی سیزەر، کاهوو و خەیا…" at bounding box center [467, 194] width 231 height 13
paste input "چیباتای مریشک"
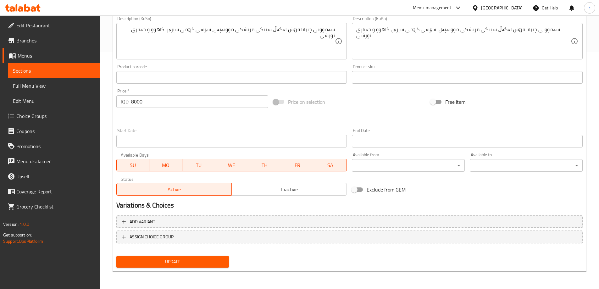
type input "چیباتای مریشک"
click at [200, 259] on span "Update" at bounding box center [172, 262] width 103 height 8
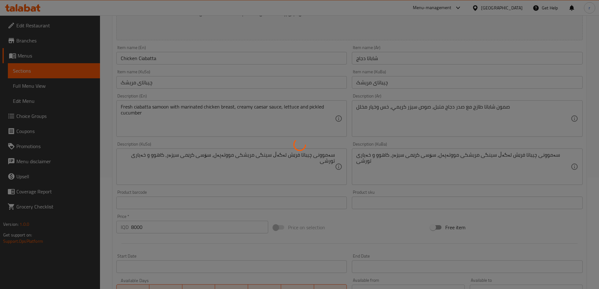
scroll to position [111, 0]
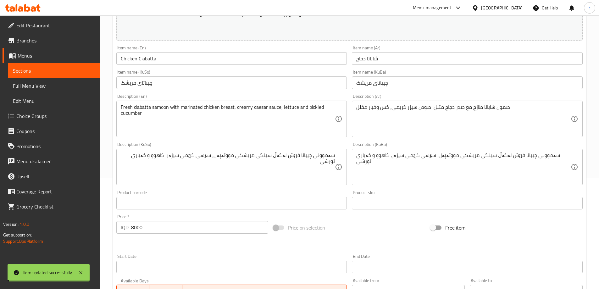
click at [144, 59] on input "Chicken Ciabatta" at bounding box center [231, 58] width 231 height 13
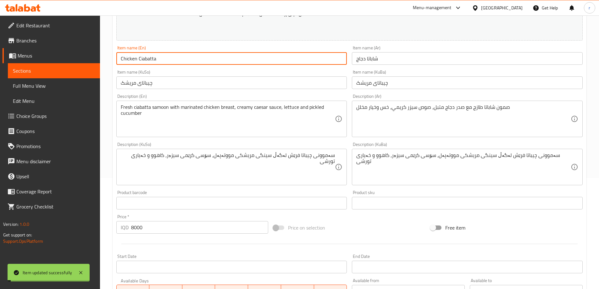
click at [144, 59] on input "Chicken Ciabatta" at bounding box center [231, 58] width 231 height 13
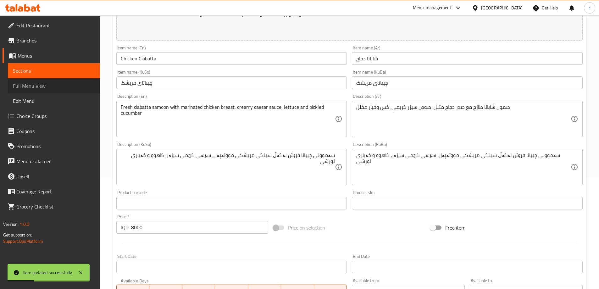
click at [38, 87] on span "Full Menu View" at bounding box center [54, 86] width 82 height 8
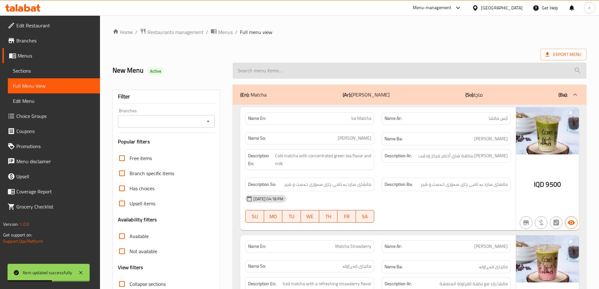
click at [253, 74] on input "search" at bounding box center [410, 71] width 354 height 16
paste input "Chicken Ciabatta"
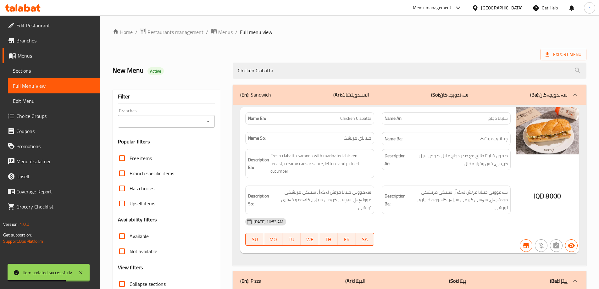
type input "Chicken Ciabatta"
click at [163, 119] on input "Branches" at bounding box center [161, 121] width 83 height 9
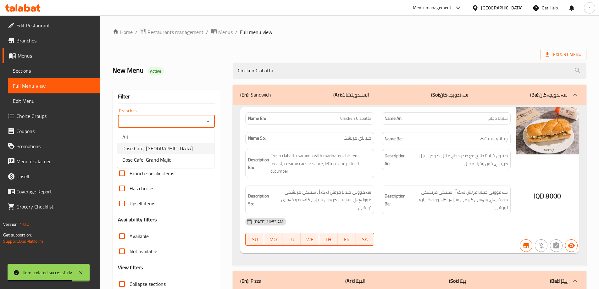
click at [177, 151] on li "Dose Cafe, Dream City" at bounding box center [165, 148] width 97 height 11
type input "Dose Cafe, Dream City"
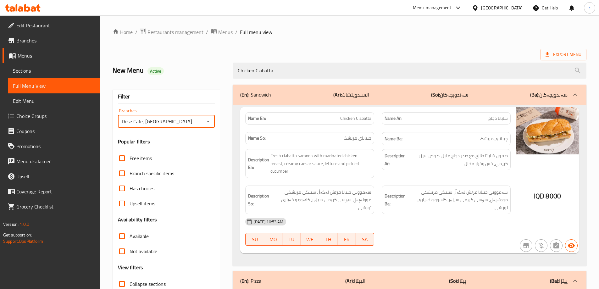
click at [38, 70] on span "Sections" at bounding box center [54, 71] width 82 height 8
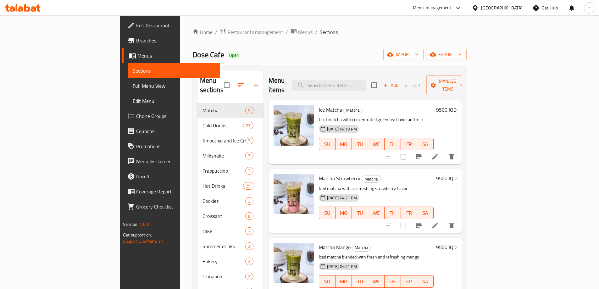
click at [355, 87] on div "Menu items Add Sort Manage items" at bounding box center [365, 85] width 193 height 30
click at [360, 80] on input "search" at bounding box center [329, 85] width 74 height 11
drag, startPoint x: 347, startPoint y: 82, endPoint x: 351, endPoint y: 82, distance: 3.5
click at [347, 82] on input "search" at bounding box center [329, 85] width 74 height 11
paste input "Chicken Ciabatta"
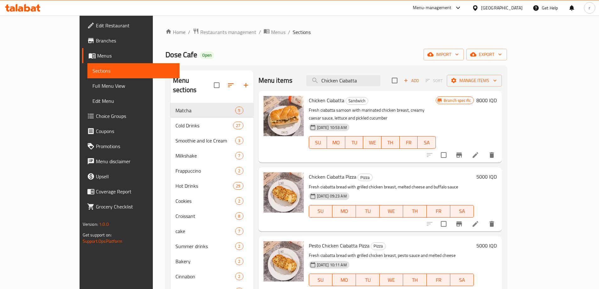
type input "Chicken Ciabatta"
click at [485, 149] on li at bounding box center [476, 154] width 18 height 11
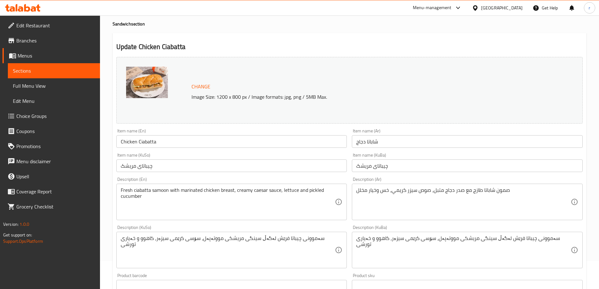
scroll to position [42, 0]
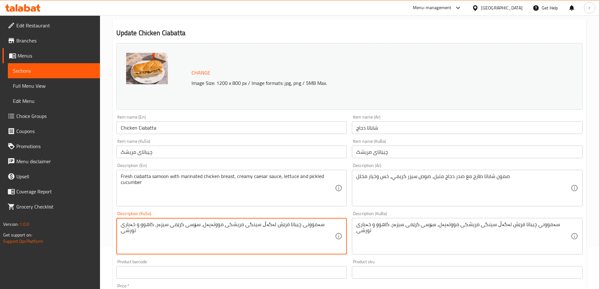
drag, startPoint x: 124, startPoint y: 225, endPoint x: 127, endPoint y: 225, distance: 3.5
click at [124, 225] on textarea "سەموونی چیباتا فرێش لەگەڵ سینگی مریشکی مووتەپەل، سۆسی کرێمی سیزەر، کاهوو و خەیا…" at bounding box center [228, 237] width 215 height 30
drag, startPoint x: 121, startPoint y: 225, endPoint x: 150, endPoint y: 224, distance: 29.3
click at [150, 224] on textarea "سەموونی چیباتا فرێش لەگەڵ سینگی مریشکی مووتەپەل، سۆسی کرێمی سیزەر، کاهوو و خەیا…" at bounding box center [228, 237] width 215 height 30
paste textarea "ورشی خەیار"
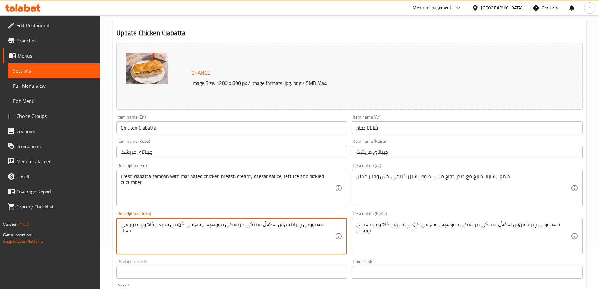
type textarea "سەموونی چیباتا فرێش لەگەڵ سینگی مریشکی مووتەپەل، سۆسی کرێمی سیزەر، کاهوو و تورش…"
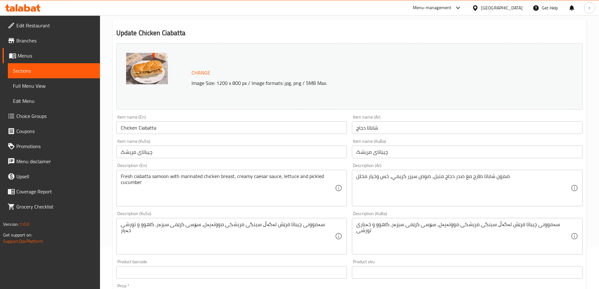
drag, startPoint x: 356, startPoint y: 225, endPoint x: 381, endPoint y: 225, distance: 24.5
click at [381, 225] on div "سەموونی چیباتا فرێش لەگەڵ سینگی مریشکی مووتەپەل، سۆسی کرێمی سیزەر، کاهوو و خەیا…" at bounding box center [467, 236] width 231 height 37
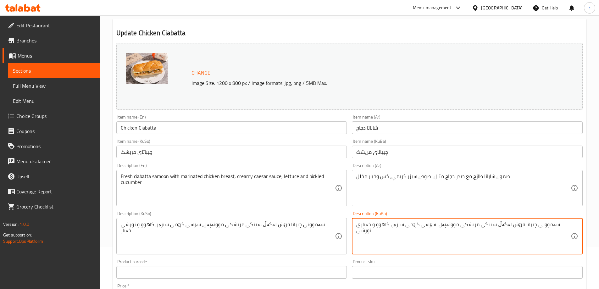
drag, startPoint x: 358, startPoint y: 225, endPoint x: 385, endPoint y: 225, distance: 27.4
click at [385, 225] on textarea "سەموونی چیباتا فرێش لەگەڵ سینگی مریشکی مووتەپەل، سۆسی کرێمی سیزەر، کاهوو و خەیا…" at bounding box center [464, 237] width 215 height 30
paste textarea "ورشی خەیار"
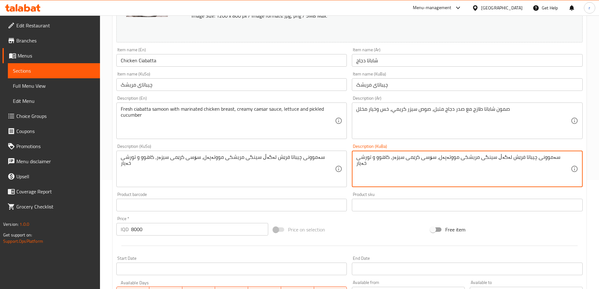
scroll to position [237, 0]
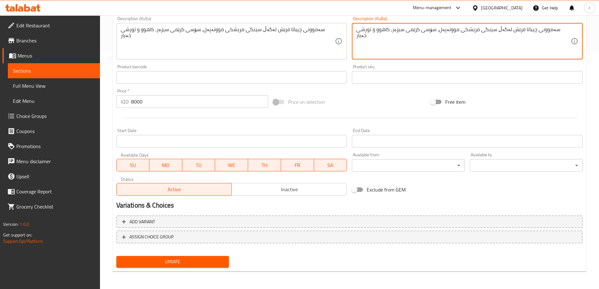
type textarea "سەموونی چیباتا فرێش لەگەڵ سینگی مریشکی مووتەپەل، سۆسی کرێمی سیزەر، کاهوو و تورش…"
click at [168, 254] on div "Change Image Size: 1200 x 800 px / Image formats: jpg, png / 5MB Max. Item name…" at bounding box center [350, 58] width 472 height 425
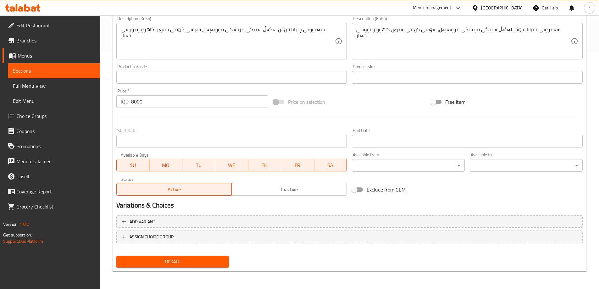
click at [183, 261] on span "Update" at bounding box center [172, 262] width 103 height 8
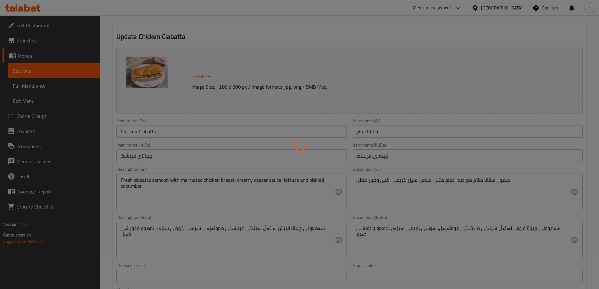
scroll to position [27, 0]
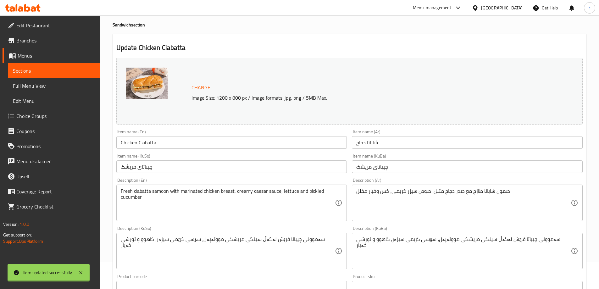
drag, startPoint x: 168, startPoint y: 141, endPoint x: 134, endPoint y: 141, distance: 33.7
click at [134, 141] on div "Home / Restaurants management / Menus / Sections / item / update Sandwich secti…" at bounding box center [350, 244] width 474 height 486
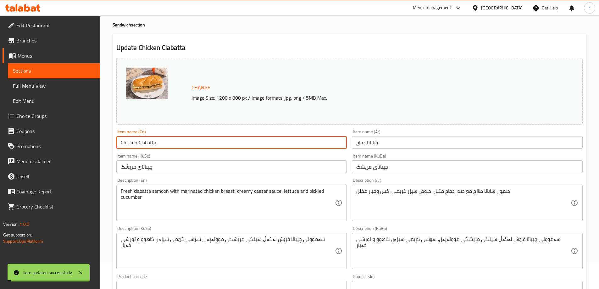
click at [139, 142] on input "Chicken Ciabatta" at bounding box center [231, 142] width 231 height 13
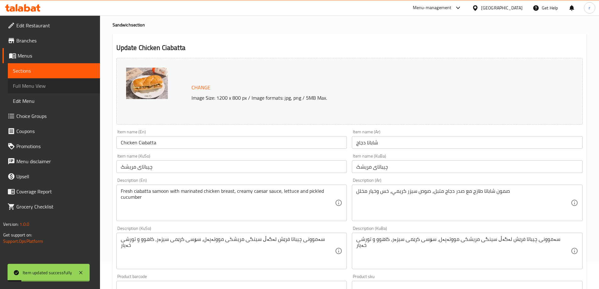
click at [44, 88] on span "Full Menu View" at bounding box center [54, 86] width 82 height 8
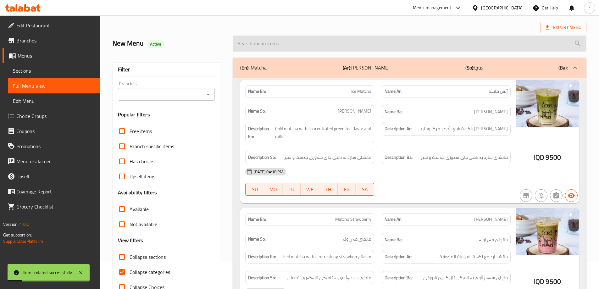
click at [276, 52] on input "search" at bounding box center [410, 44] width 354 height 16
paste input "Chicken Ciabatta"
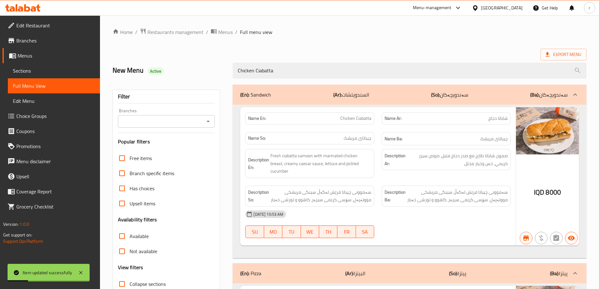
type input "Chicken Ciabatta"
click at [169, 119] on input "Branches" at bounding box center [161, 121] width 83 height 9
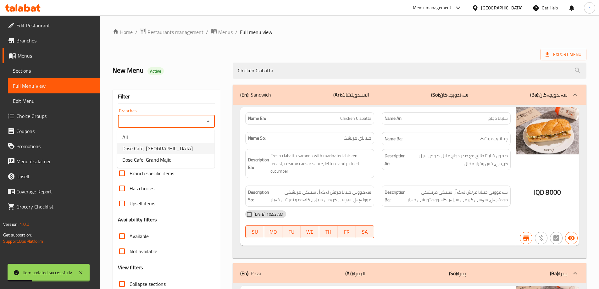
click at [168, 151] on span "Dose Cafe, Dream City" at bounding box center [157, 149] width 70 height 8
type input "Dose Cafe, Dream City"
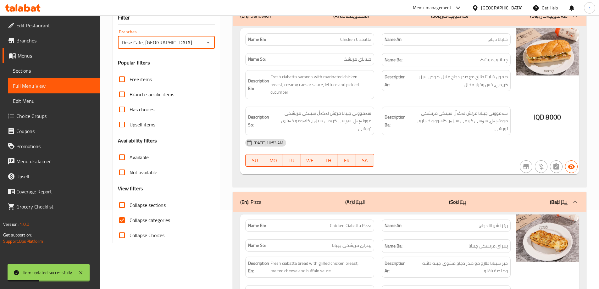
scroll to position [126, 0]
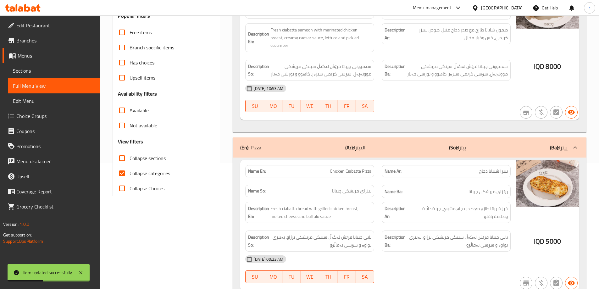
click at [149, 174] on span "Collapse categories" at bounding box center [150, 174] width 41 height 8
click at [130, 174] on input "Collapse categories" at bounding box center [122, 173] width 15 height 15
checkbox input "false"
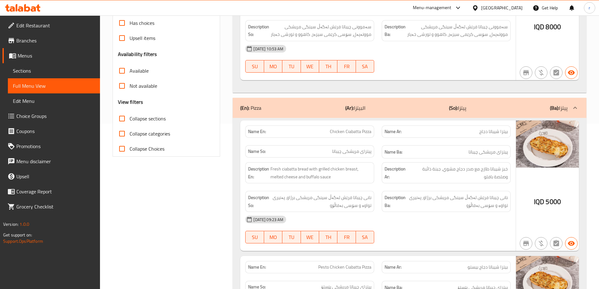
scroll to position [155, 0]
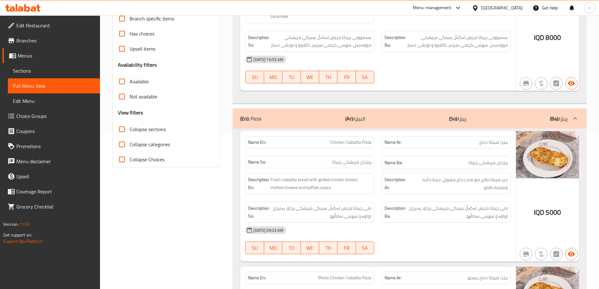
click at [151, 128] on span "Collapse sections" at bounding box center [148, 130] width 36 height 8
click at [130, 128] on input "Collapse sections" at bounding box center [122, 129] width 15 height 15
checkbox input "true"
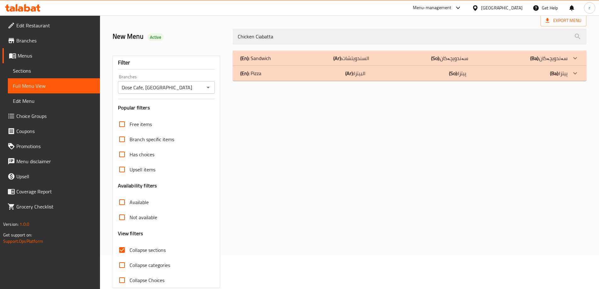
scroll to position [0, 0]
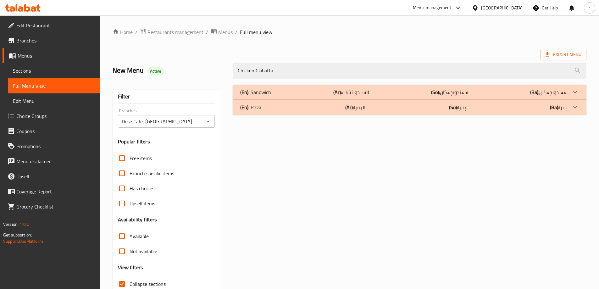
click at [27, 13] on div at bounding box center [23, 8] width 46 height 13
click at [26, 9] on icon at bounding box center [23, 8] width 36 height 8
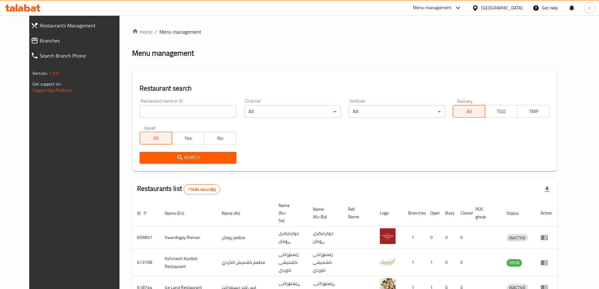
click at [145, 115] on input "search" at bounding box center [188, 111] width 97 height 13
paste input "674340"
type input "674340"
click at [171, 161] on span "Search" at bounding box center [188, 158] width 87 height 8
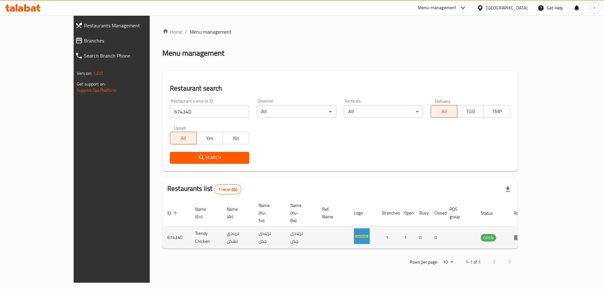
click at [531, 227] on td "enhanced table" at bounding box center [520, 238] width 22 height 22
click at [521, 234] on icon "enhanced table" at bounding box center [518, 238] width 8 height 8
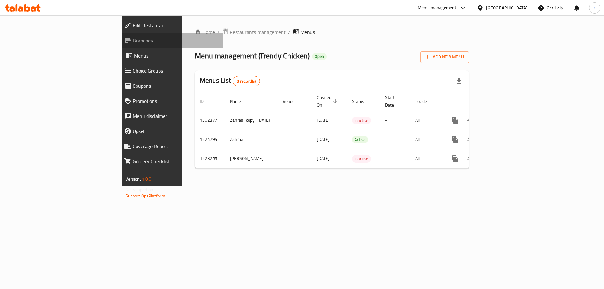
click at [133, 41] on span "Branches" at bounding box center [176, 41] width 86 height 8
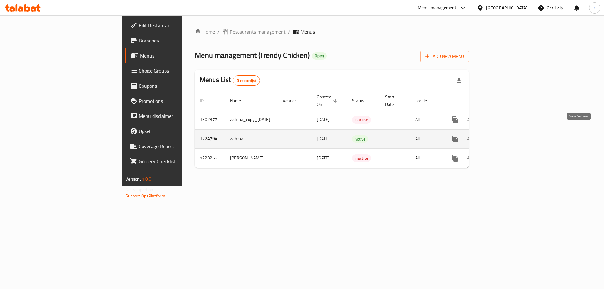
click at [504, 135] on icon "enhanced table" at bounding box center [501, 139] width 8 height 8
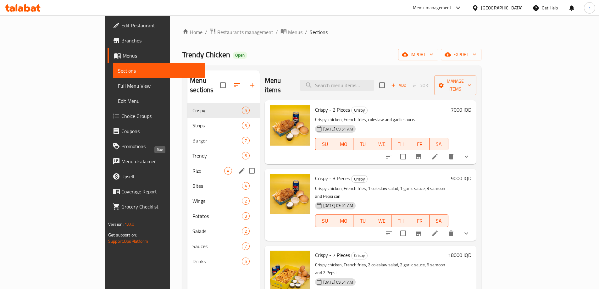
click at [193, 167] on span "Rizo" at bounding box center [209, 171] width 32 height 8
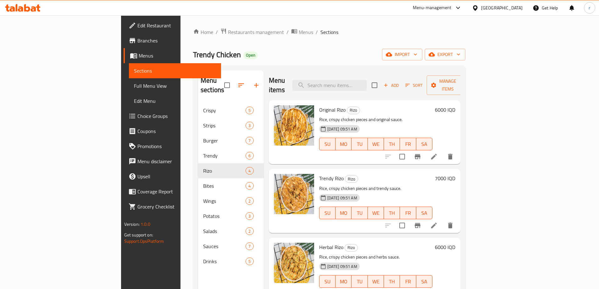
click at [400, 83] on span "Add" at bounding box center [391, 85] width 17 height 7
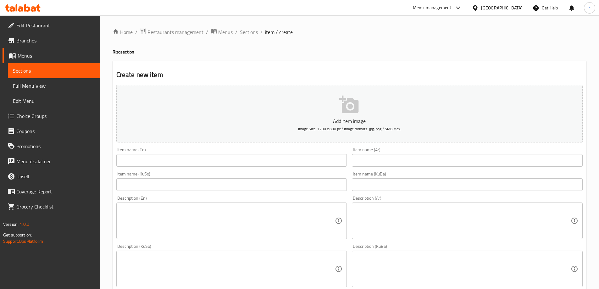
click at [152, 155] on input "text" at bounding box center [231, 160] width 231 height 13
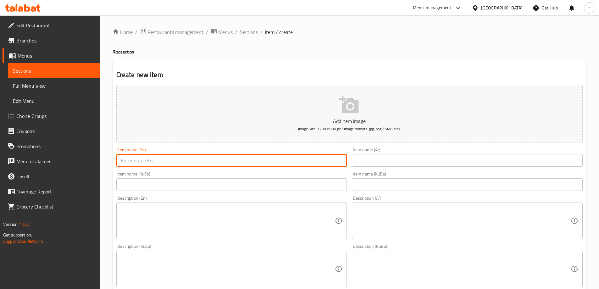
paste input "Smoked Boneless Chicken Rizo"
type input "Smoked Boneless Chicken Rizo"
click at [396, 163] on input "text" at bounding box center [467, 160] width 231 height 13
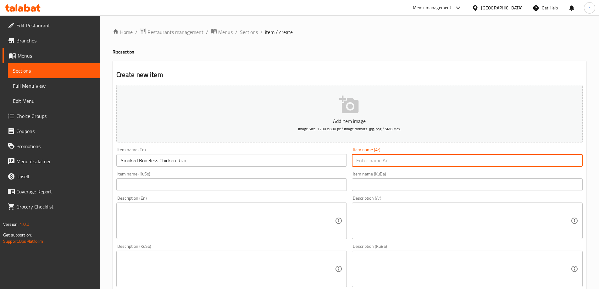
paste input "ريزو مسحب دجاج مدخن"
type input "ريزو مسحب دجاج مدخن"
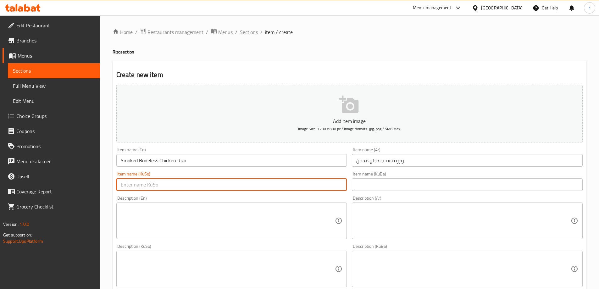
click at [258, 182] on input "text" at bounding box center [231, 184] width 231 height 13
type input "R"
click at [173, 190] on input "text" at bounding box center [231, 184] width 231 height 13
paste input "مریشکی بێئێسک"
type input "رێزۆی مریشکی بێئێسکی مودەخەن"
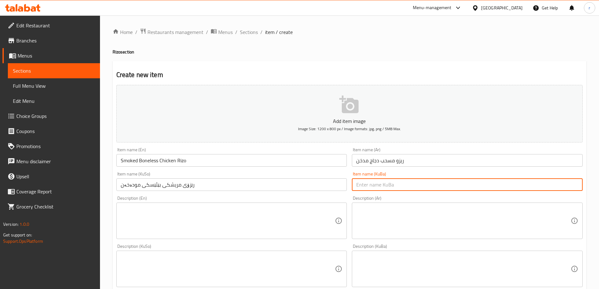
paste input "رێزۆی مریشکی بێئێسکی مودەخەن"
type input "رێزۆی مریشکی بێئێسکی مودەخەن"
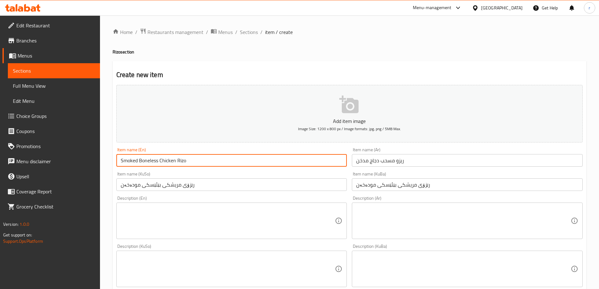
drag, startPoint x: 139, startPoint y: 159, endPoint x: 175, endPoint y: 160, distance: 36.5
click at [175, 160] on input "Smoked Boneless Chicken Rizo" at bounding box center [231, 160] width 231 height 13
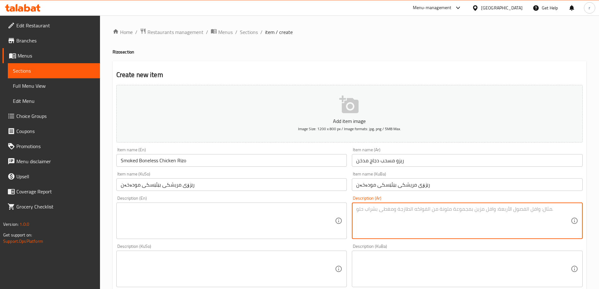
click at [376, 209] on textarea at bounding box center [464, 221] width 215 height 30
click at [320, 212] on textarea at bounding box center [228, 221] width 215 height 30
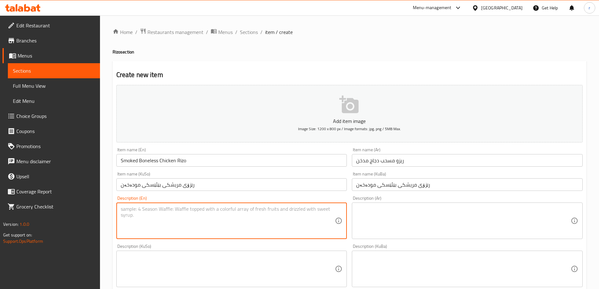
paste textarea "Yellow rice, smoked boneless chicken pieces and special sauce"
type textarea "Yellow rice, smoked boneless chicken pieces and special sauce"
click at [414, 241] on div "Description (Ar) Description (Ar)" at bounding box center [468, 218] width 236 height 48
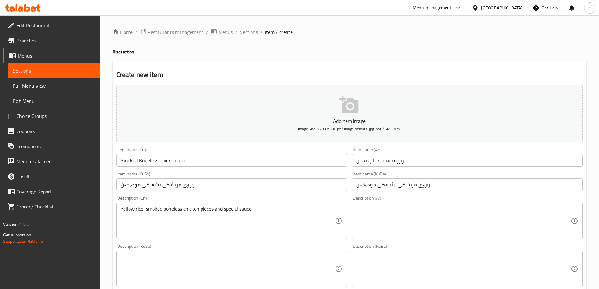
click at [399, 227] on textarea at bounding box center [464, 221] width 215 height 30
paste textarea "أرز أصفر، قطع دجاج مسحب مدخنة وصلصة خاصة"
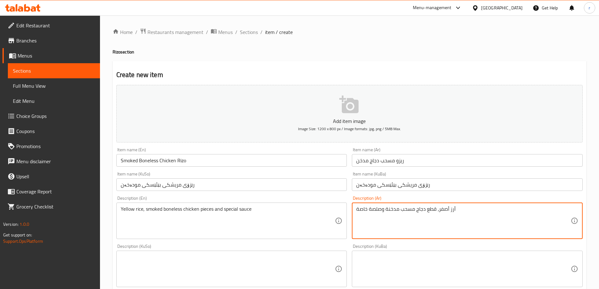
type textarea "أرز أصفر، قطع دجاج مسحب مدخنة وصلصة خاصة"
click at [264, 266] on textarea at bounding box center [228, 269] width 215 height 30
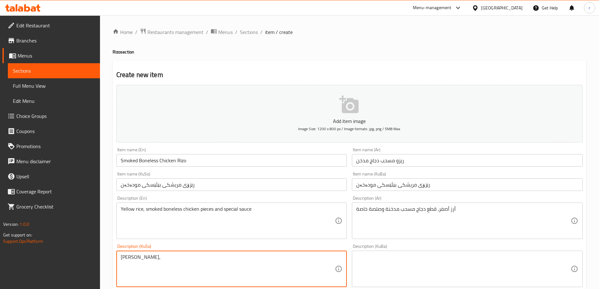
paste textarea "مریشکی بێئێسک"
type textarea "برنجی زەرد، پارچە مریشکی بێئێسکی مودەخەن و سۆسی تایبەت"
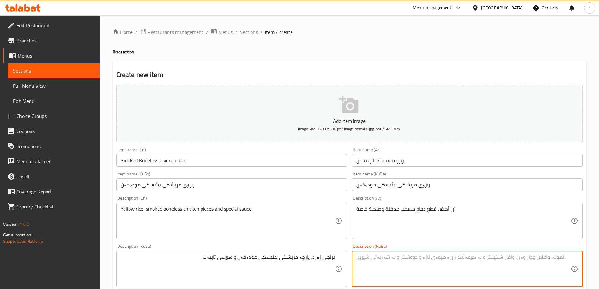
paste textarea "برنجی زەرد، پارچە مریشکی بێئێسکی مودەخەن و سۆسی تایبەت"
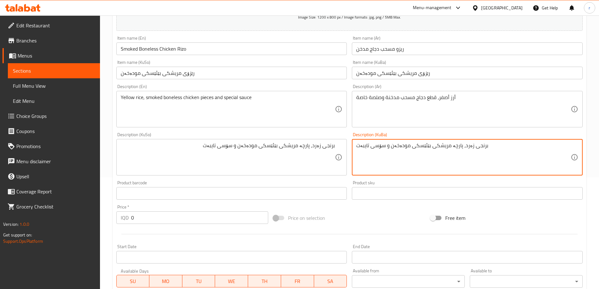
scroll to position [126, 0]
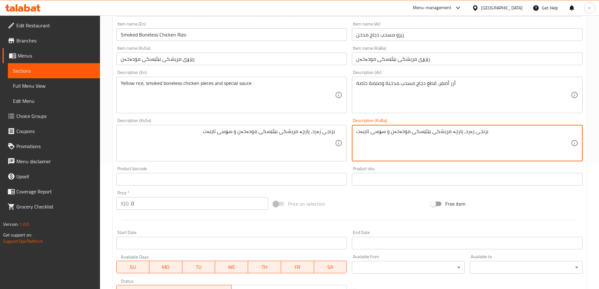
type textarea "برنجی زەرد، پارچە مریشکی بێئێسکی مودەخەن و سۆسی تایبەت"
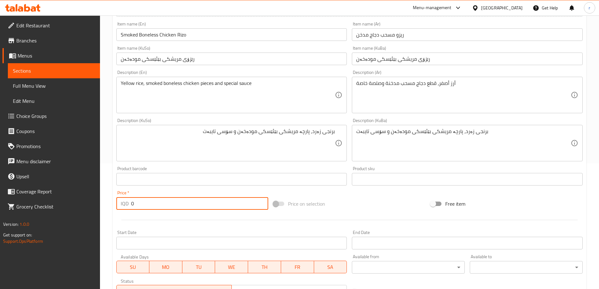
drag, startPoint x: 139, startPoint y: 203, endPoint x: 95, endPoint y: 201, distance: 43.8
click at [95, 201] on div "Edit Restaurant Branches Menus Sections Full Menu View Edit Menu Choice Groups …" at bounding box center [299, 141] width 599 height 502
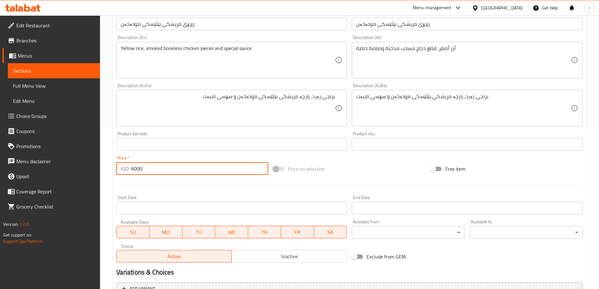
scroll to position [228, 0]
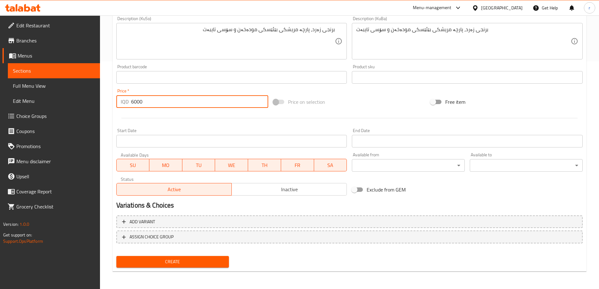
type input "6000"
click at [175, 264] on span "Create" at bounding box center [172, 262] width 103 height 8
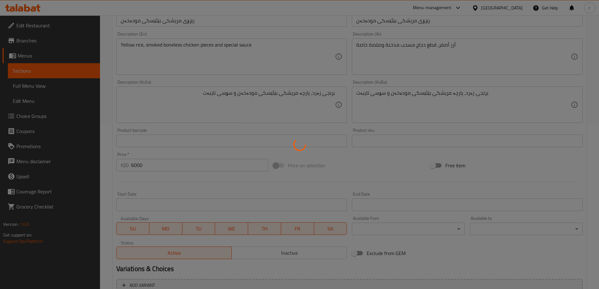
scroll to position [102, 0]
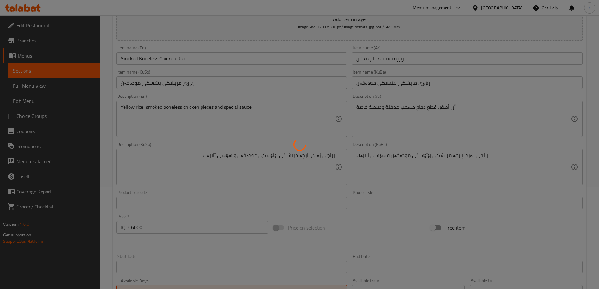
type input "0"
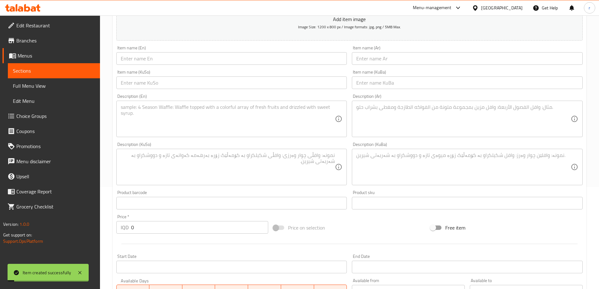
click at [35, 112] on span "Choice Groups" at bounding box center [55, 116] width 79 height 8
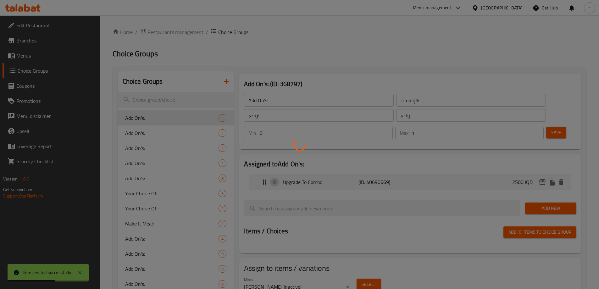
click at [227, 82] on div at bounding box center [299, 144] width 599 height 289
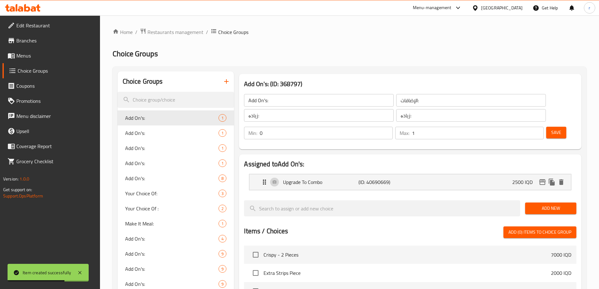
click at [227, 82] on icon "button" at bounding box center [226, 81] width 4 height 4
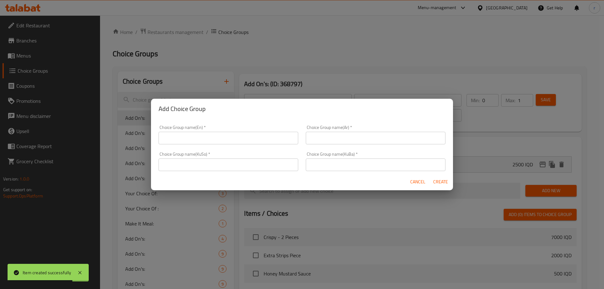
click at [203, 131] on div "Choice Group name(En)   * Choice Group name(En) *" at bounding box center [229, 134] width 140 height 19
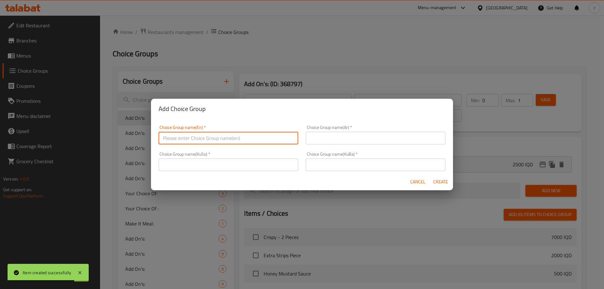
click at [200, 138] on input "text" at bounding box center [229, 138] width 140 height 13
type input "Your Choice Of:"
click at [317, 140] on input "text" at bounding box center [376, 138] width 140 height 13
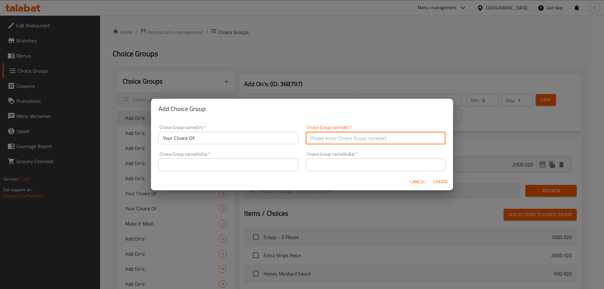
type input "إختيارك من:"
click at [244, 164] on input "text" at bounding box center [229, 165] width 140 height 13
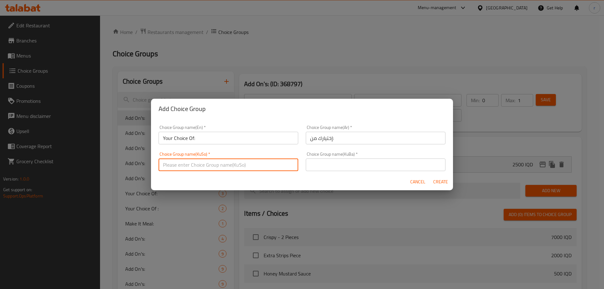
type input "هەڵبژاردنت لە:"
drag, startPoint x: 330, startPoint y: 163, endPoint x: 331, endPoint y: 168, distance: 4.9
click at [330, 163] on input "text" at bounding box center [376, 165] width 140 height 13
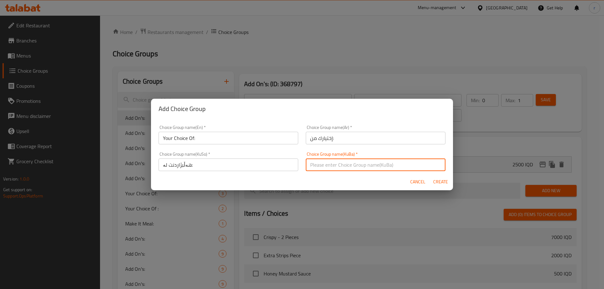
type input "هەڵبژاردنت لە:"
click at [433, 180] on span "Create" at bounding box center [440, 182] width 15 height 8
type input "Your Choice Of:"
type input "إختيارك من:"
type input "هەڵبژاردنت لە:"
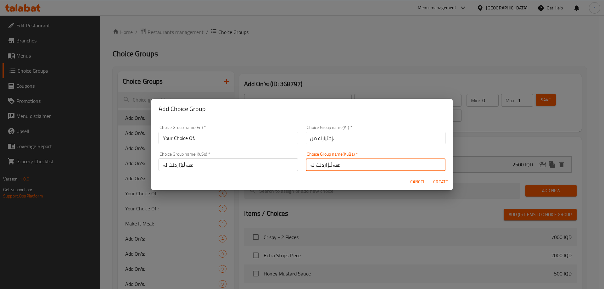
type input "هەڵبژاردنت لە:"
type input "0"
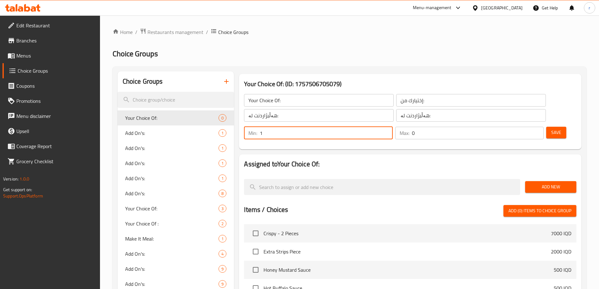
type input "1"
click at [393, 127] on input "1" at bounding box center [326, 133] width 133 height 13
type input "1"
click at [526, 127] on input "1" at bounding box center [478, 133] width 132 height 13
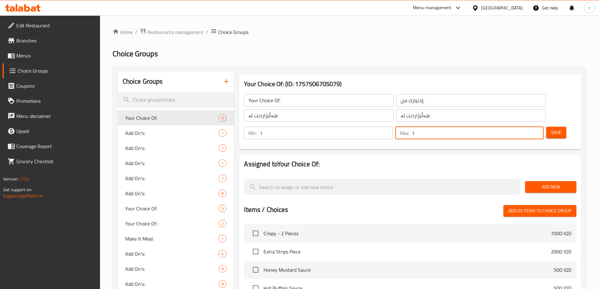
click at [547, 127] on button "Save" at bounding box center [557, 133] width 20 height 12
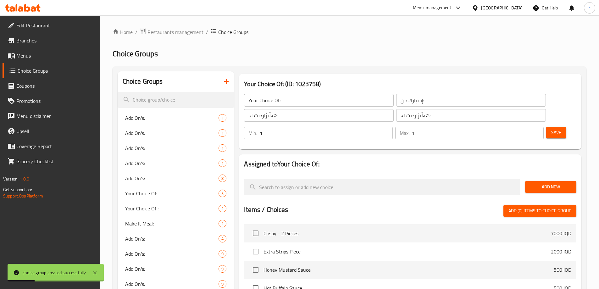
click at [529, 181] on button "Add New" at bounding box center [550, 187] width 51 height 12
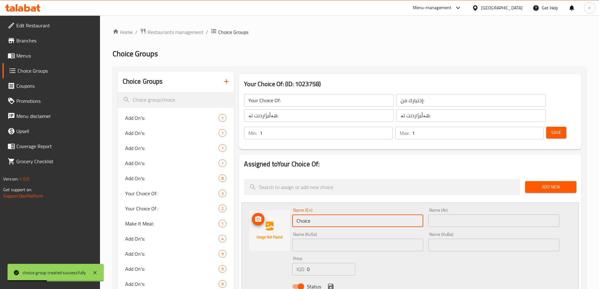
drag, startPoint x: 356, startPoint y: 203, endPoint x: 245, endPoint y: 201, distance: 111.1
click at [245, 203] on div "Name (En) Choice Name (En) Name (Ar) Name (Ar) Name (KuSo) Name (KuSo) Name (Ku…" at bounding box center [411, 250] width 338 height 95
type input "Regular"
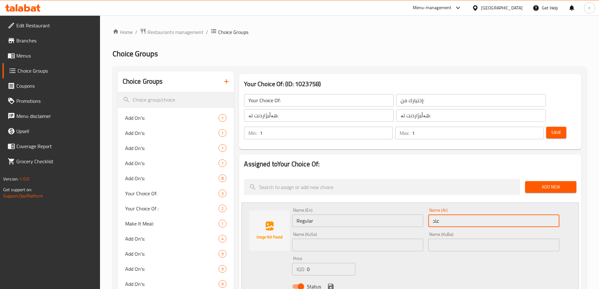
type input "عادي"
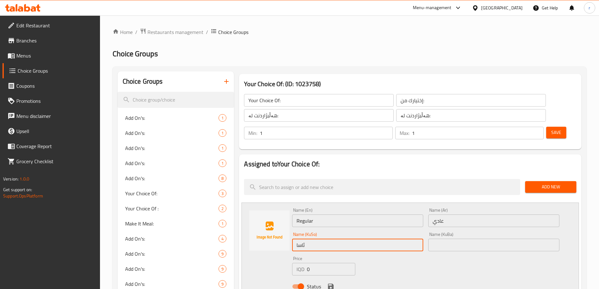
type input "ئاسایی"
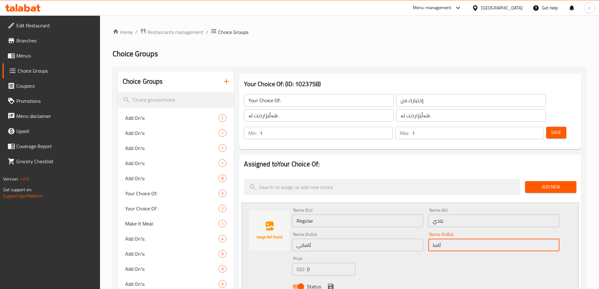
type input "ئاسایی"
click at [330, 284] on icon "save" at bounding box center [331, 287] width 6 height 6
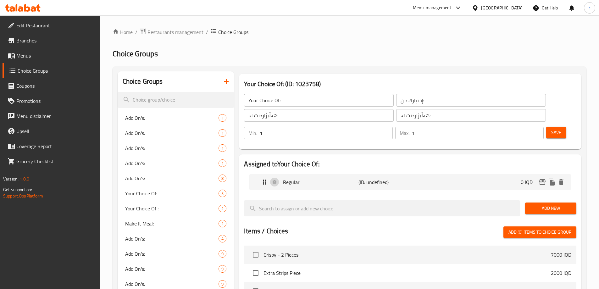
click at [553, 205] on span "Add New" at bounding box center [551, 209] width 41 height 8
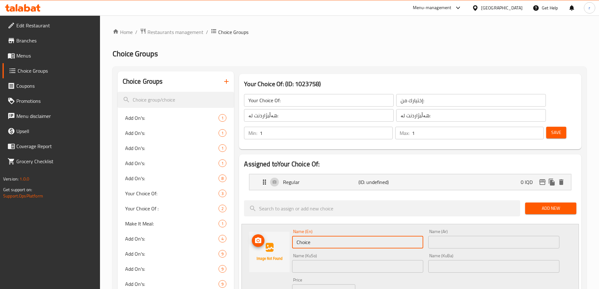
drag, startPoint x: 346, startPoint y: 226, endPoint x: 250, endPoint y: 228, distance: 96.0
click at [250, 228] on div "Name (En) Choice Name (En) Name (Ar) Name (Ar) Name (KuSo) Name (KuSo) Name (Ku…" at bounding box center [411, 271] width 338 height 95
type input "Spicy"
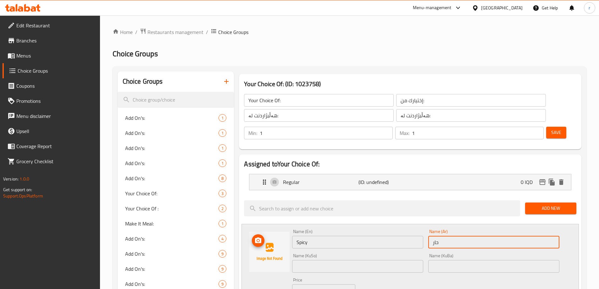
type input "حار"
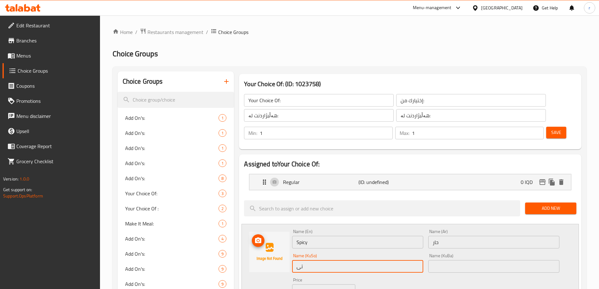
type input "تیژ"
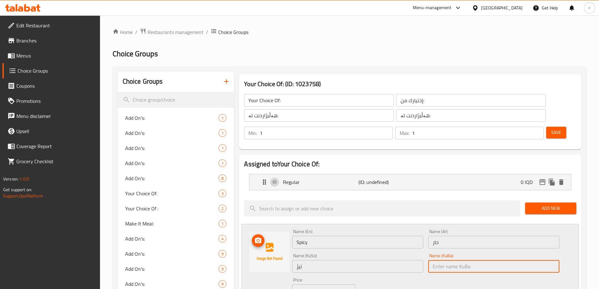
paste input "تیژ"
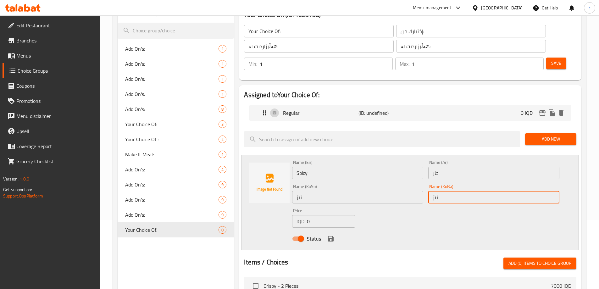
scroll to position [84, 0]
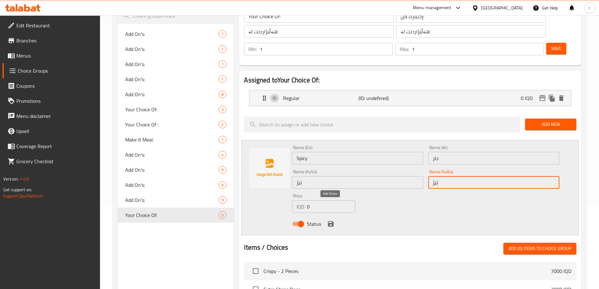
type input "تیژ"
click at [331, 220] on icon "save" at bounding box center [331, 224] width 8 height 8
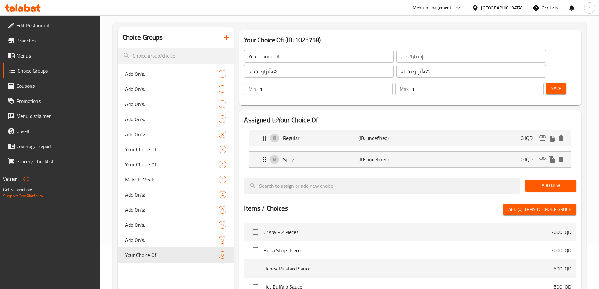
scroll to position [0, 0]
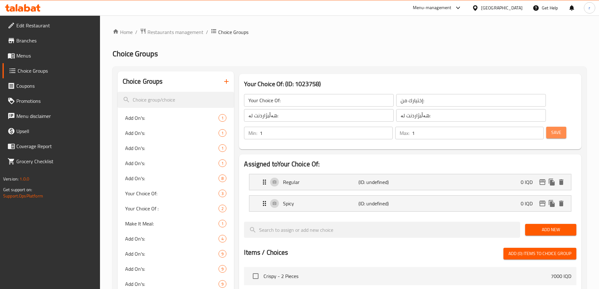
click at [552, 129] on span "Save" at bounding box center [557, 133] width 10 height 8
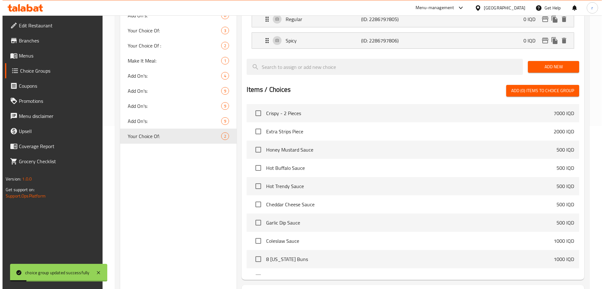
scroll to position [200, 0]
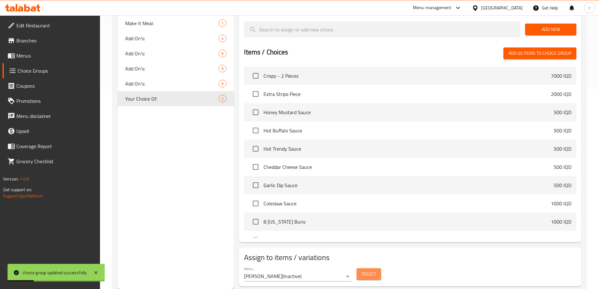
click at [370, 270] on span "Select" at bounding box center [369, 274] width 14 height 8
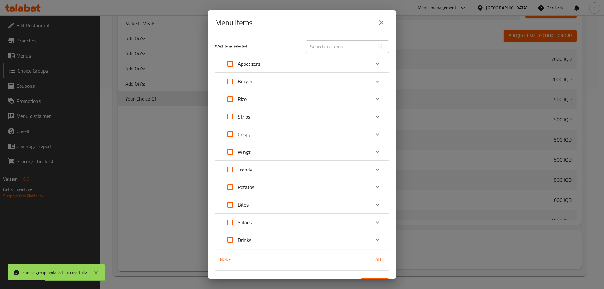
click at [384, 53] on div at bounding box center [302, 144] width 604 height 289
click at [381, 23] on icon "close" at bounding box center [381, 22] width 4 height 4
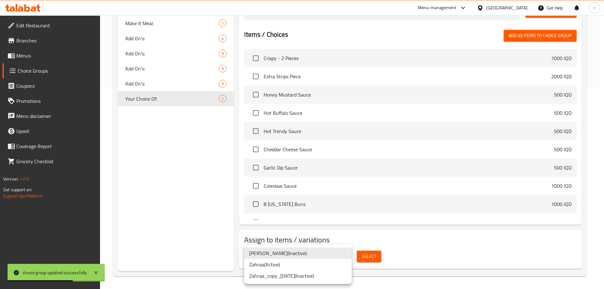
click at [306, 263] on li "Zahraa ( Active )" at bounding box center [298, 264] width 108 height 11
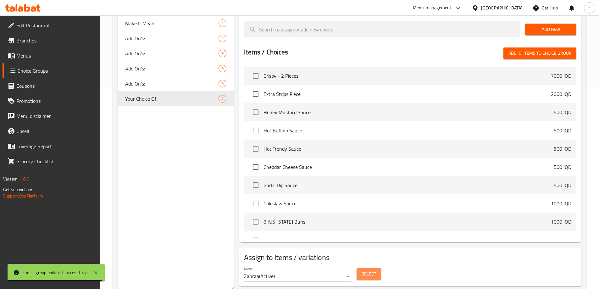
click at [363, 270] on span "Select" at bounding box center [369, 274] width 14 height 8
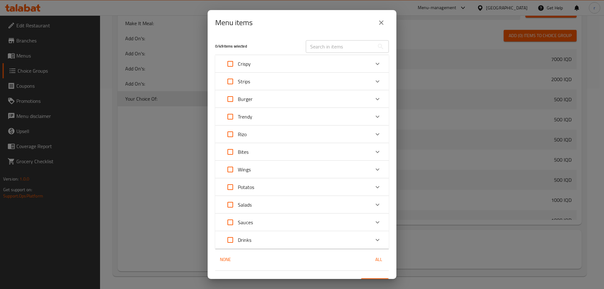
click at [374, 132] on icon "Expand" at bounding box center [378, 135] width 8 height 8
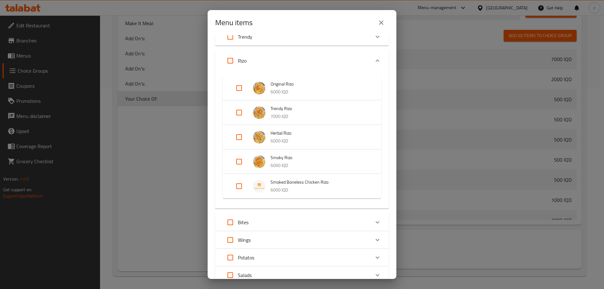
scroll to position [84, 0]
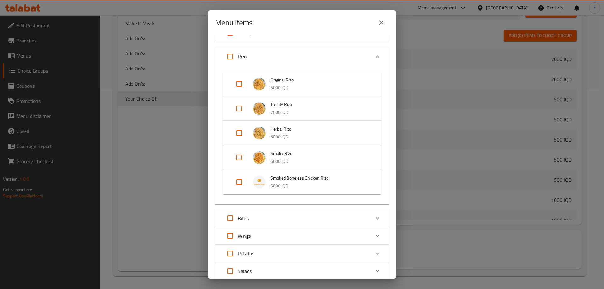
click at [237, 184] on input "Expand" at bounding box center [239, 182] width 15 height 15
checkbox input "true"
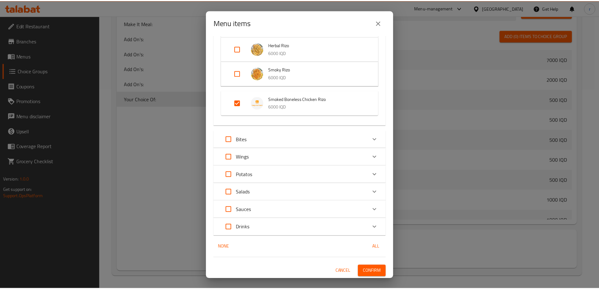
scroll to position [169, 0]
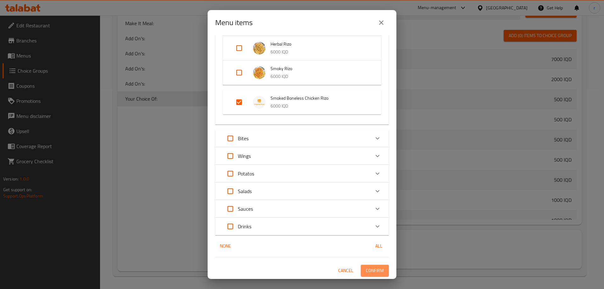
click at [367, 272] on span "Confirm" at bounding box center [375, 271] width 18 height 8
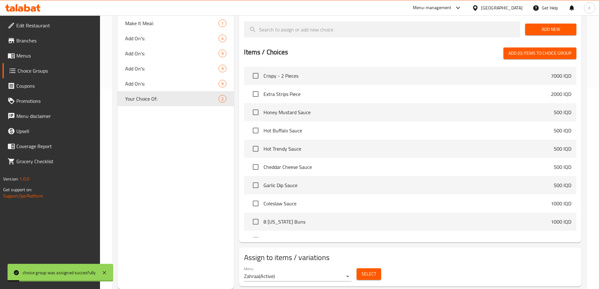
click at [25, 59] on span "Menus" at bounding box center [55, 56] width 79 height 8
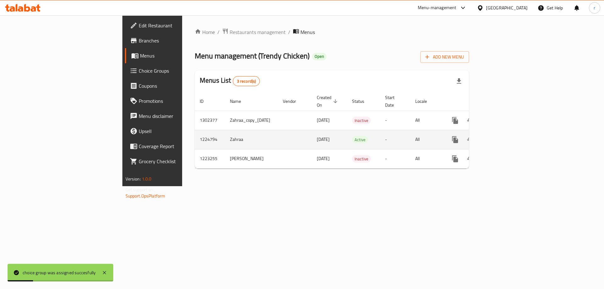
click at [504, 136] on icon "enhanced table" at bounding box center [501, 140] width 8 height 8
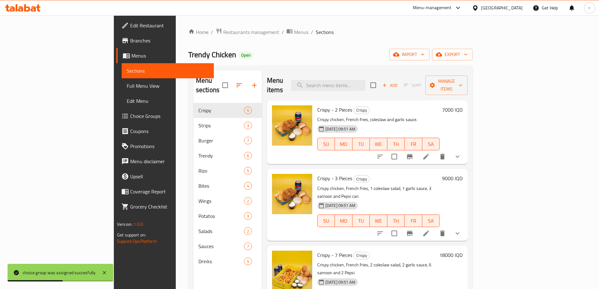
click at [127, 84] on span "Full Menu View" at bounding box center [168, 86] width 82 height 8
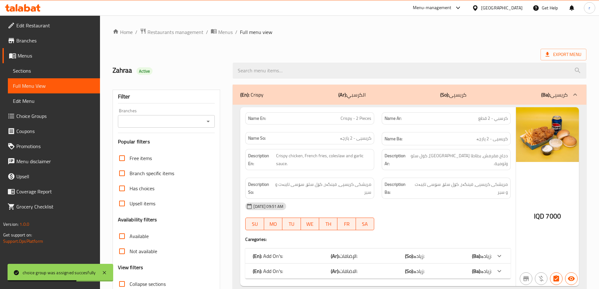
click at [161, 117] on input "Branches" at bounding box center [161, 121] width 83 height 9
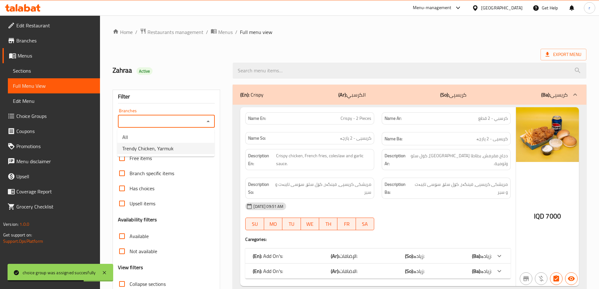
click at [168, 147] on span "Trendy Chicken, Yarmuk" at bounding box center [147, 149] width 51 height 8
type input "Trendy Chicken, Yarmuk"
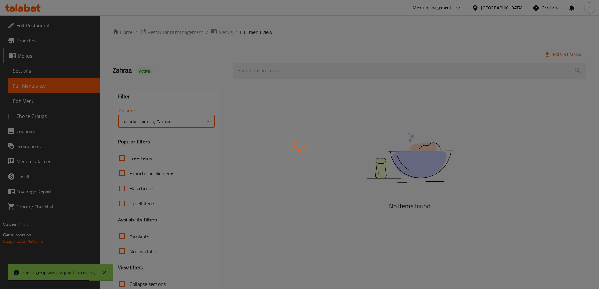
scroll to position [46, 0]
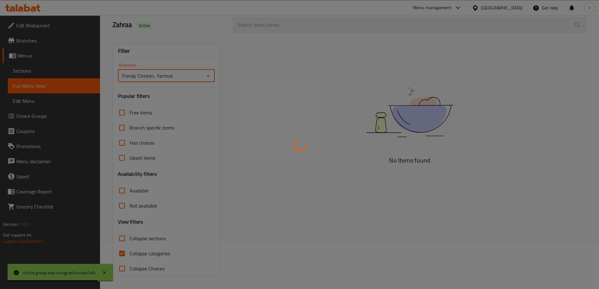
click at [149, 253] on div at bounding box center [299, 144] width 599 height 289
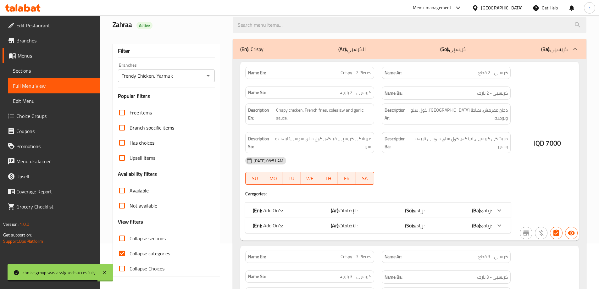
click at [149, 253] on div at bounding box center [299, 144] width 599 height 289
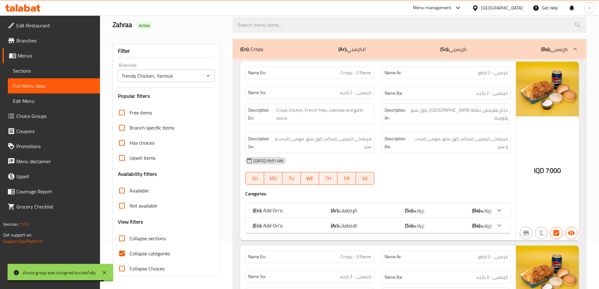
click at [151, 240] on span "Collapse sections" at bounding box center [148, 239] width 36 height 8
click at [130, 240] on input "Collapse sections" at bounding box center [122, 238] width 15 height 15
checkbox input "true"
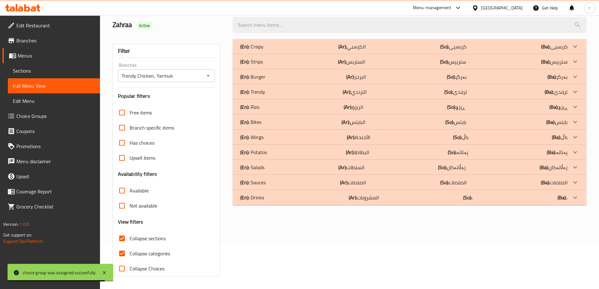
click at [147, 254] on span "Collapse categories" at bounding box center [150, 254] width 41 height 8
click at [130, 254] on input "Collapse categories" at bounding box center [122, 253] width 15 height 15
checkbox input "false"
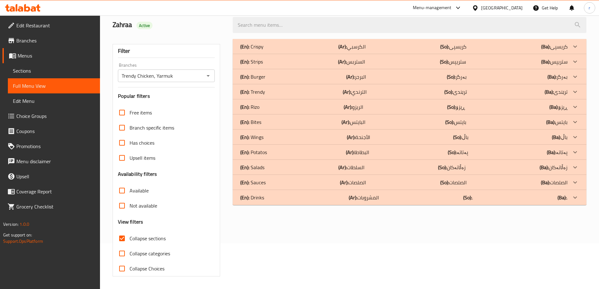
click at [274, 106] on div "(En): Rizo (Ar): الريزو (So): ڕیزۆ (Ba): ڕیزۆ" at bounding box center [404, 107] width 328 height 8
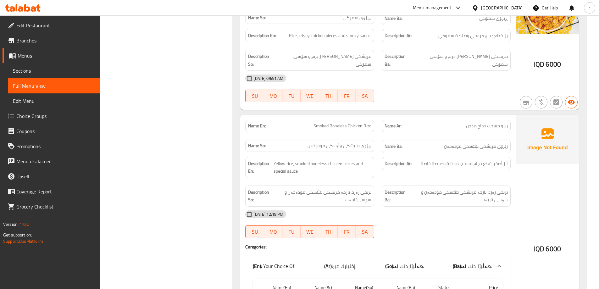
scroll to position [507, 0]
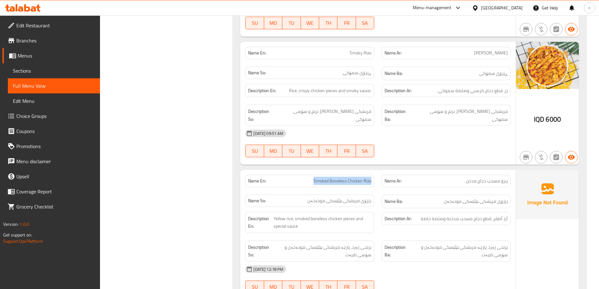
drag, startPoint x: 305, startPoint y: 159, endPoint x: 377, endPoint y: 159, distance: 72.1
click at [377, 171] on div "Name En: Smoked Boneless Chicken Rizo" at bounding box center [310, 181] width 137 height 20
copy span "Smoked Boneless Chicken Rizo"
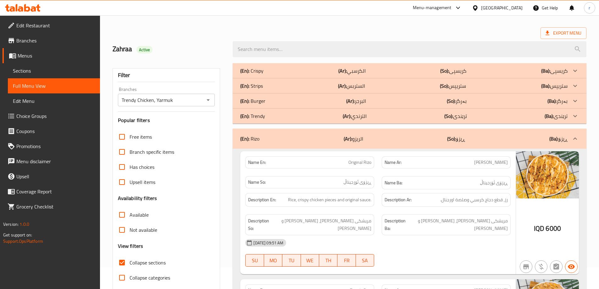
scroll to position [0, 0]
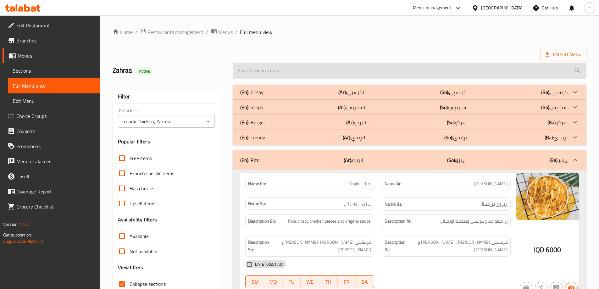
click at [276, 68] on input "search" at bounding box center [410, 71] width 354 height 16
paste input "Smoked Boneless Chicken Rizo"
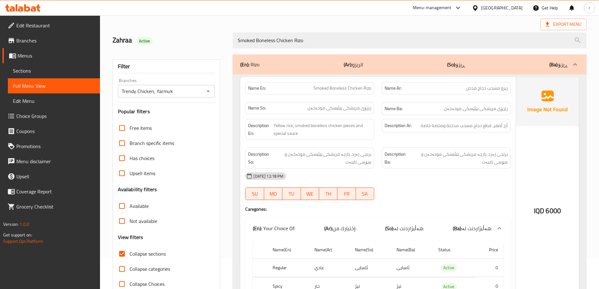
scroll to position [78, 0]
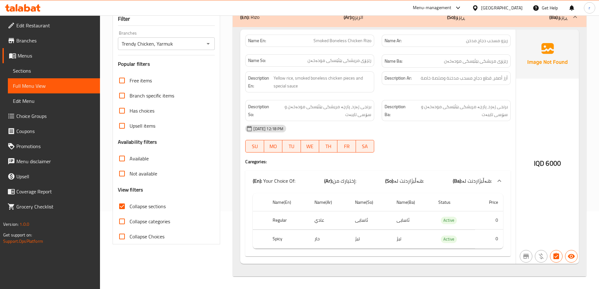
type input "Smoked Boneless Chicken Rizo"
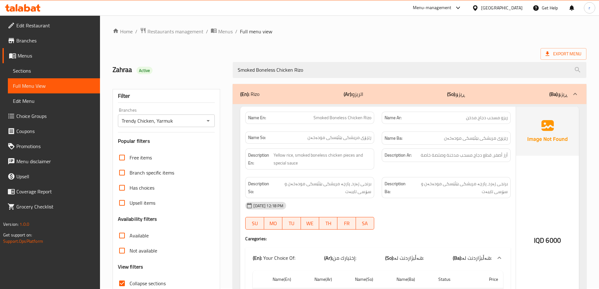
scroll to position [0, 0]
click at [26, 43] on span "Branches" at bounding box center [55, 41] width 79 height 8
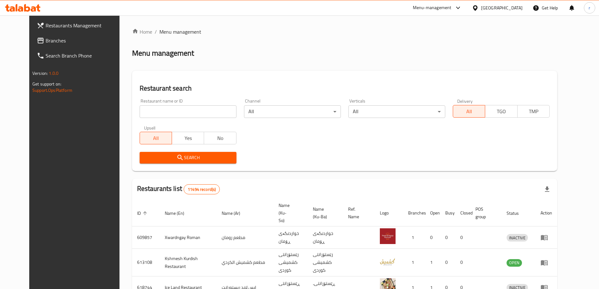
click at [46, 44] on span "Branches" at bounding box center [85, 41] width 79 height 8
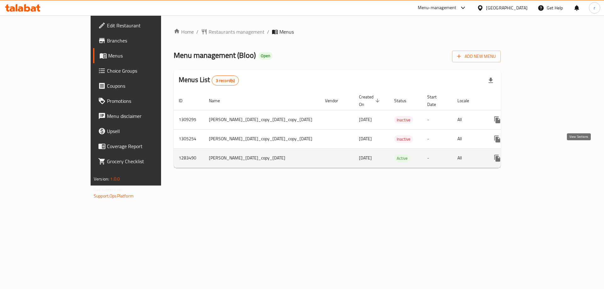
click at [547, 155] on icon "enhanced table" at bounding box center [543, 158] width 8 height 8
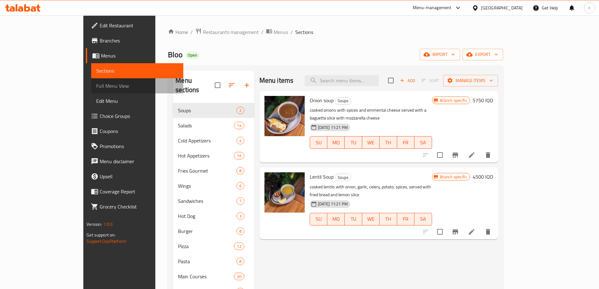
click at [96, 86] on span "Full Menu View" at bounding box center [137, 86] width 82 height 8
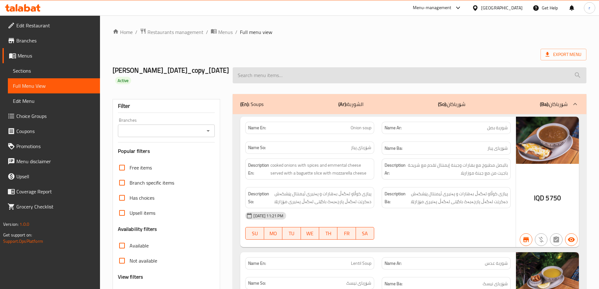
click at [303, 76] on input "search" at bounding box center [410, 75] width 354 height 16
paste input "Bamboo Shrimp Kushiyaki"
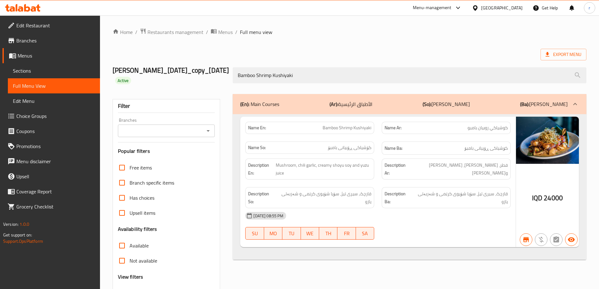
type input "Bamboo Shrimp Kushiyaki"
click at [183, 135] on input "Branches" at bounding box center [161, 130] width 83 height 9
click at [174, 171] on li "Bloo, Empire" at bounding box center [165, 167] width 97 height 11
type input "Bloo, Empire"
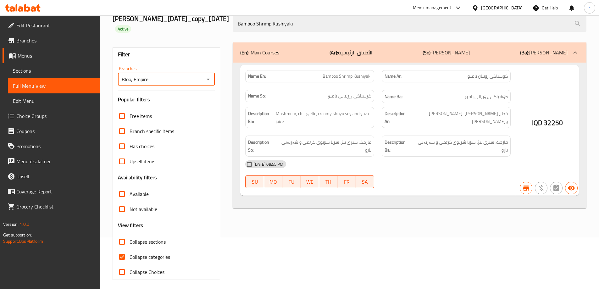
scroll to position [65, 0]
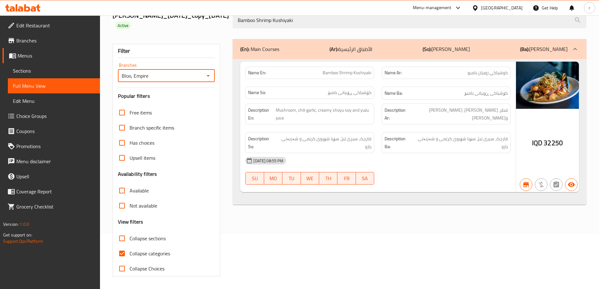
click at [147, 254] on span "Collapse categories" at bounding box center [150, 254] width 41 height 8
click at [130, 254] on input "Collapse categories" at bounding box center [122, 253] width 15 height 15
checkbox input "false"
click at [26, 9] on icon at bounding box center [23, 8] width 36 height 8
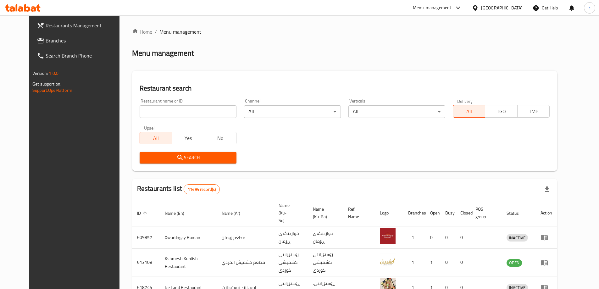
click at [46, 37] on span "Branches" at bounding box center [85, 41] width 79 height 8
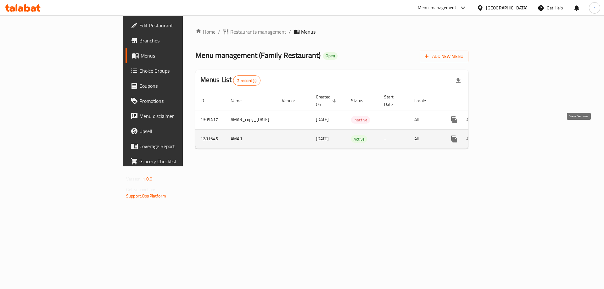
click at [503, 135] on icon "enhanced table" at bounding box center [500, 139] width 8 height 8
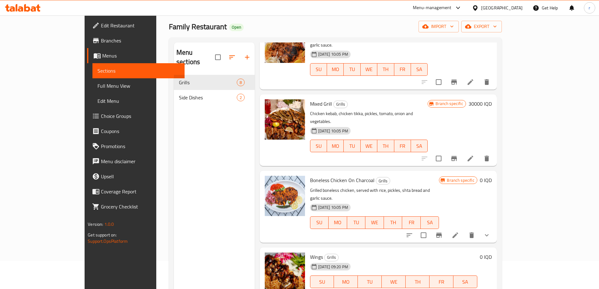
scroll to position [42, 0]
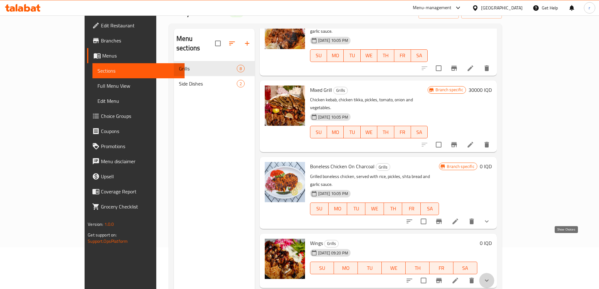
click at [491, 277] on icon "show more" at bounding box center [487, 281] width 8 height 8
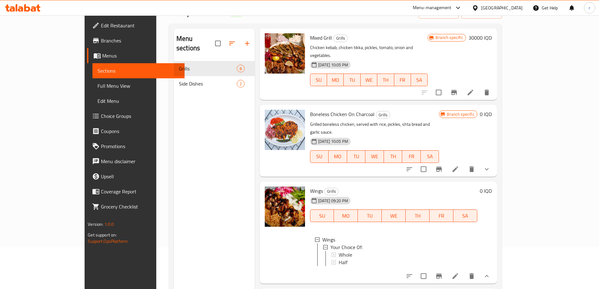
scroll to position [320, 0]
click at [339, 251] on span "Whole" at bounding box center [346, 255] width 14 height 8
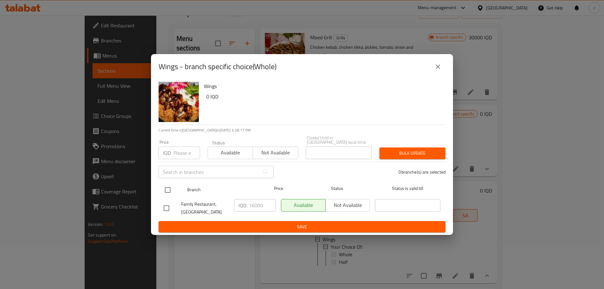
click at [172, 187] on input "checkbox" at bounding box center [167, 189] width 13 height 13
checkbox input "true"
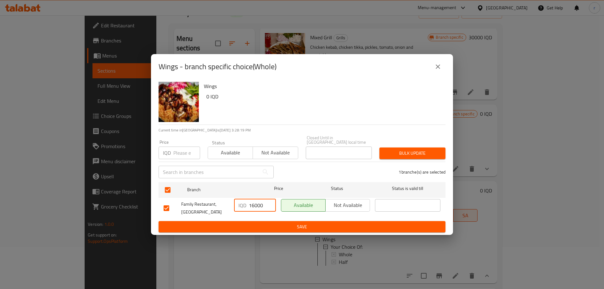
drag, startPoint x: 252, startPoint y: 203, endPoint x: 256, endPoint y: 203, distance: 3.5
click at [256, 203] on input "16000" at bounding box center [262, 205] width 27 height 13
type input "18000"
click at [269, 223] on span "Save" at bounding box center [302, 227] width 277 height 8
click at [441, 70] on icon "close" at bounding box center [438, 67] width 8 height 8
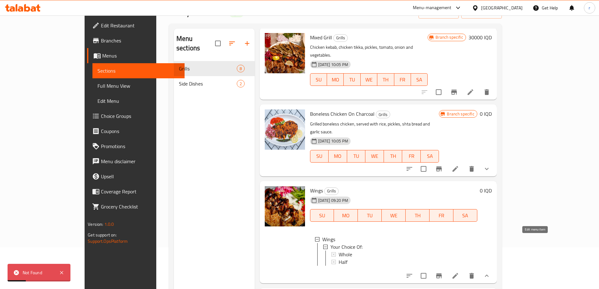
click at [459, 272] on icon at bounding box center [456, 276] width 8 height 8
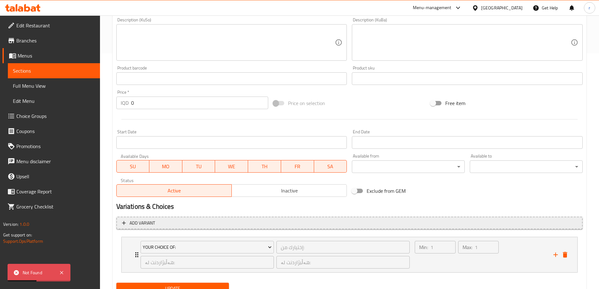
scroll to position [262, 0]
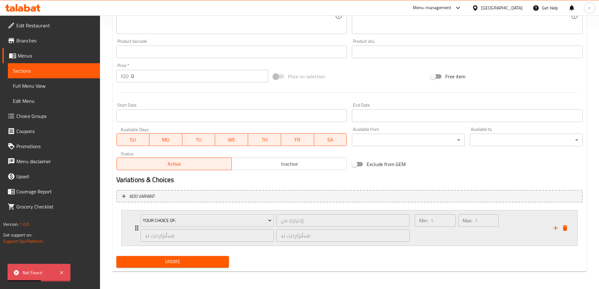
click at [137, 229] on div "Your Choice Of: إختيارك من: ​ هەڵبژاردنت لە: ​ هەڵبژاردنت لە: ​" at bounding box center [275, 228] width 277 height 35
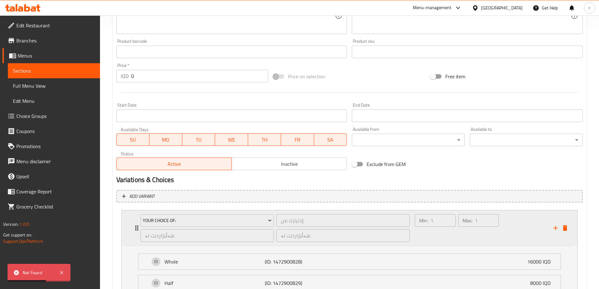
scroll to position [318, 0]
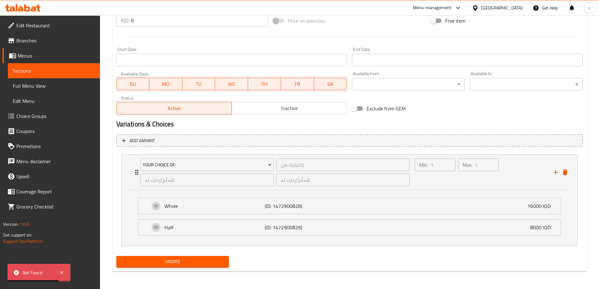
click at [23, 119] on span "Choice Groups" at bounding box center [55, 116] width 79 height 8
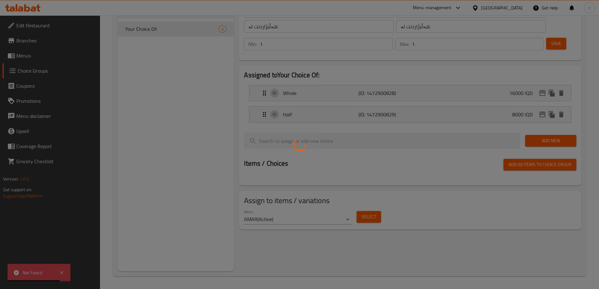
scroll to position [89, 0]
click at [541, 75] on div at bounding box center [299, 144] width 599 height 289
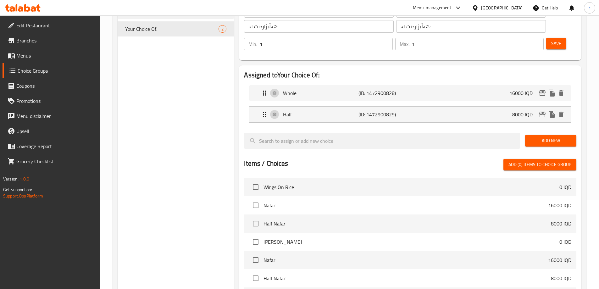
click at [541, 89] on icon "edit" at bounding box center [543, 93] width 8 height 8
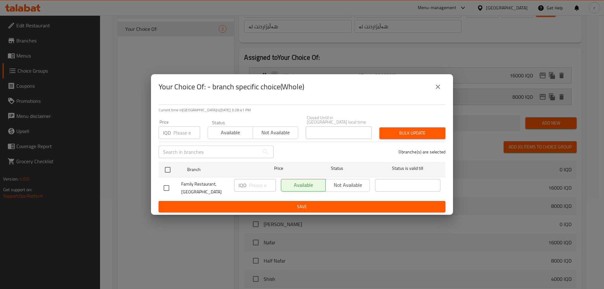
click at [438, 89] on icon "close" at bounding box center [438, 87] width 4 height 4
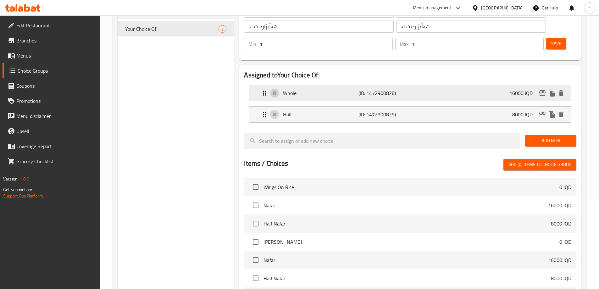
click at [489, 85] on div "Whole (ID: 1472900828) 16000 IQD" at bounding box center [412, 93] width 303 height 16
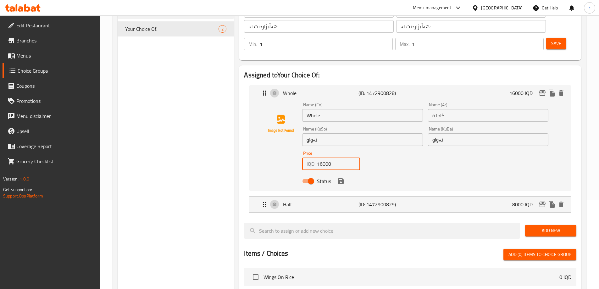
click at [323, 158] on input "16000" at bounding box center [338, 164] width 43 height 13
click at [338, 177] on icon "save" at bounding box center [341, 181] width 8 height 8
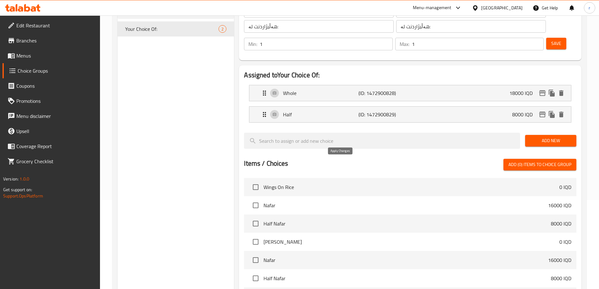
type input "18000"
click at [492, 107] on div "Half (ID: 1472900829) 8000 IQD" at bounding box center [412, 115] width 303 height 16
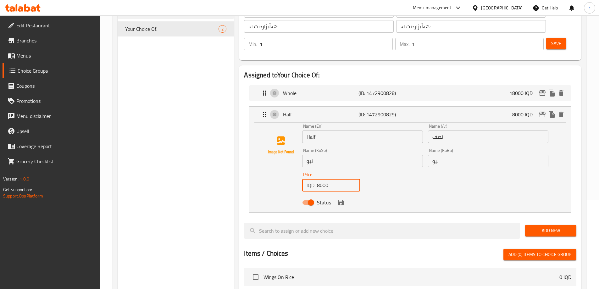
click at [317, 179] on div "IQD 8000 Price" at bounding box center [331, 185] width 58 height 13
click at [343, 200] on icon "save" at bounding box center [341, 203] width 6 height 6
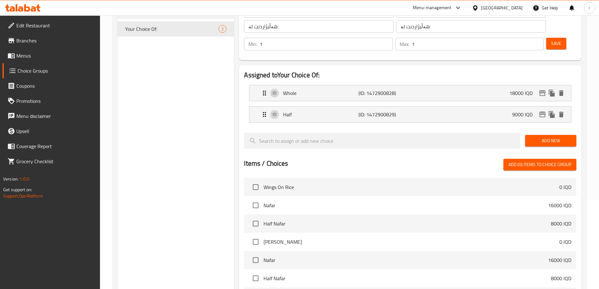
type input "9000"
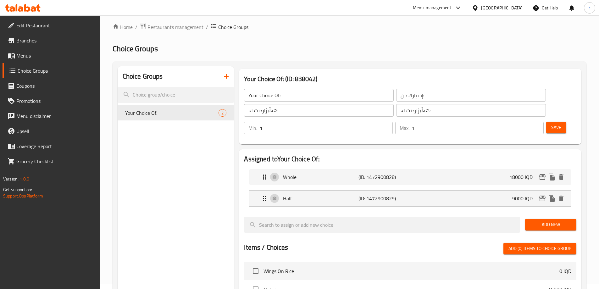
click at [547, 122] on button "Save" at bounding box center [557, 128] width 20 height 12
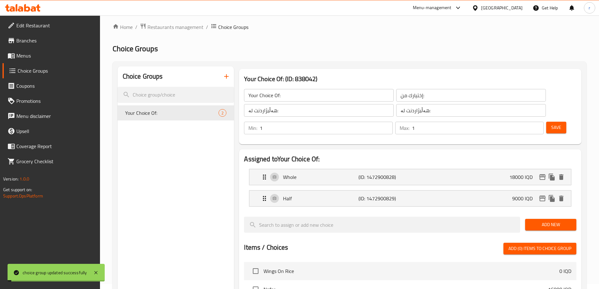
click at [25, 55] on span "Menus" at bounding box center [55, 56] width 79 height 8
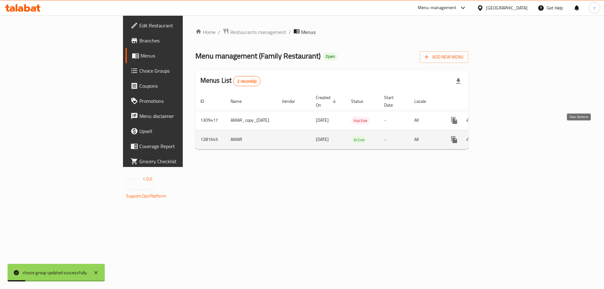
click at [503, 136] on icon "enhanced table" at bounding box center [500, 140] width 8 height 8
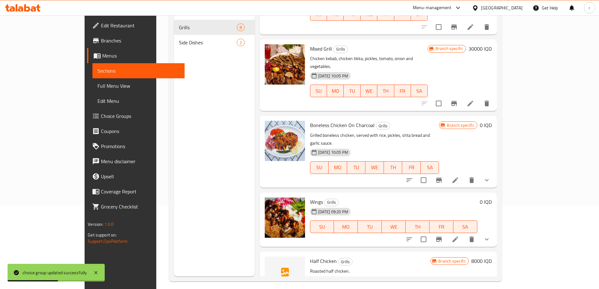
scroll to position [84, 0]
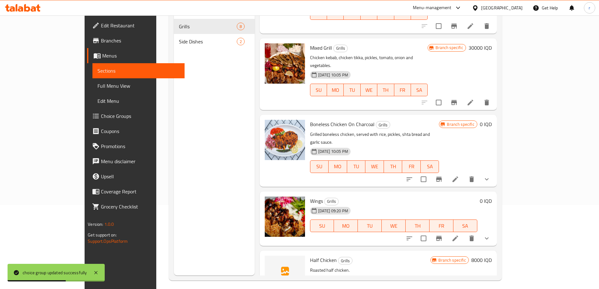
click at [491, 235] on icon "show more" at bounding box center [487, 239] width 8 height 8
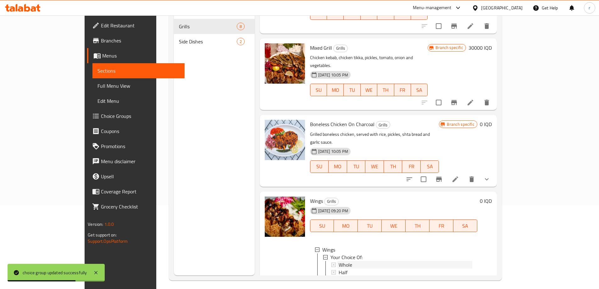
click at [339, 261] on span "Whole" at bounding box center [346, 265] width 14 height 8
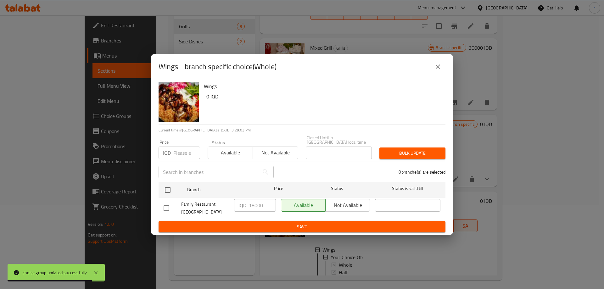
click at [432, 74] on button "close" at bounding box center [437, 66] width 15 height 15
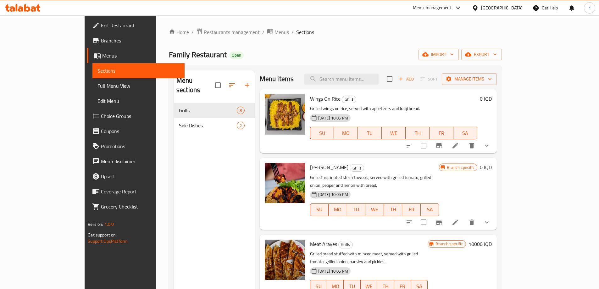
scroll to position [0, 0]
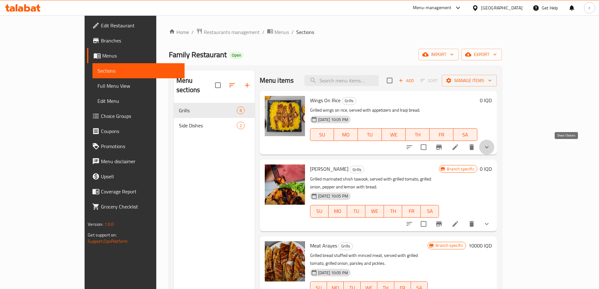
click at [491, 147] on icon "show more" at bounding box center [487, 147] width 8 height 8
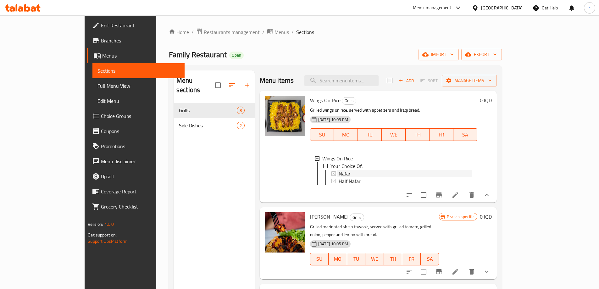
click at [339, 173] on div "Nafar" at bounding box center [406, 174] width 134 height 8
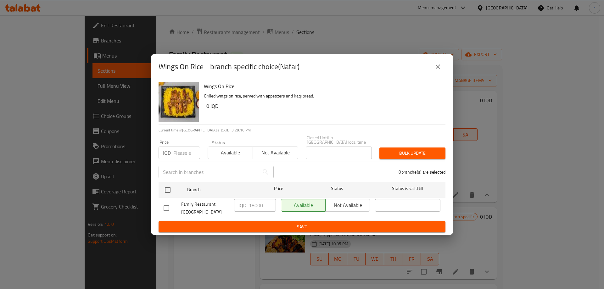
click at [434, 76] on div "Wings On Rice - branch specific choice(Nafar)" at bounding box center [302, 66] width 302 height 25
click at [436, 70] on icon "close" at bounding box center [438, 67] width 8 height 8
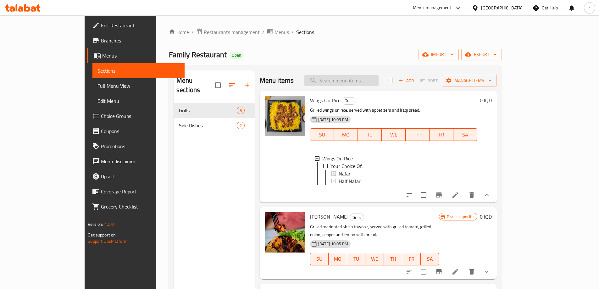
click at [351, 83] on input "search" at bounding box center [342, 80] width 74 height 11
paste input "Boneless Chicken On Charcoal)"
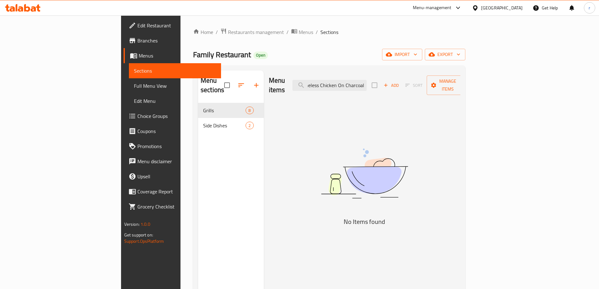
scroll to position [0, 7]
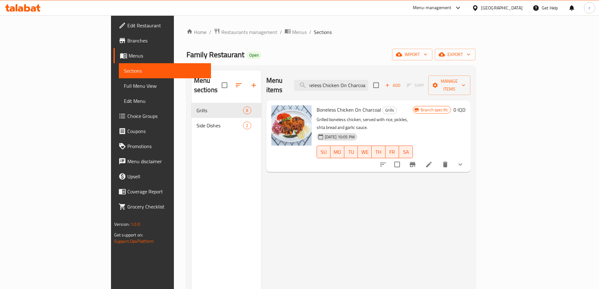
type input "Boneless Chicken On Charcoal"
click at [464, 161] on icon "show more" at bounding box center [461, 165] width 8 height 8
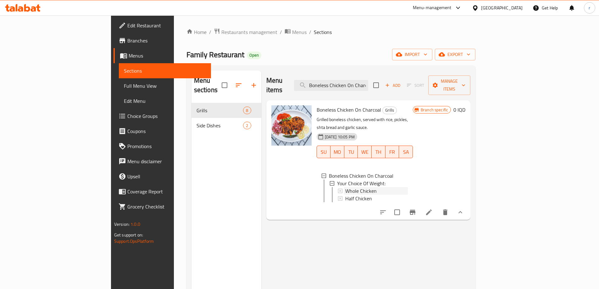
click at [345, 187] on span "Whole Chicken" at bounding box center [360, 191] width 31 height 8
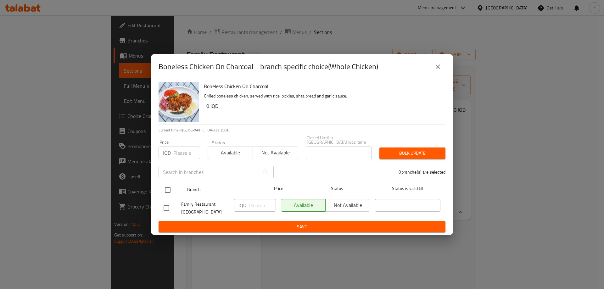
click at [172, 187] on input "checkbox" at bounding box center [167, 189] width 13 height 13
checkbox input "true"
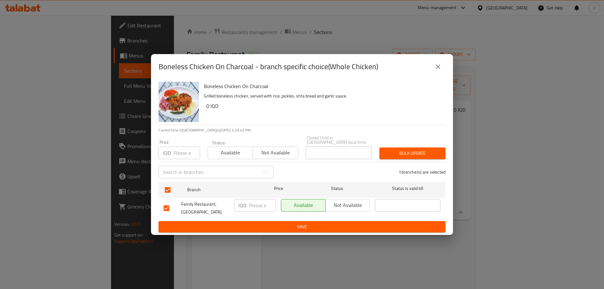
click at [245, 202] on p "IQD" at bounding box center [243, 206] width 8 height 8
click at [254, 201] on input "number" at bounding box center [262, 205] width 27 height 13
type input "18000"
click at [266, 221] on button "Save" at bounding box center [302, 227] width 287 height 12
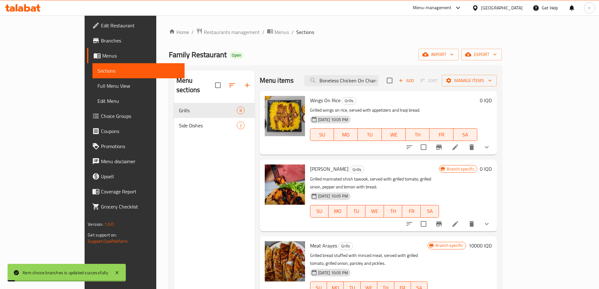
click at [325, 181] on p "Grilled marinated shish tawook, served with grilled tomato, grilled onion, pepp…" at bounding box center [374, 183] width 129 height 16
click at [379, 80] on input "Boneless Chicken On Charcoal" at bounding box center [342, 80] width 74 height 11
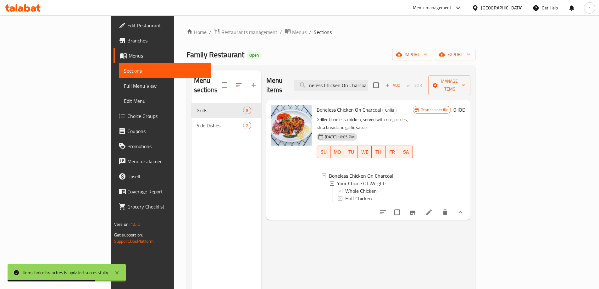
type input "Boneless Chicken On Charcoa"
click at [345, 195] on span "Half Chicken" at bounding box center [358, 199] width 27 height 8
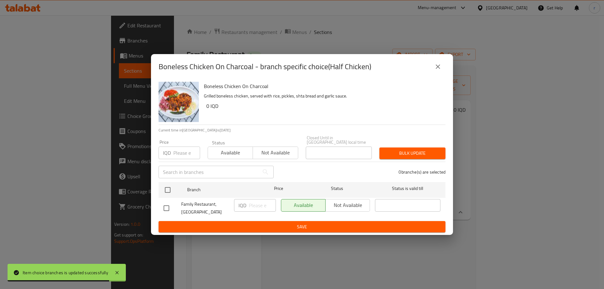
drag, startPoint x: 175, startPoint y: 185, endPoint x: 209, endPoint y: 195, distance: 35.4
click at [174, 185] on div at bounding box center [173, 190] width 24 height 18
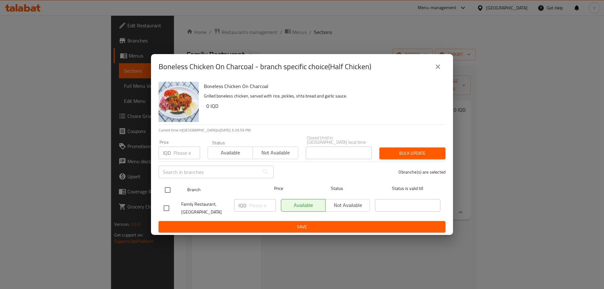
click at [168, 191] on input "checkbox" at bounding box center [167, 189] width 13 height 13
checkbox input "true"
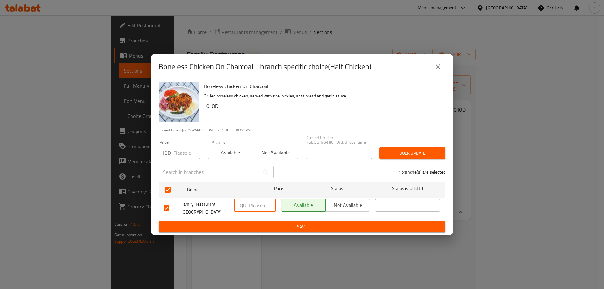
click at [257, 204] on input "number" at bounding box center [262, 205] width 27 height 13
type input "9000"
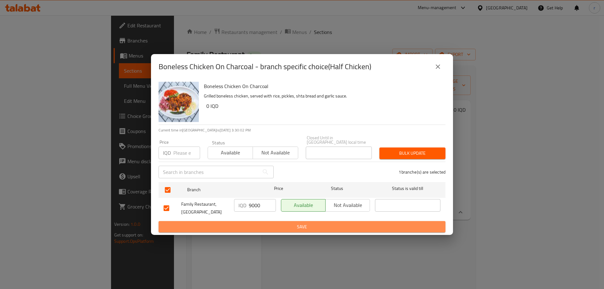
click at [261, 224] on span "Save" at bounding box center [302, 227] width 277 height 8
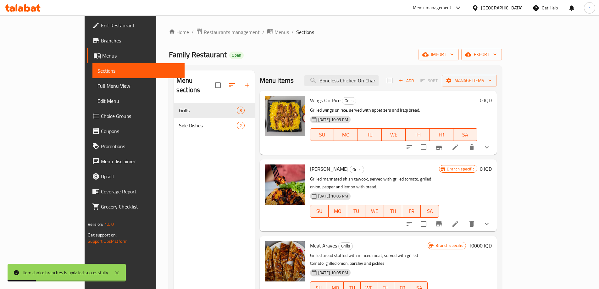
click at [98, 90] on span "Full Menu View" at bounding box center [139, 86] width 82 height 8
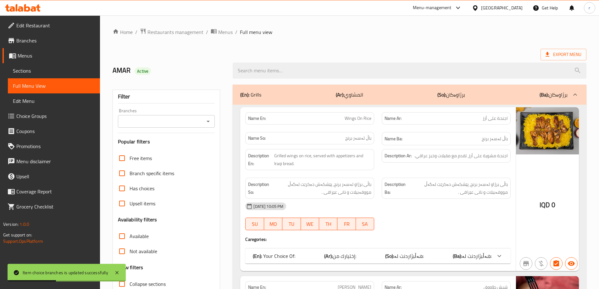
click at [163, 125] on input "Branches" at bounding box center [161, 121] width 83 height 9
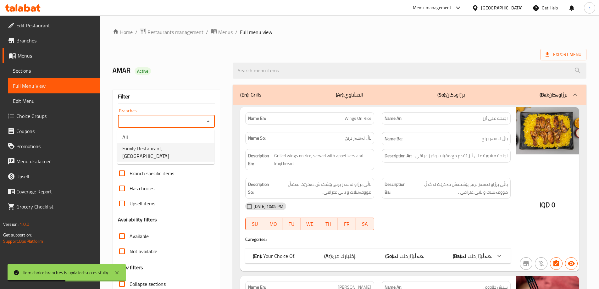
click at [157, 151] on span "Family Restaurant, [GEOGRAPHIC_DATA]" at bounding box center [165, 152] width 87 height 15
type input "Family Restaurant, [GEOGRAPHIC_DATA]"
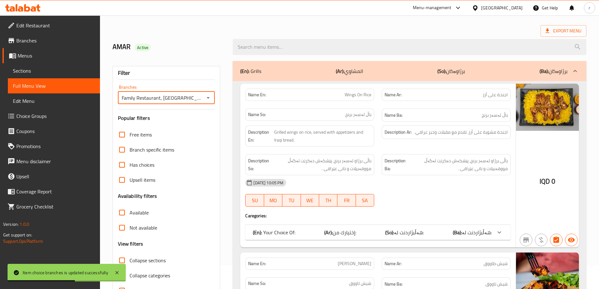
scroll to position [46, 0]
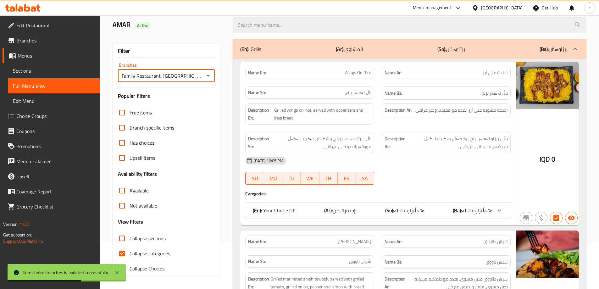
click at [147, 254] on span "Collapse categories" at bounding box center [150, 254] width 41 height 8
click at [130, 254] on input "Collapse categories" at bounding box center [122, 253] width 15 height 15
checkbox input "false"
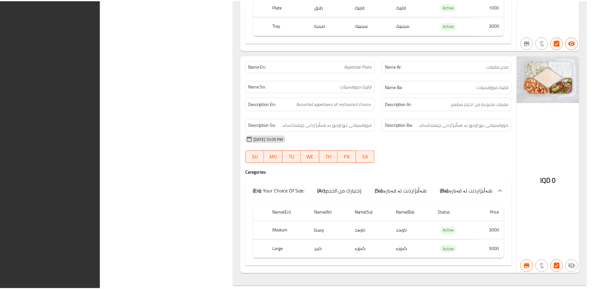
scroll to position [1810, 0]
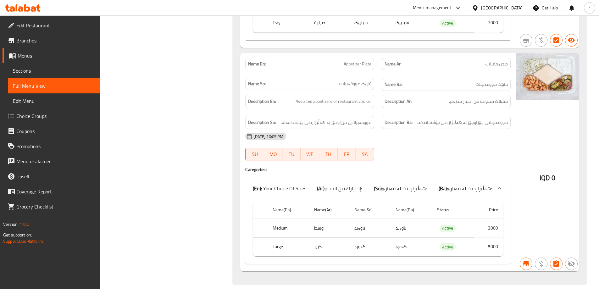
click at [30, 4] on icon at bounding box center [23, 8] width 36 height 8
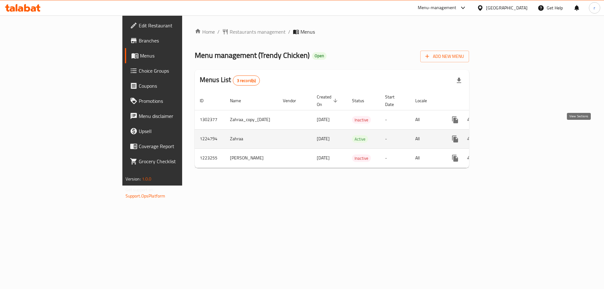
click at [504, 135] on icon "enhanced table" at bounding box center [501, 139] width 8 height 8
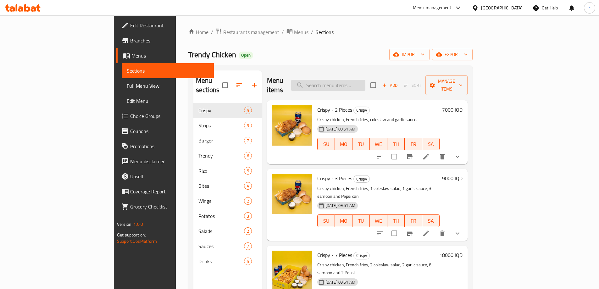
click at [366, 83] on input "search" at bounding box center [328, 85] width 74 height 11
paste input "Wrap Boneless Trendy"
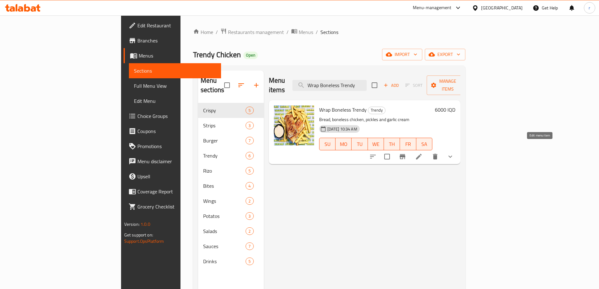
type input "Wrap Boneless Trendy"
click at [423, 153] on icon at bounding box center [419, 157] width 8 height 8
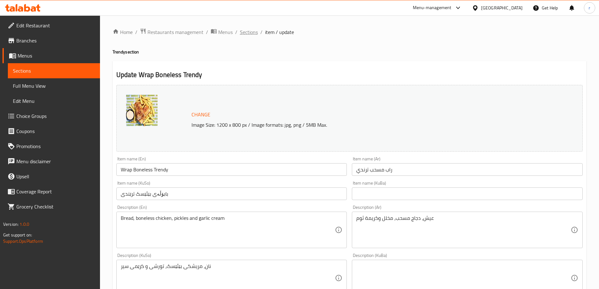
click at [251, 34] on span "Sections" at bounding box center [249, 32] width 18 height 8
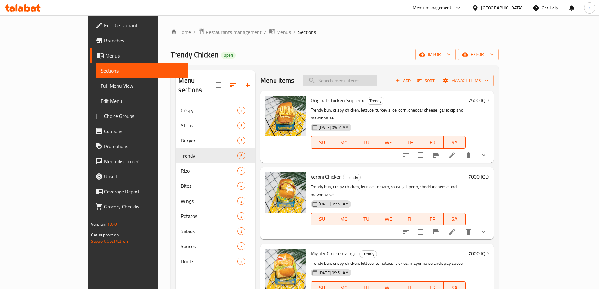
click at [368, 79] on input "search" at bounding box center [340, 80] width 74 height 11
paste input "Smoked Boneless Chicken Rizo"
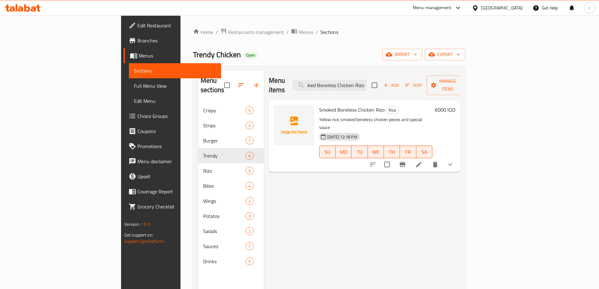
type input "Smoked Boneless Chicken Rizo"
click at [428, 159] on li at bounding box center [419, 164] width 18 height 11
